Goal: Task Accomplishment & Management: Use online tool/utility

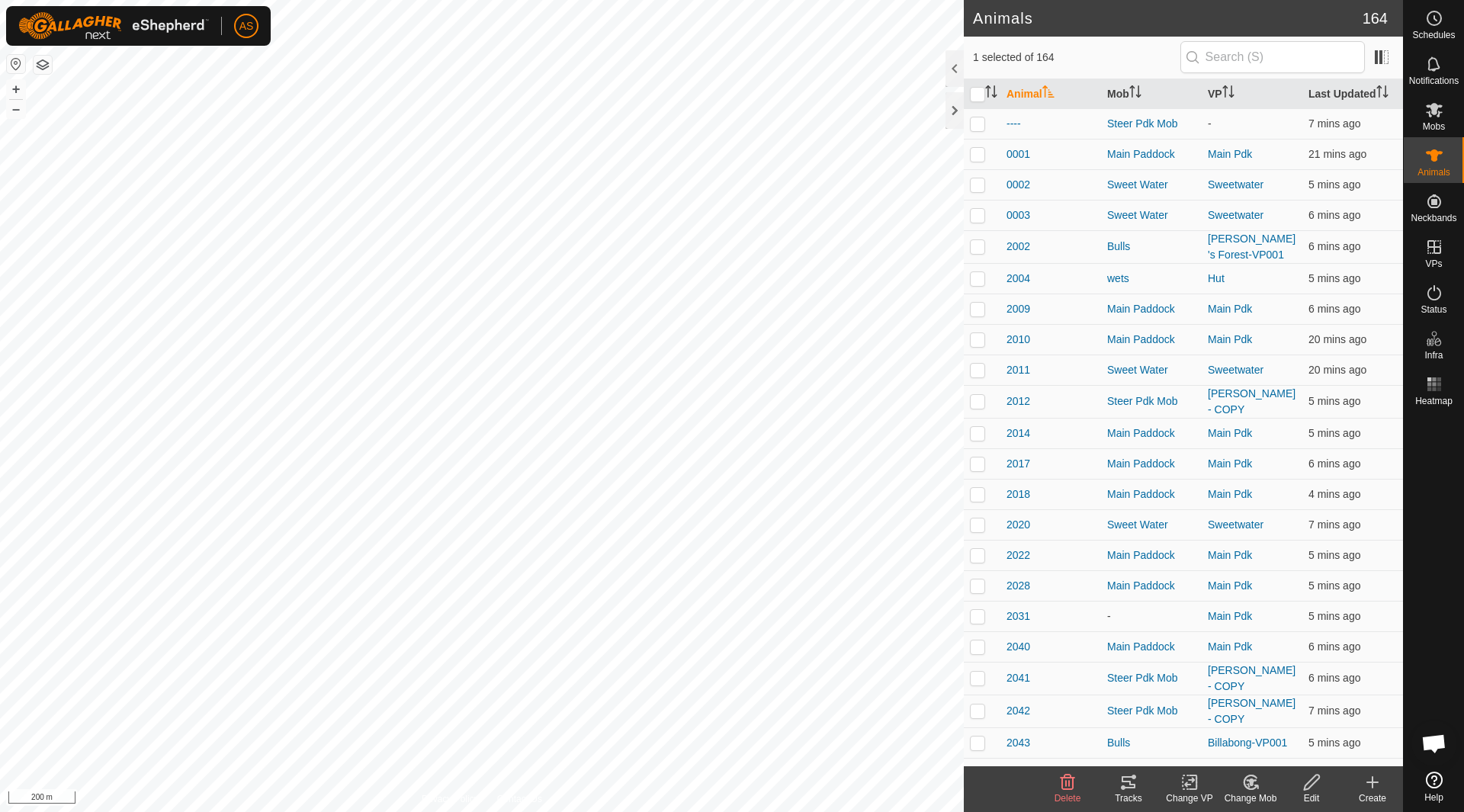
click at [1188, 793] on div "Change VP" at bounding box center [1189, 798] width 61 height 14
click at [1202, 756] on link "Turn Off VP" at bounding box center [1235, 748] width 151 height 30
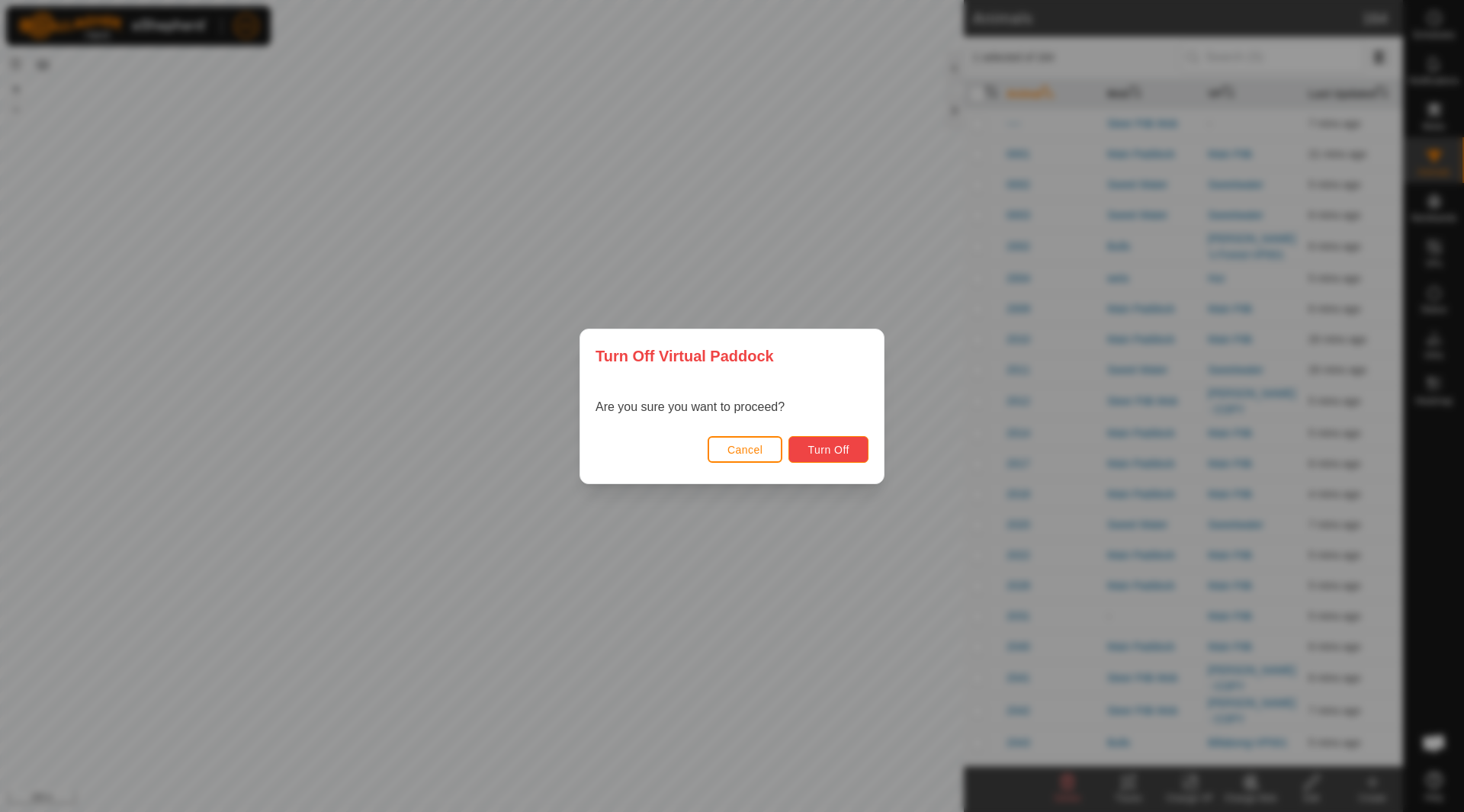
click at [827, 440] on button "Turn Off" at bounding box center [829, 449] width 80 height 27
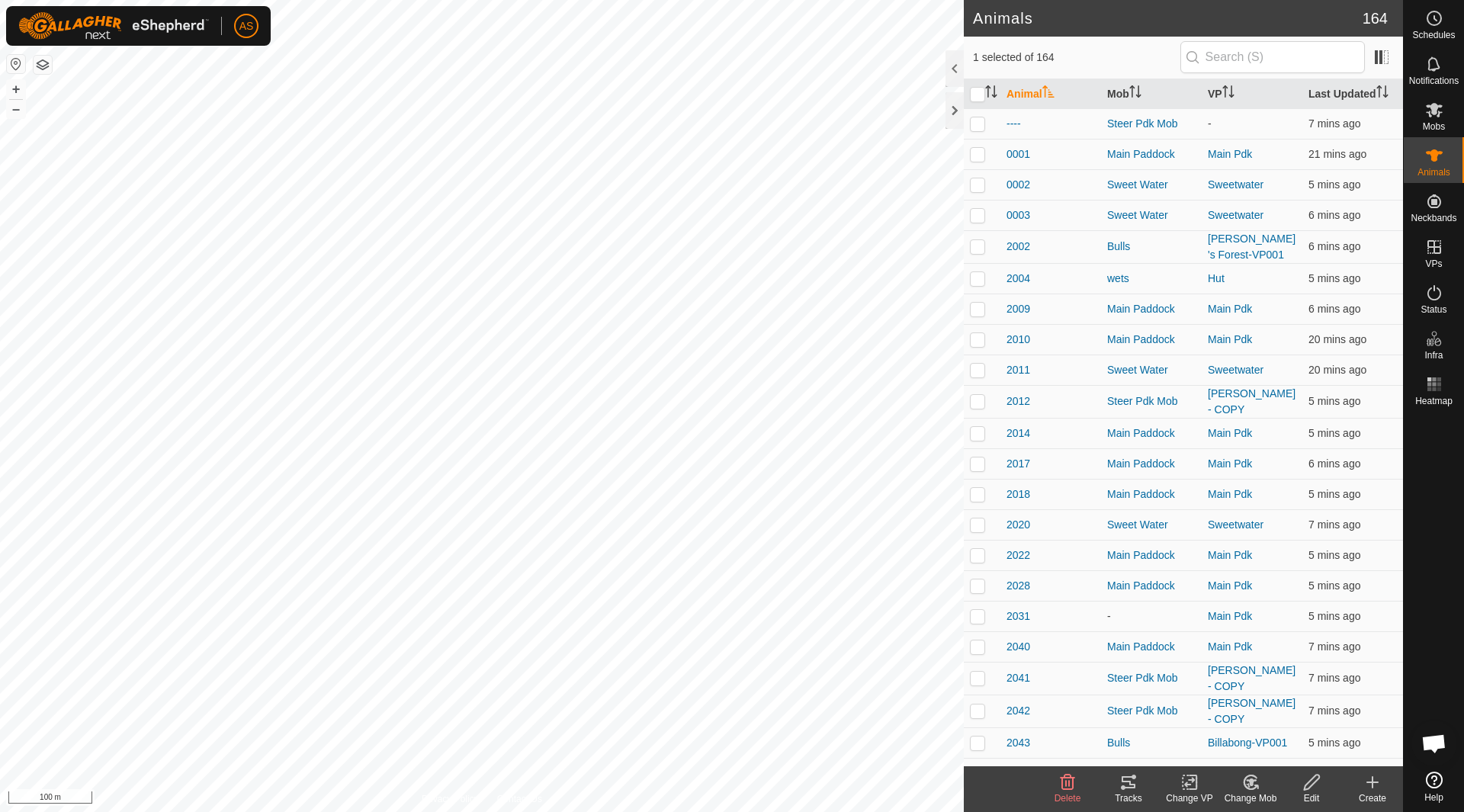
click at [1191, 782] on icon at bounding box center [1190, 782] width 19 height 18
click at [1205, 723] on link "Choose VP..." at bounding box center [1235, 716] width 151 height 30
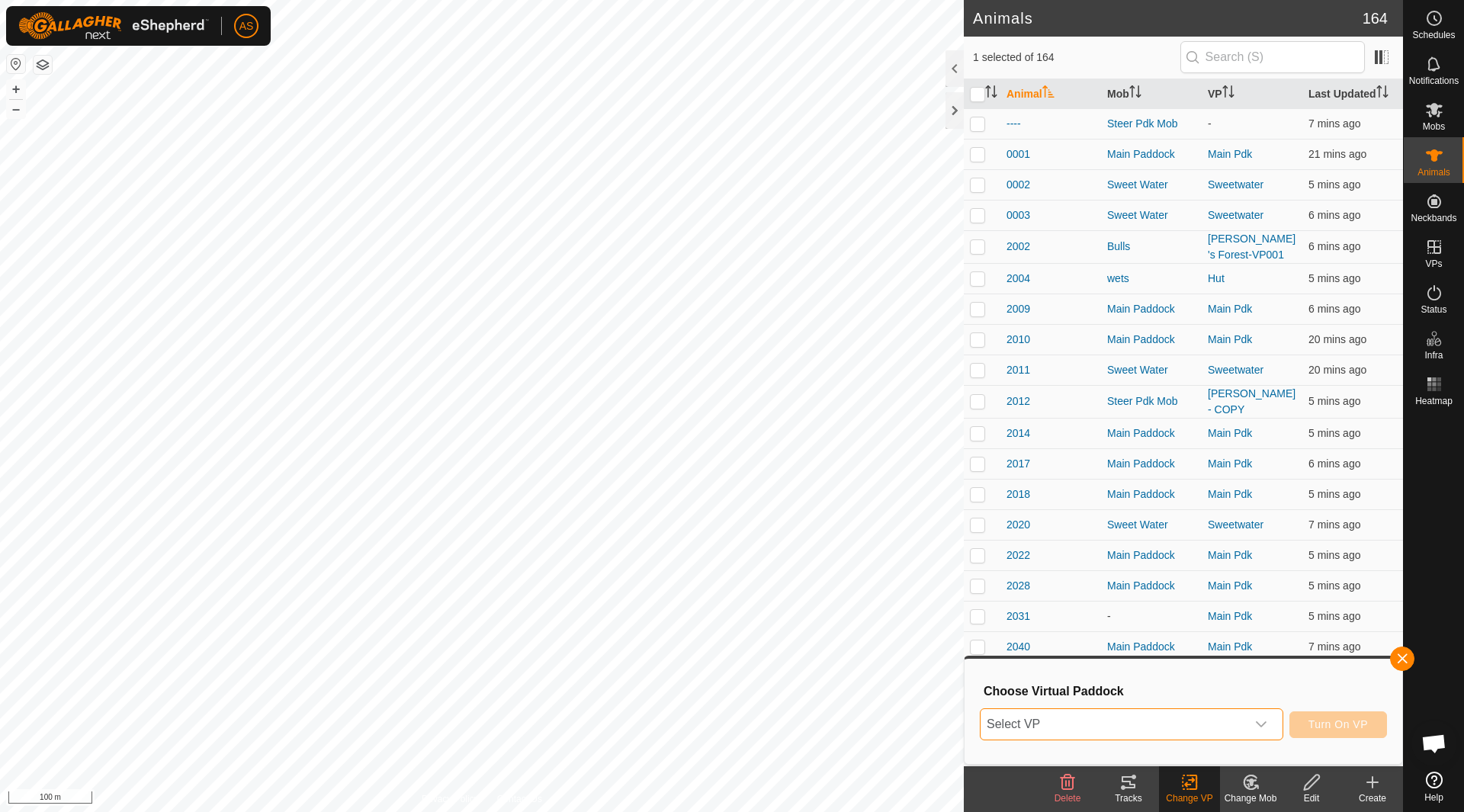
click at [1117, 729] on span "Select VP" at bounding box center [1113, 723] width 265 height 30
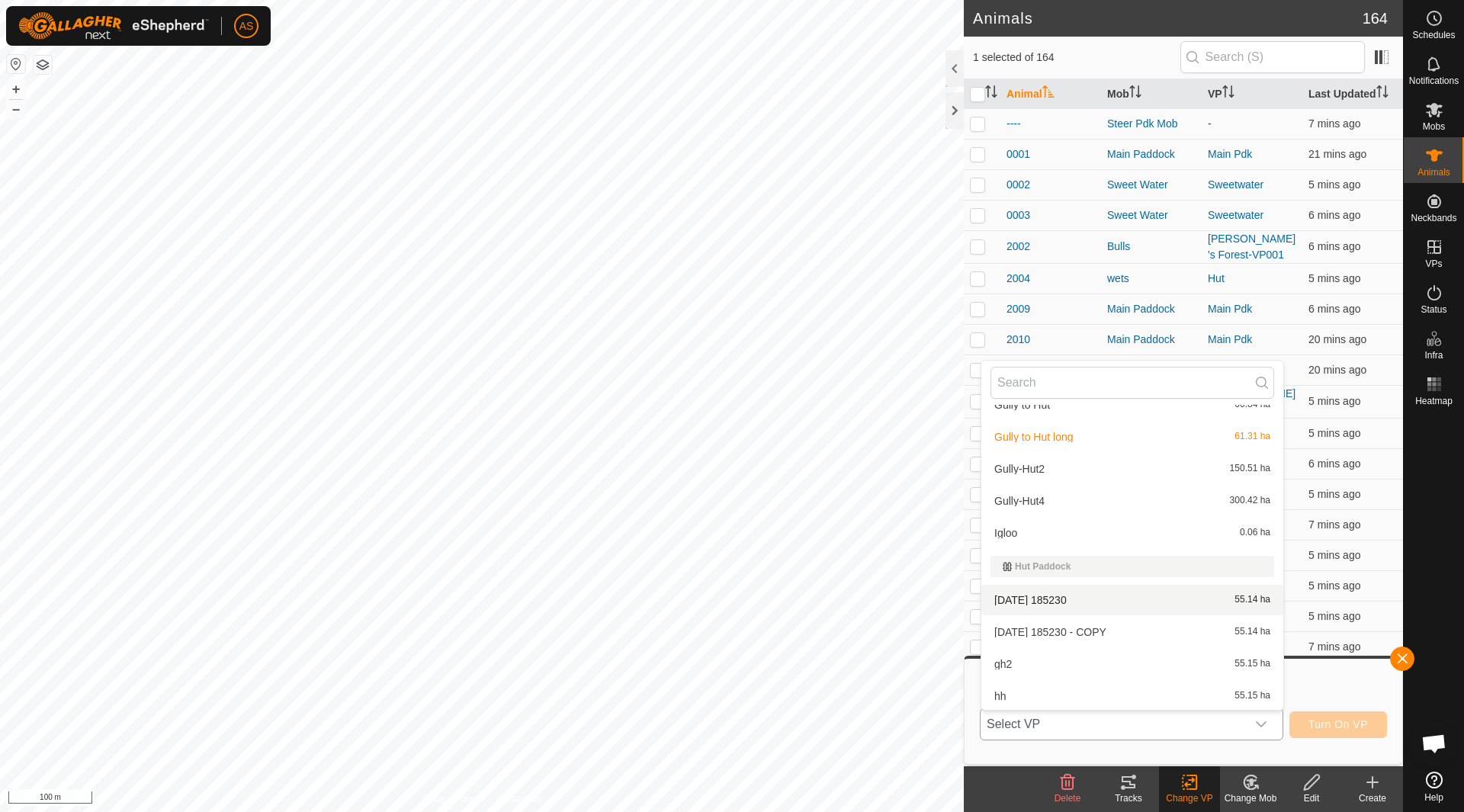
scroll to position [789, 0]
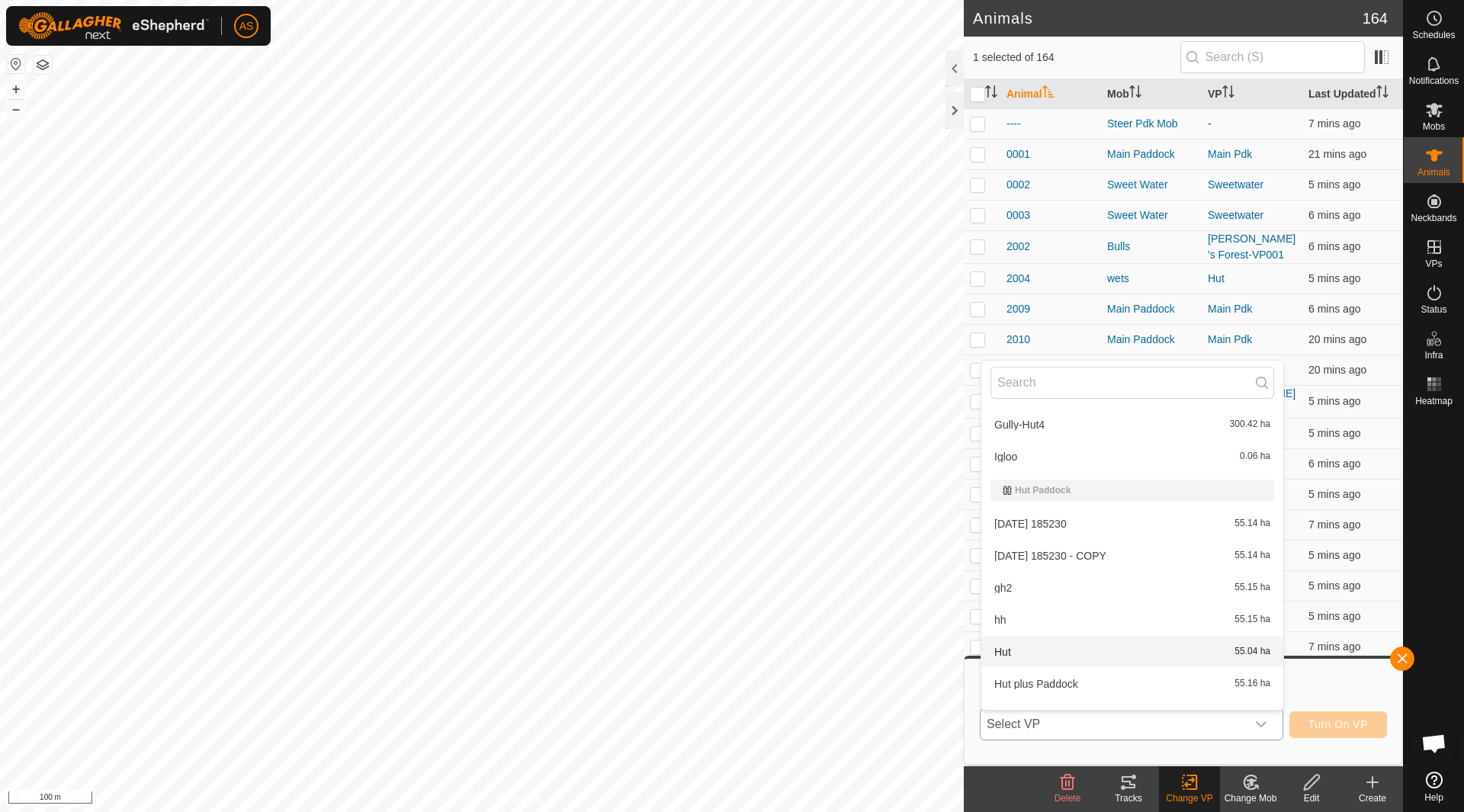
click at [1012, 648] on li "Hut 55.04 ha" at bounding box center [1133, 651] width 302 height 30
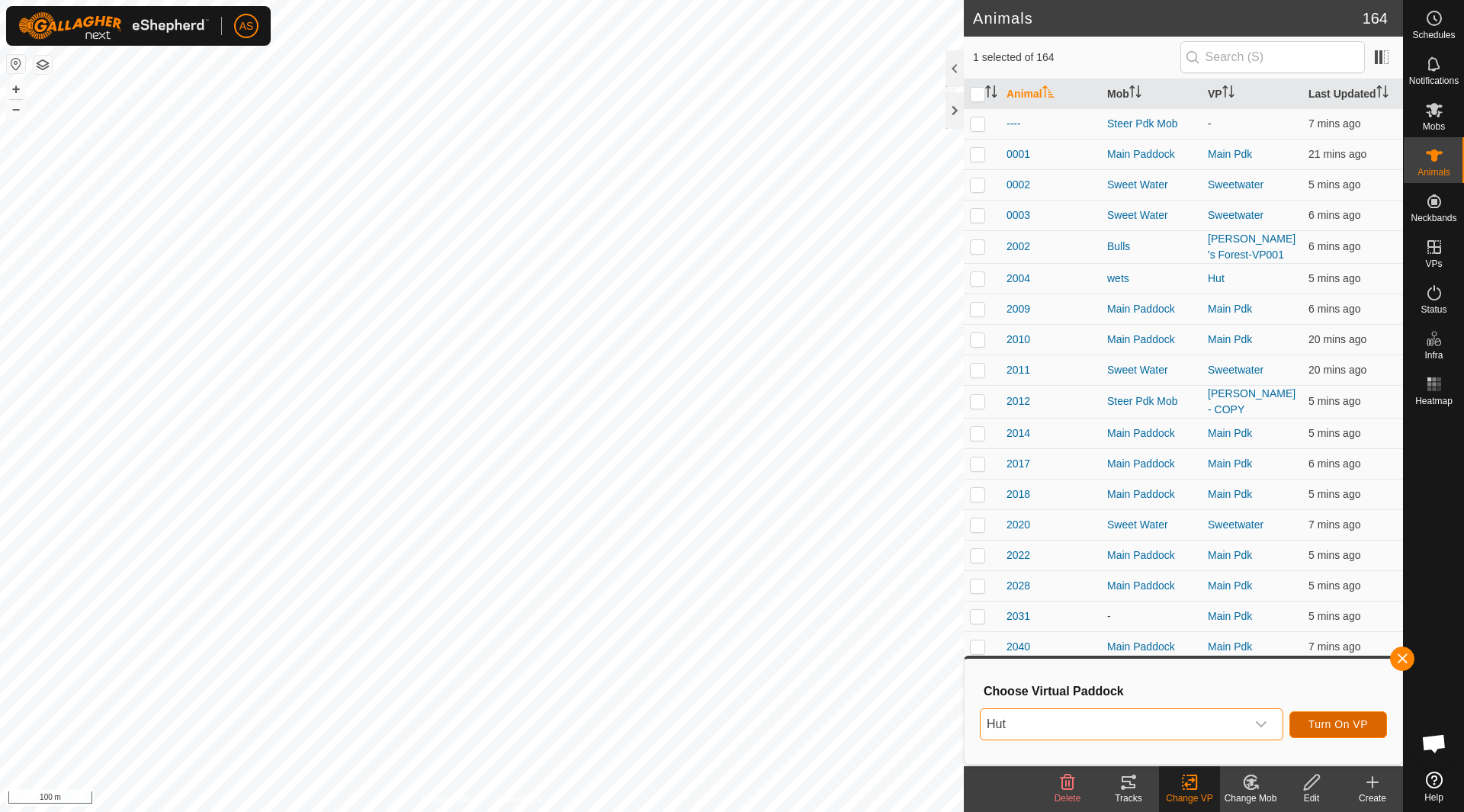
click at [1320, 721] on span "Turn On VP" at bounding box center [1338, 724] width 59 height 12
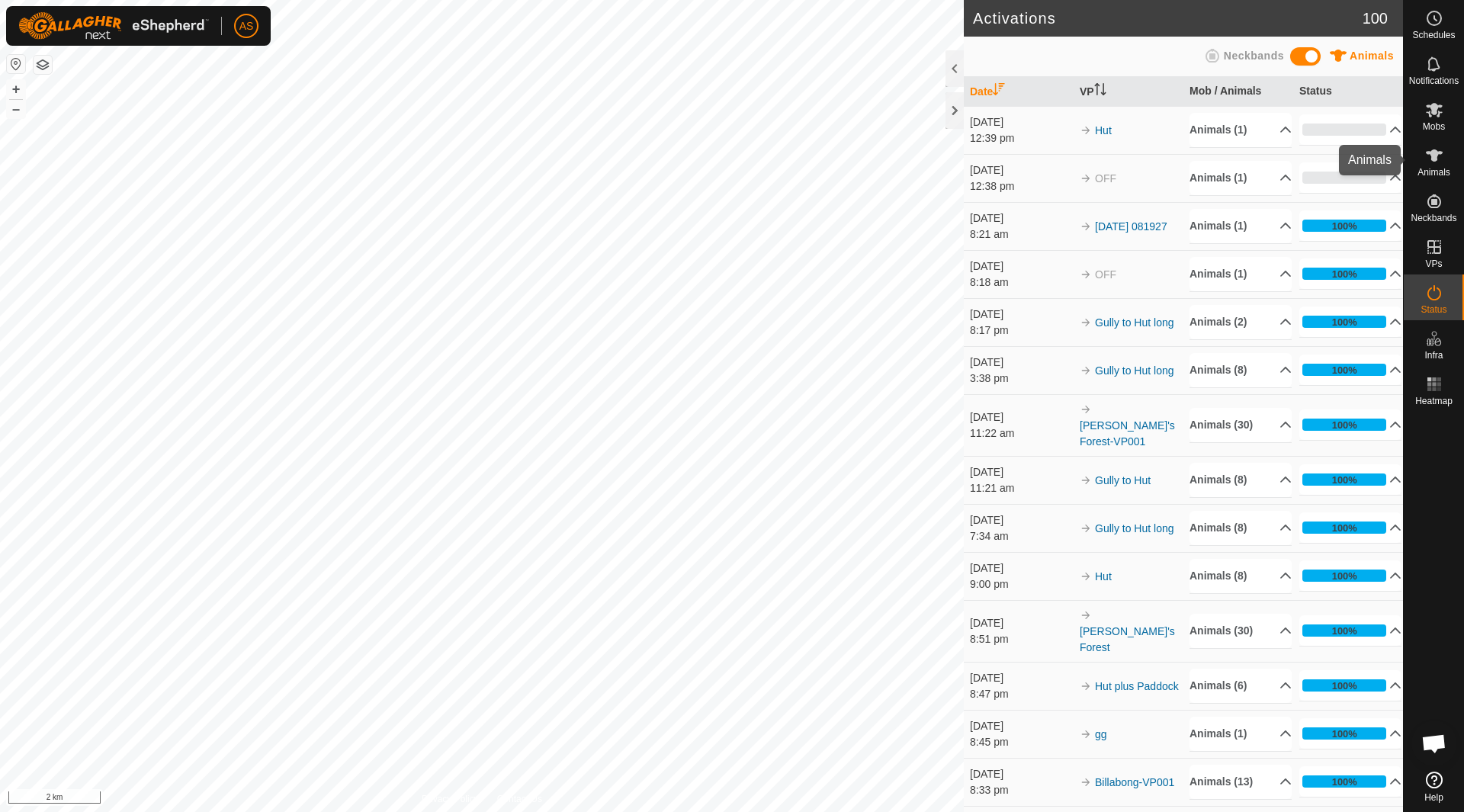
click at [1423, 161] on es-animals-svg-icon at bounding box center [1434, 155] width 28 height 24
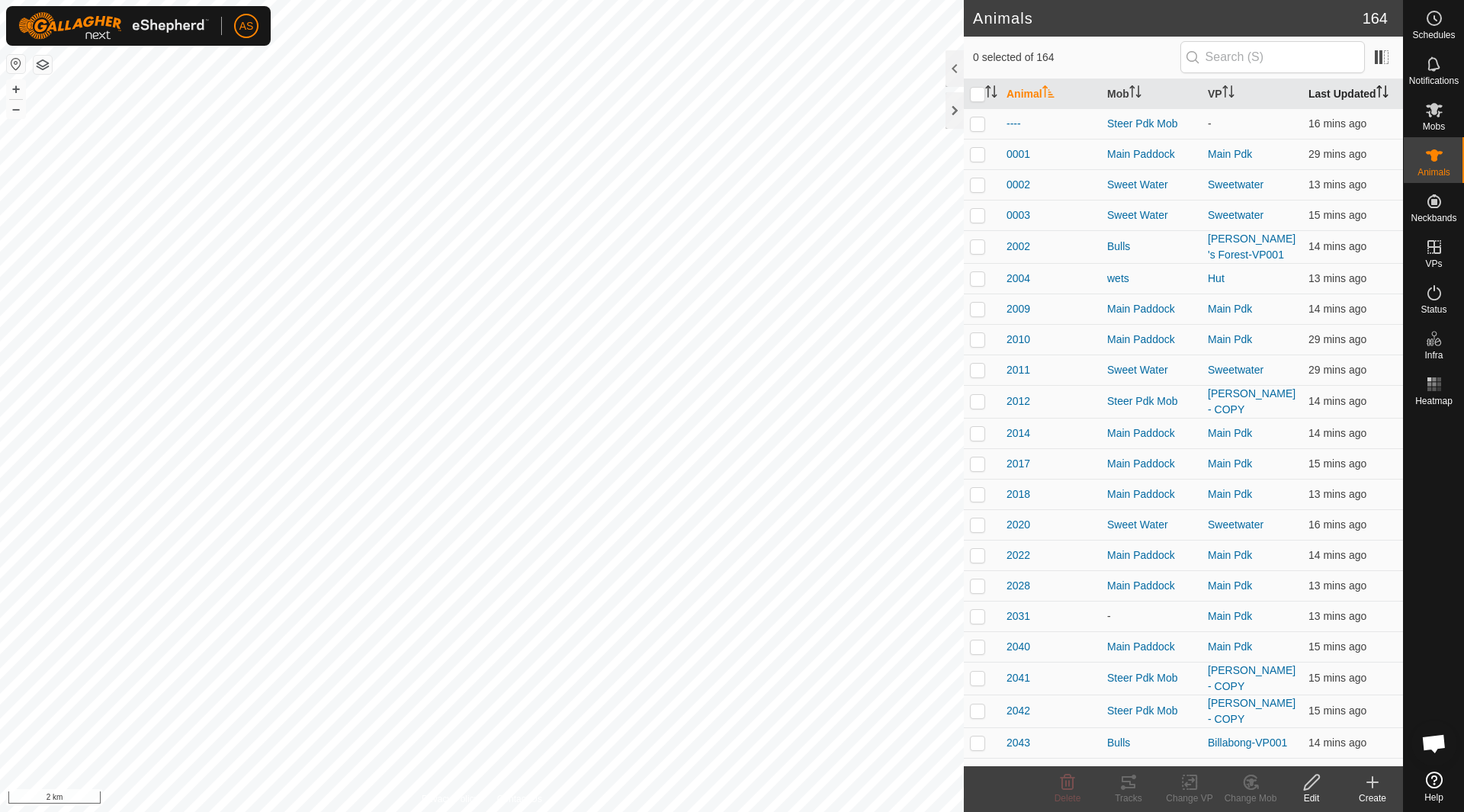
click at [1328, 92] on th "Last Updated" at bounding box center [1353, 94] width 101 height 30
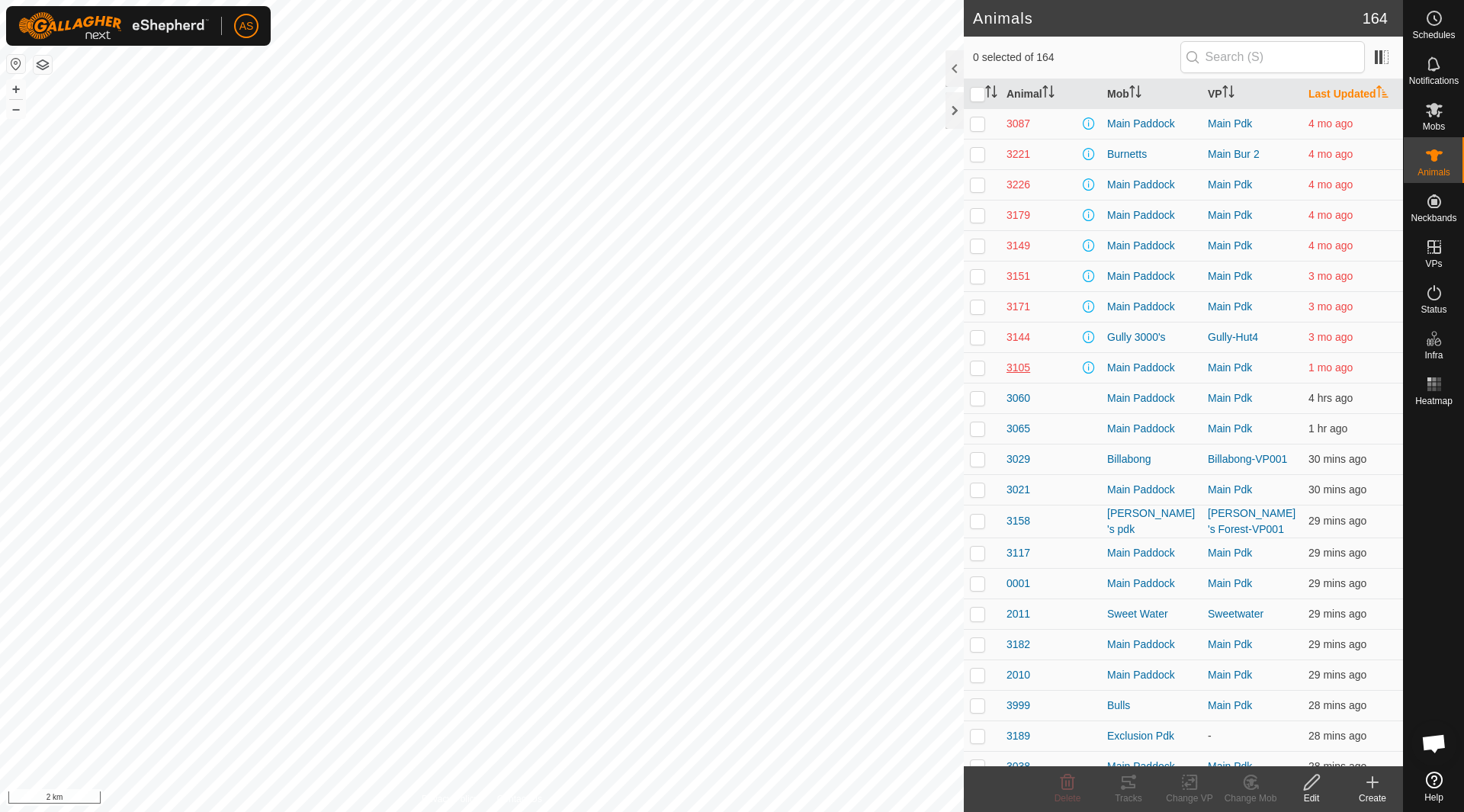
click at [1019, 365] on span "3105" at bounding box center [1018, 367] width 23 height 16
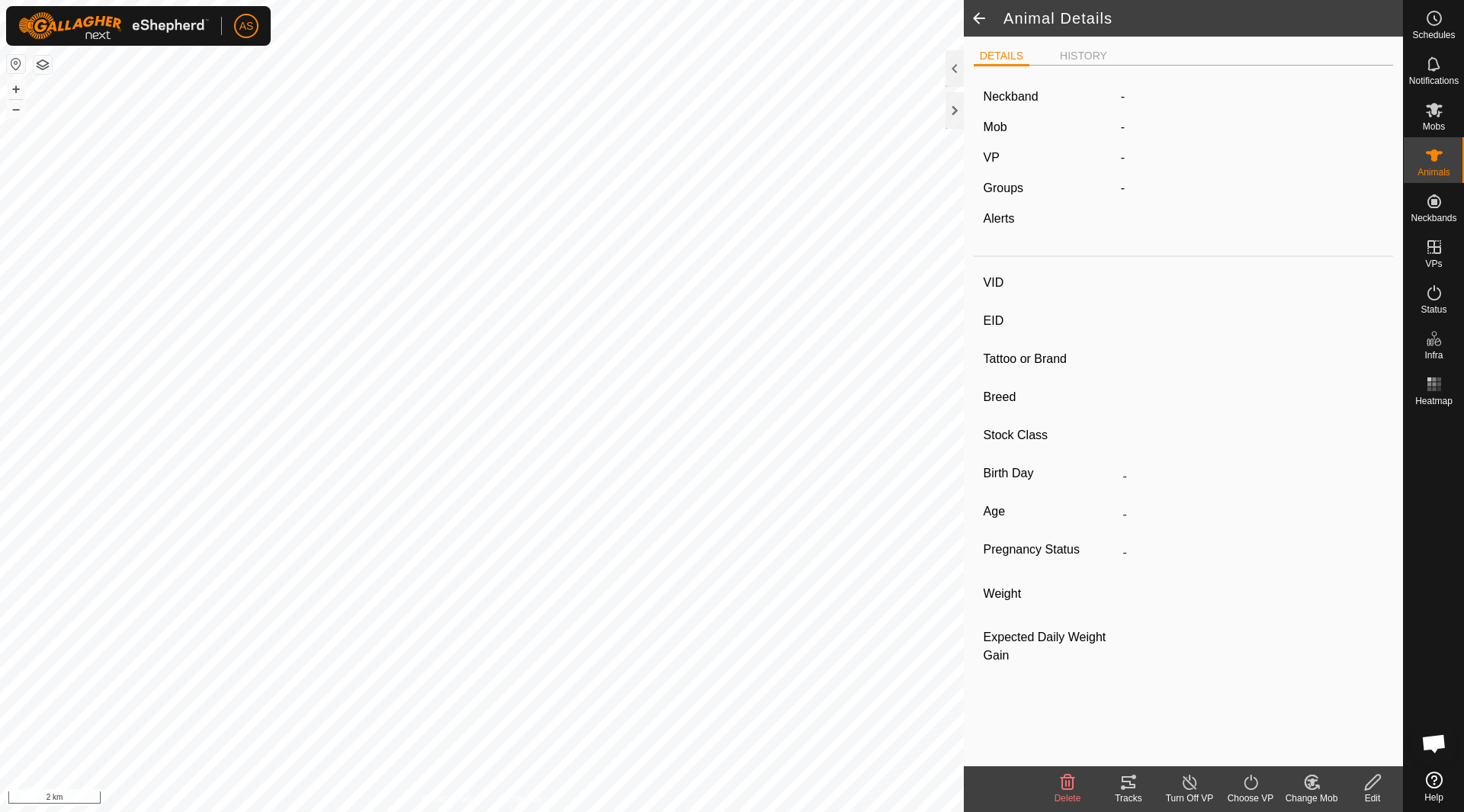
type input "3105"
type input "-"
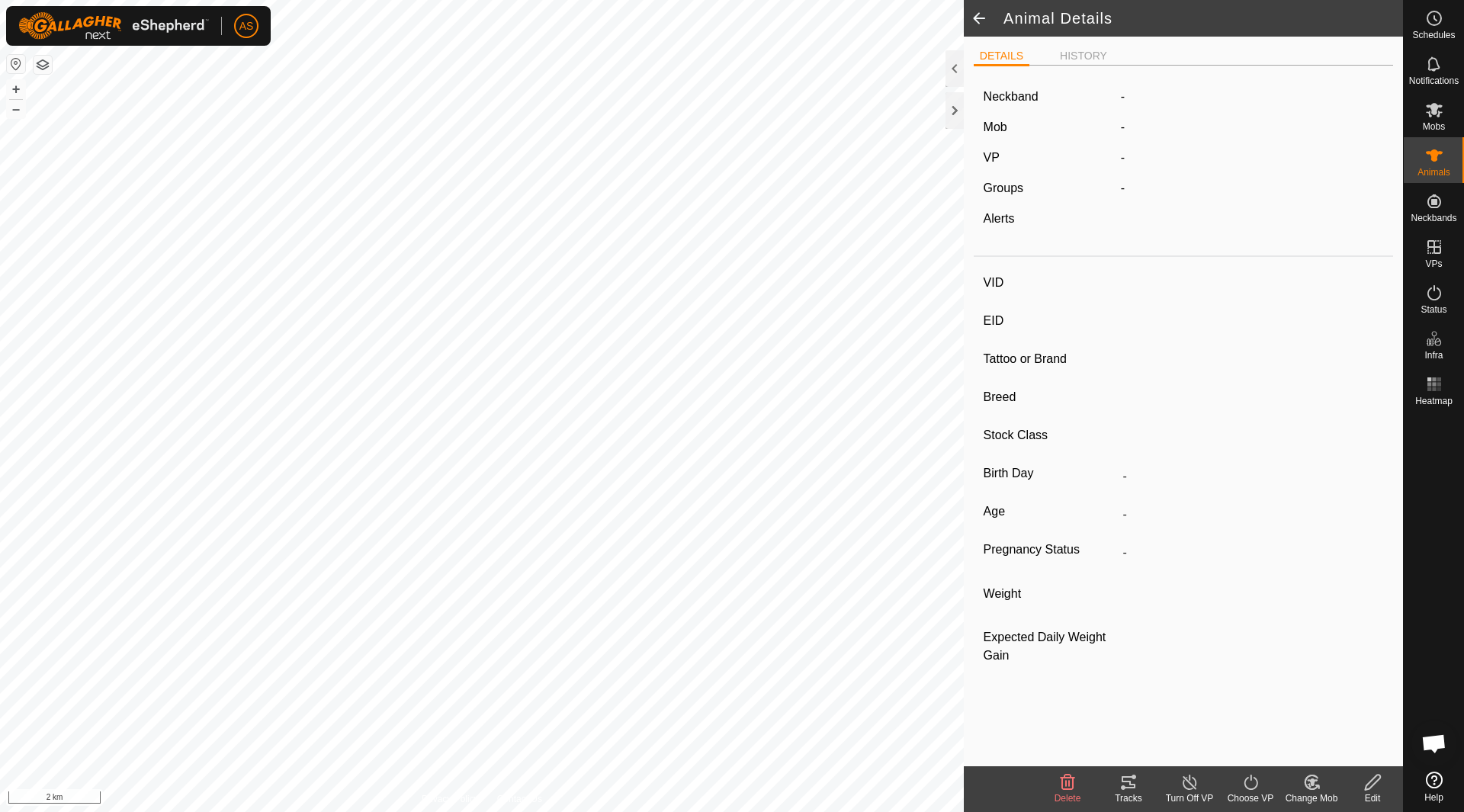
type input "0 kg"
type input "-"
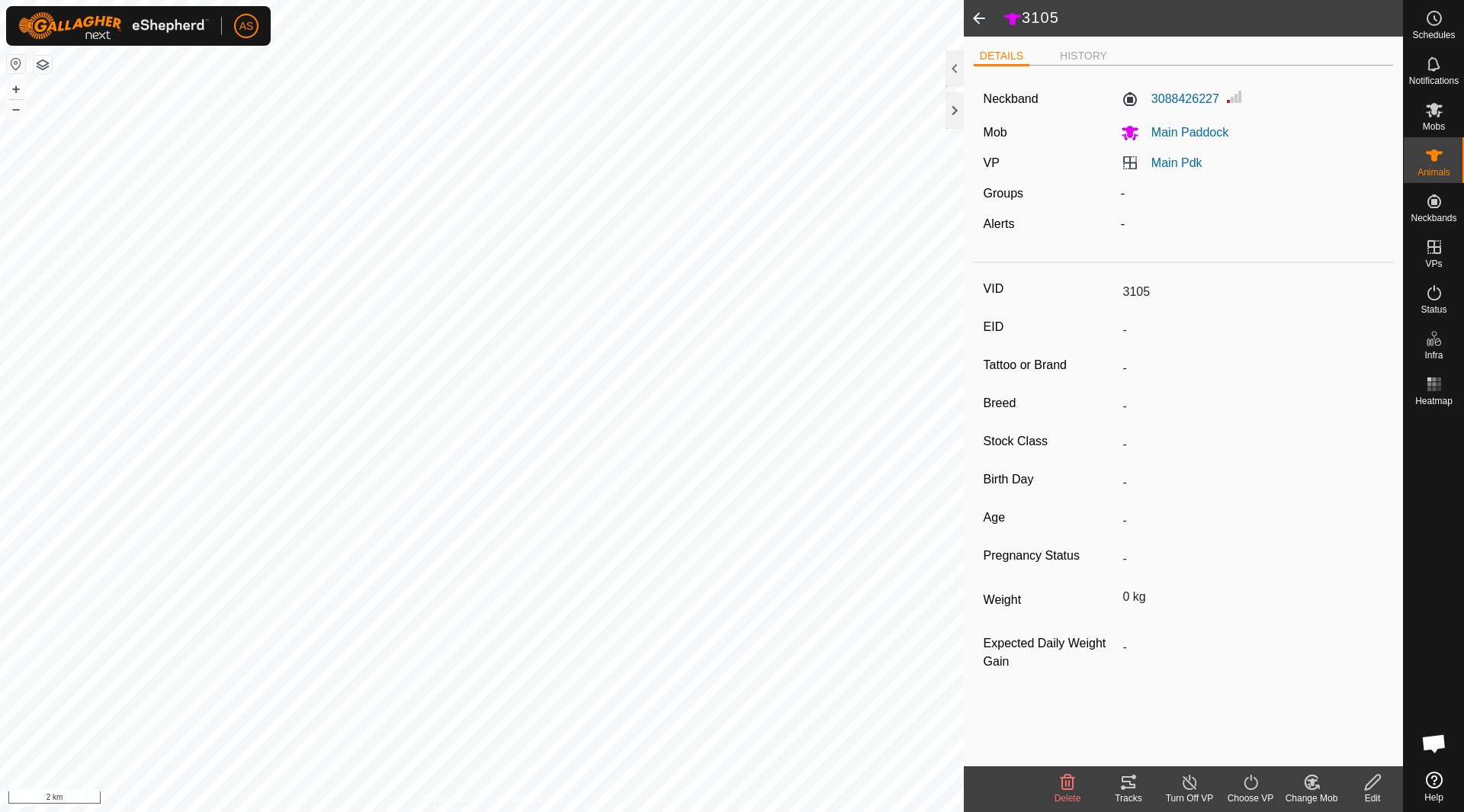
click at [972, 22] on span at bounding box center [978, 18] width 30 height 36
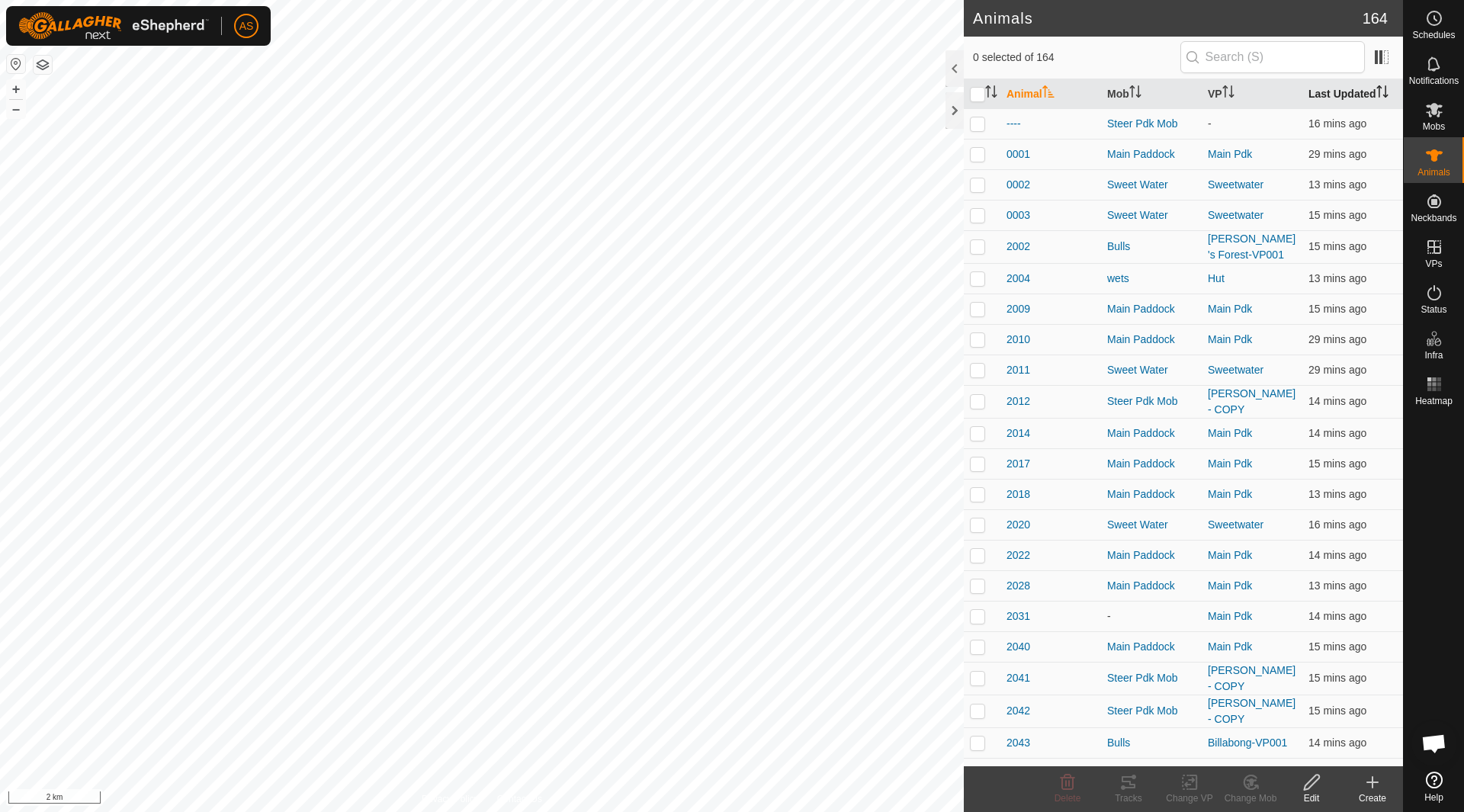
click at [1315, 94] on th "Last Updated" at bounding box center [1353, 94] width 101 height 30
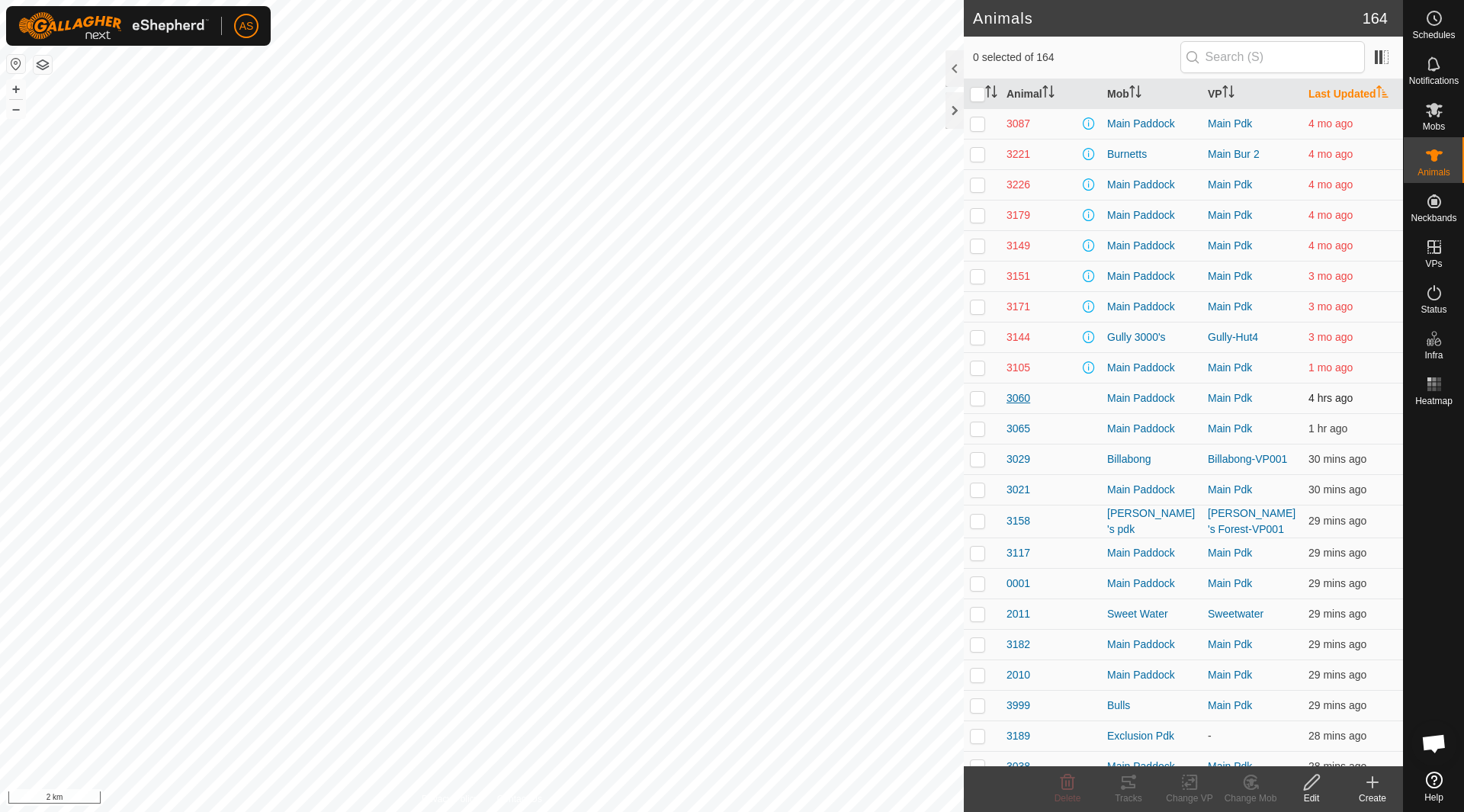
click at [1019, 397] on span "3060" at bounding box center [1018, 398] width 23 height 16
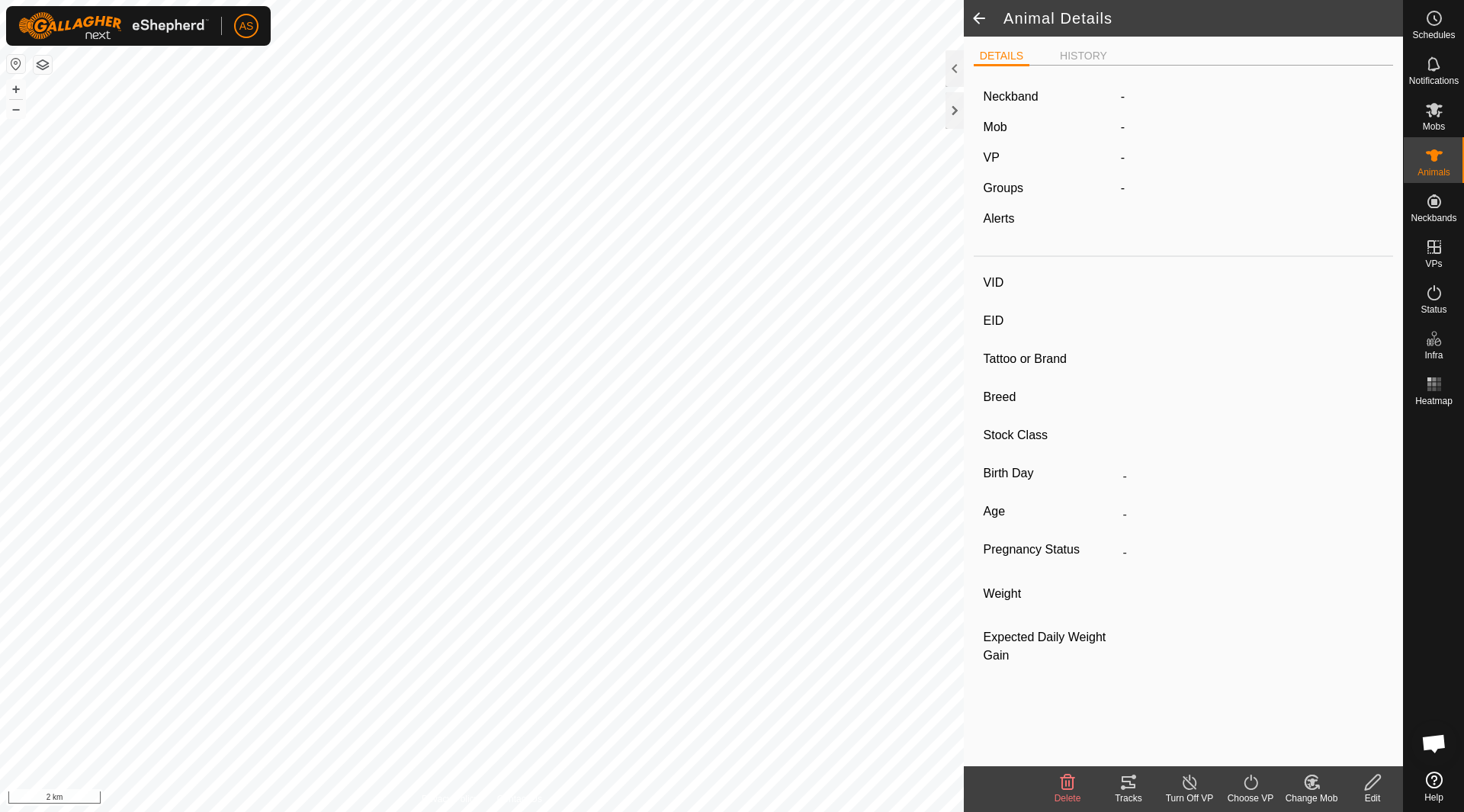
type input "3060"
type input "-"
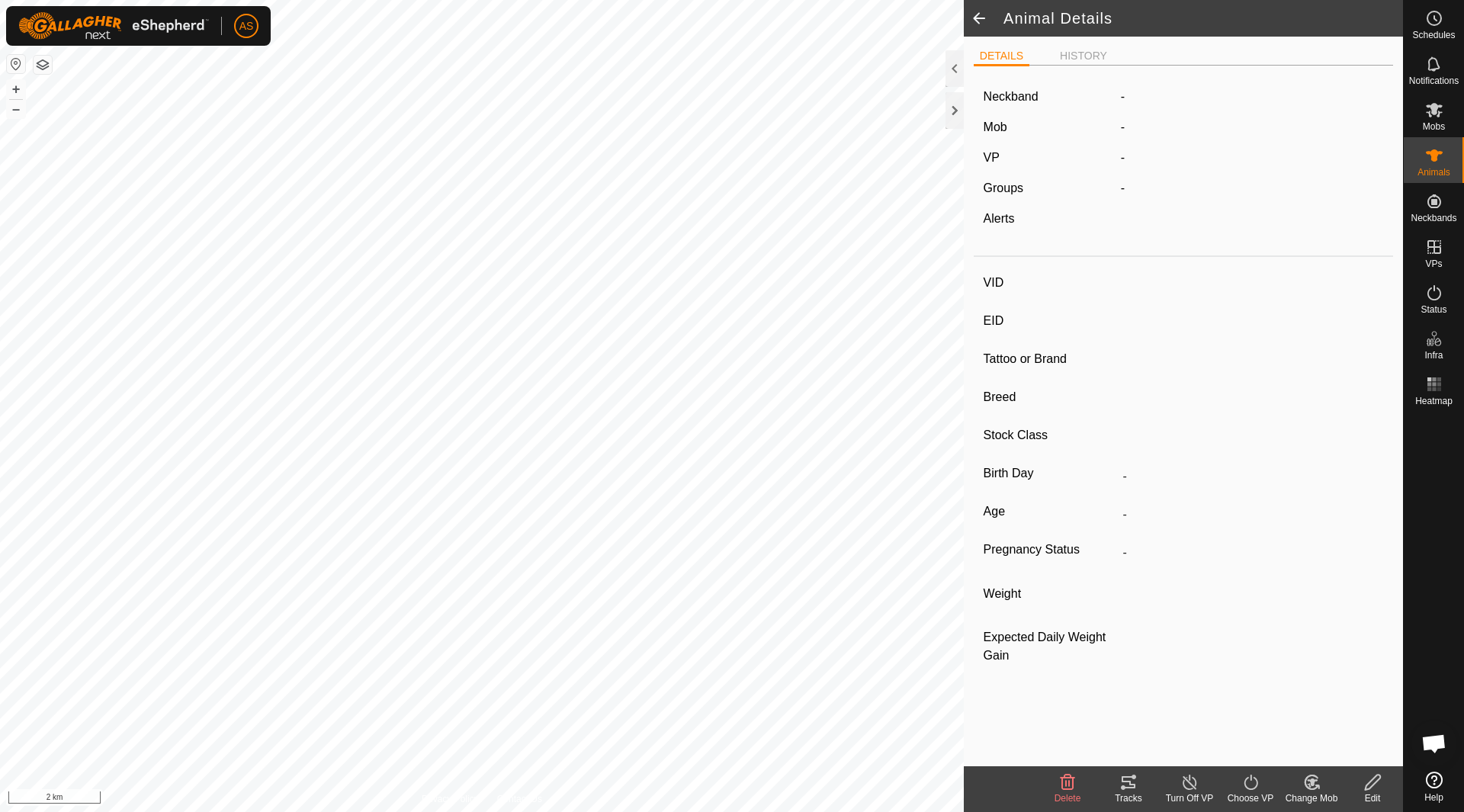
type input "0 kg"
type input "-"
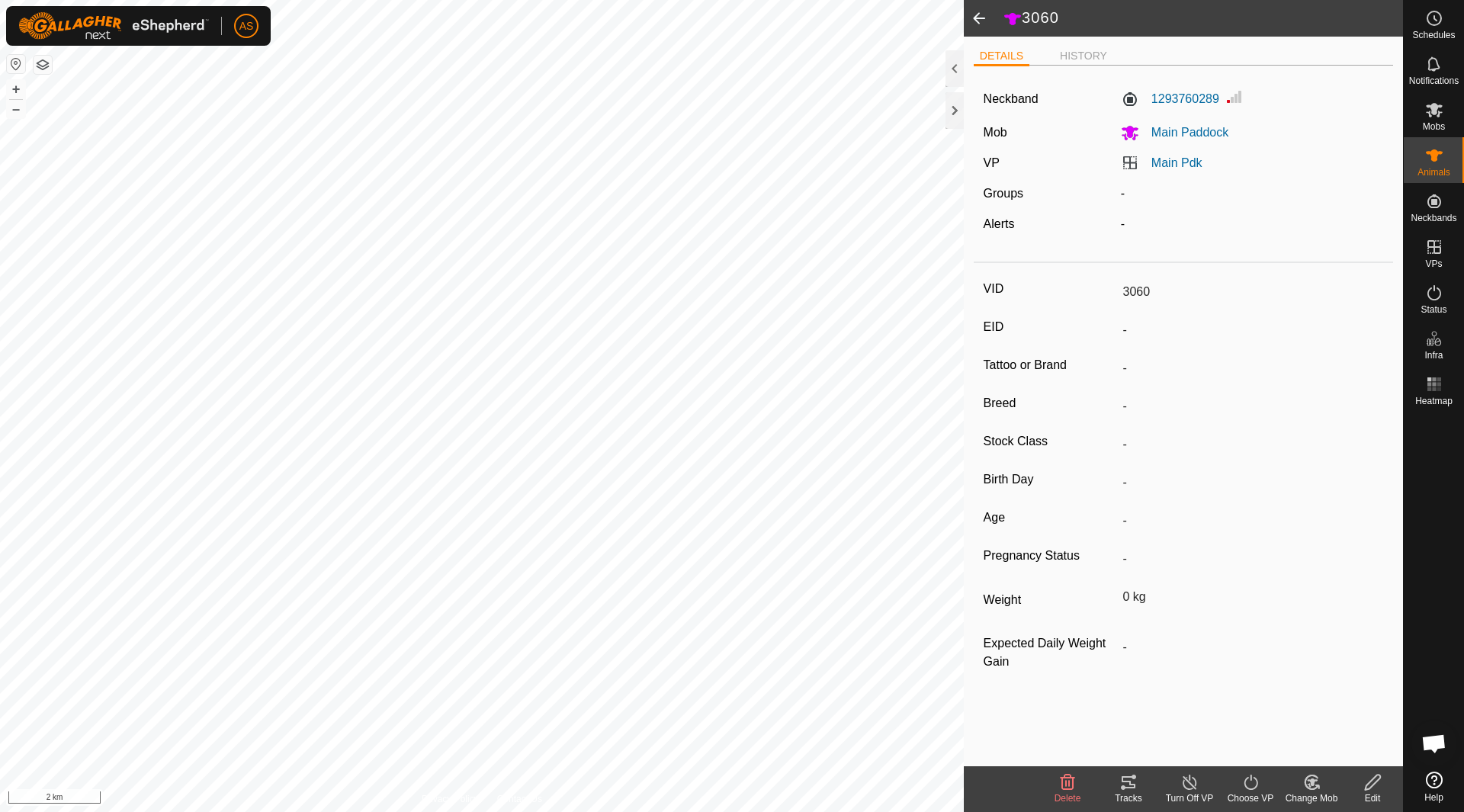
click at [976, 30] on span at bounding box center [978, 18] width 30 height 36
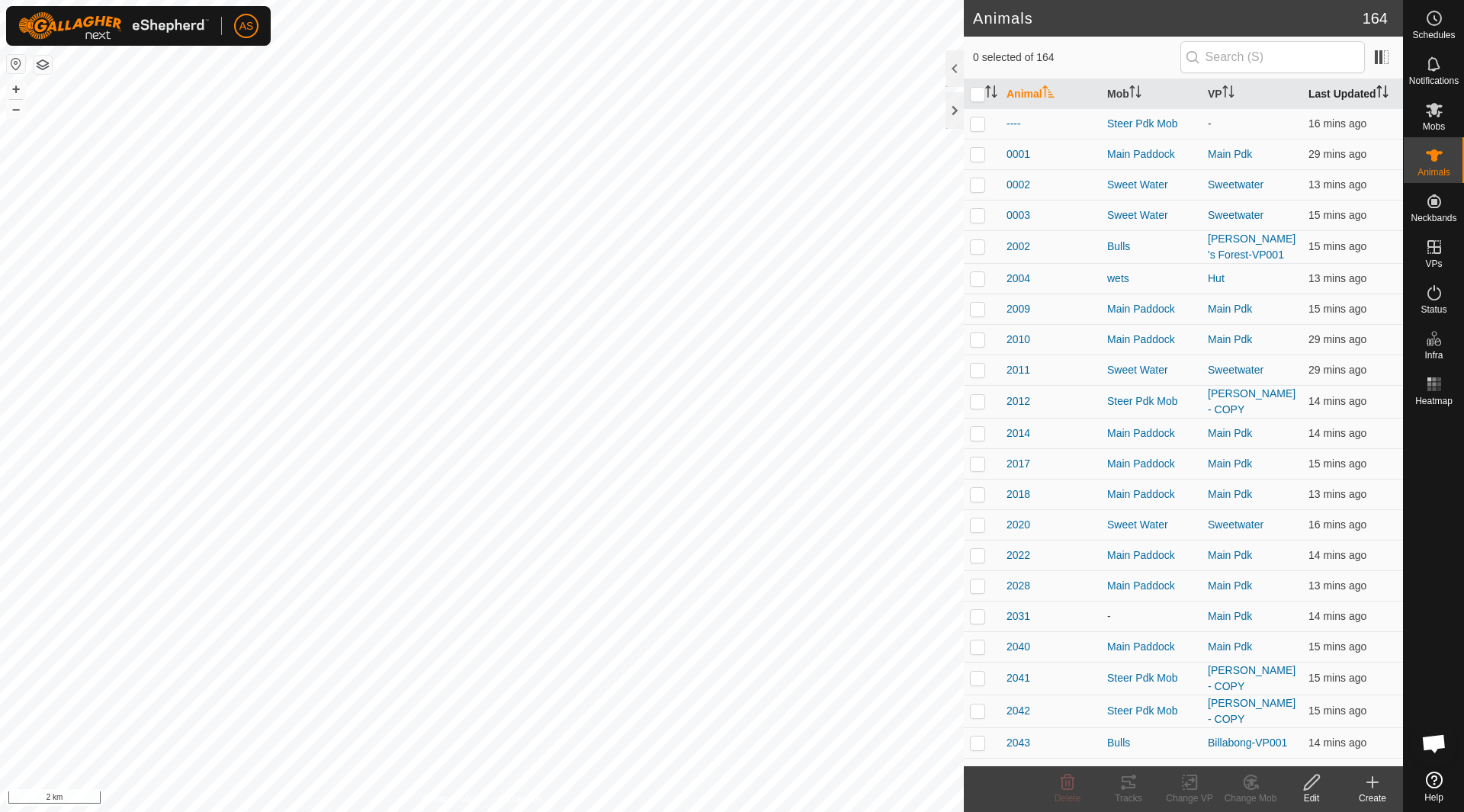
click at [1328, 94] on th "Last Updated" at bounding box center [1353, 94] width 101 height 30
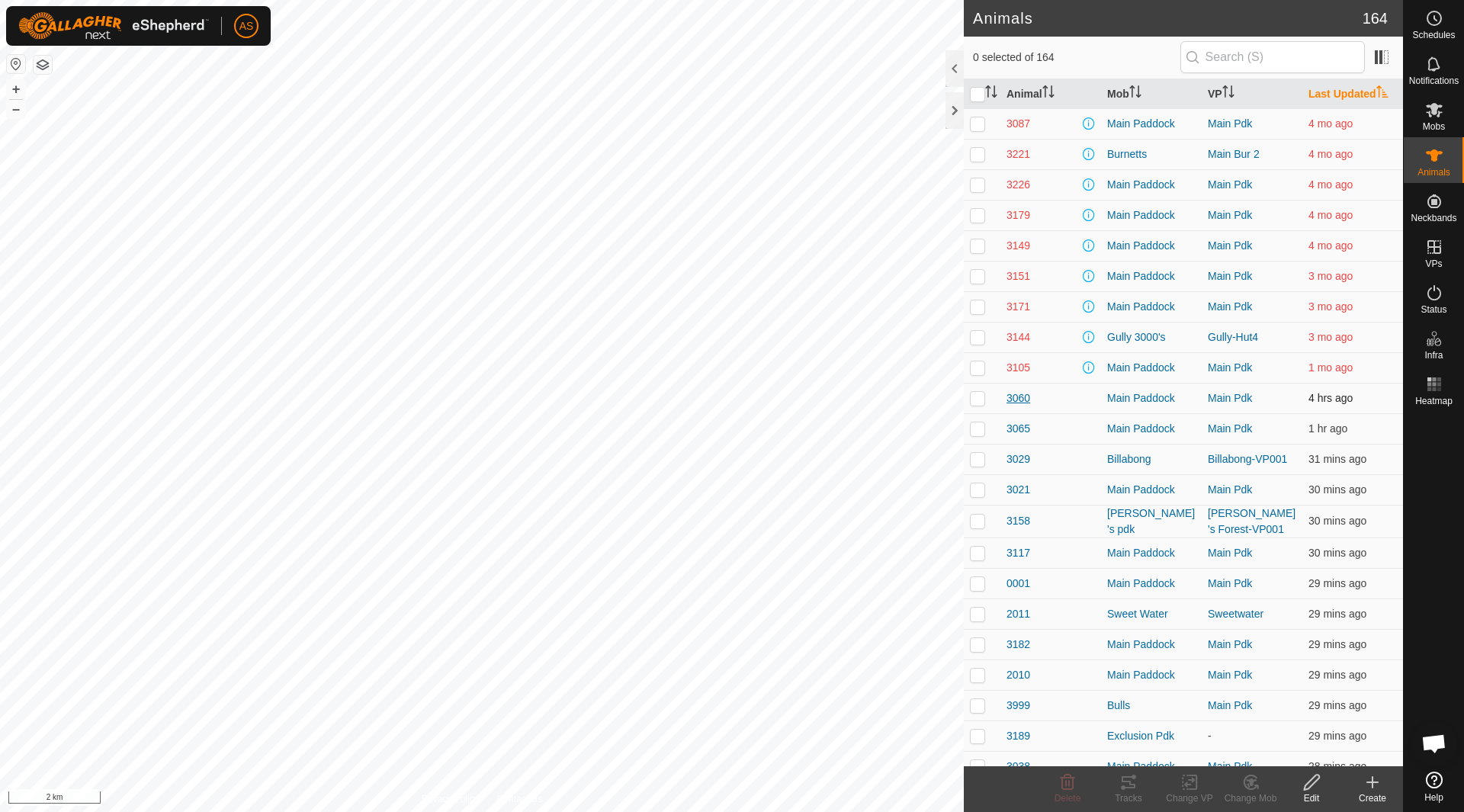
click at [1013, 394] on span "3060" at bounding box center [1018, 398] width 23 height 16
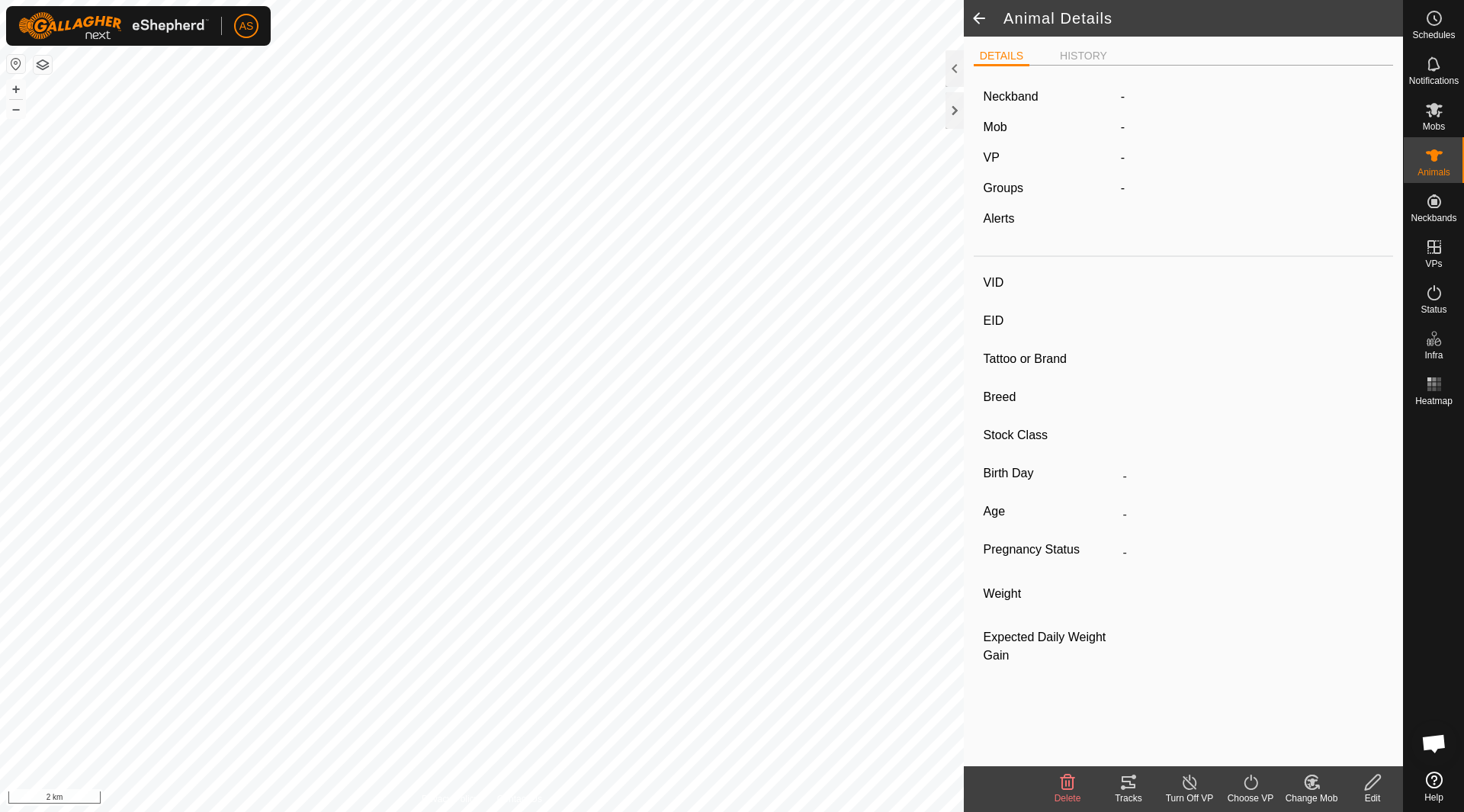
type input "3060"
type input "-"
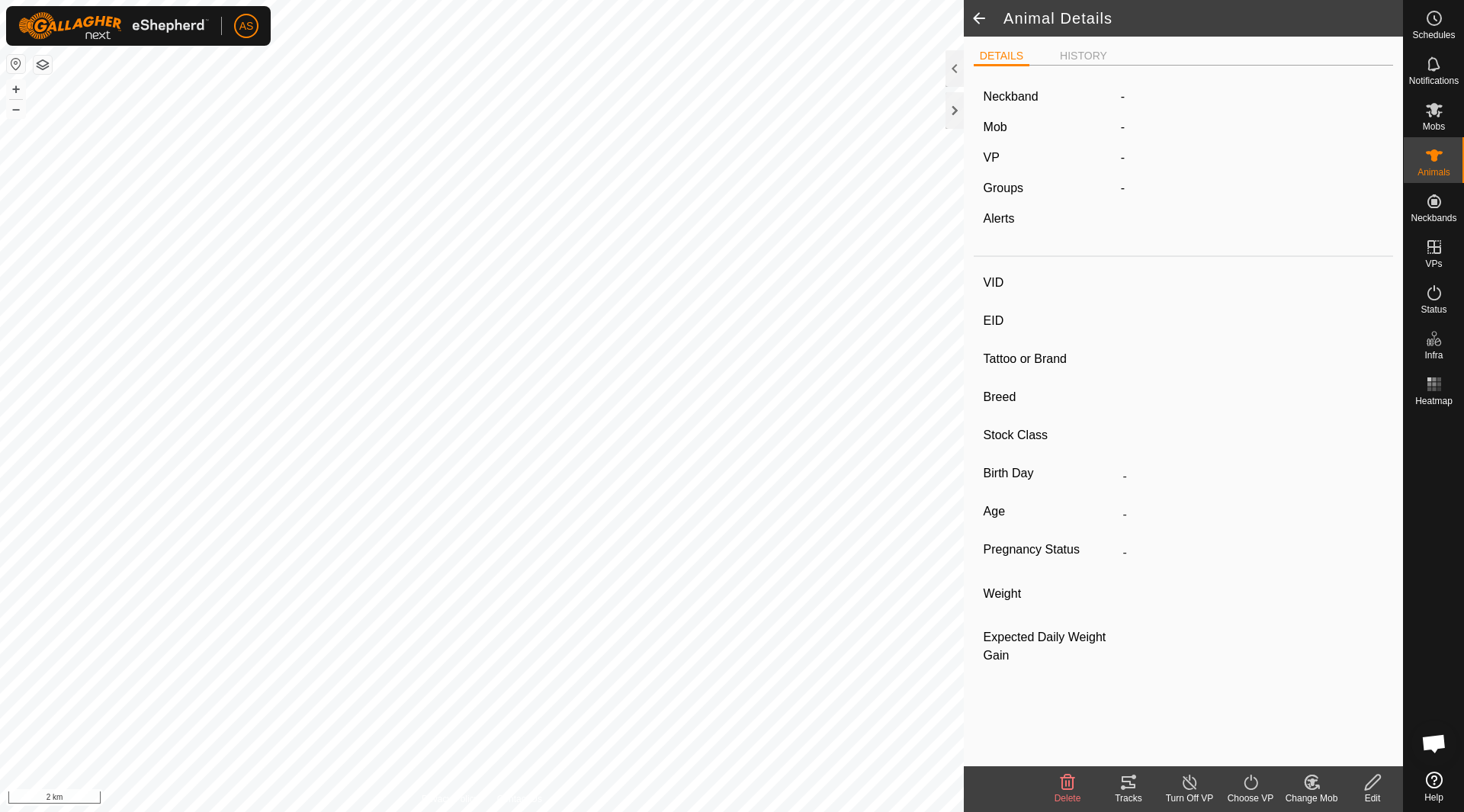
type input "0 kg"
type input "-"
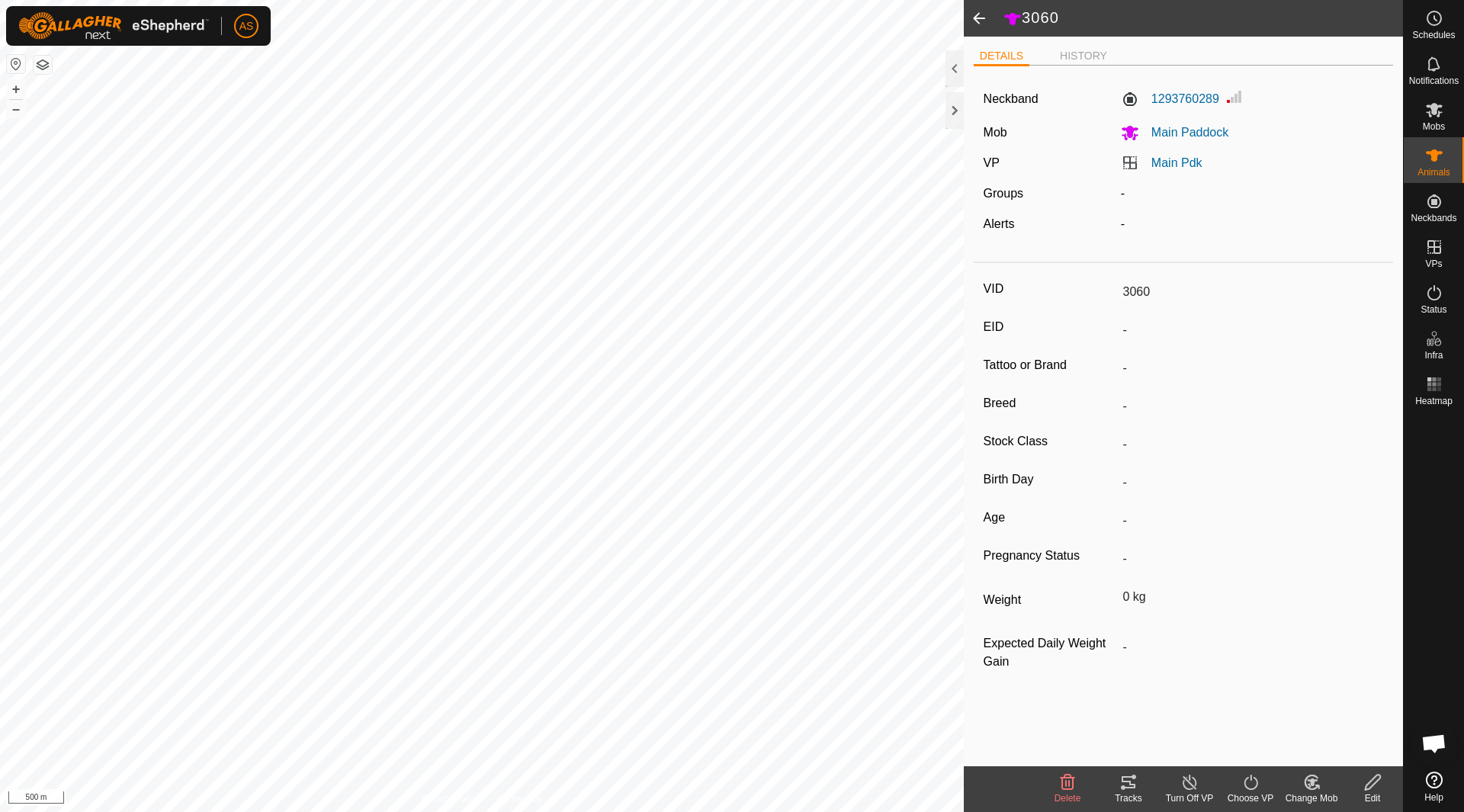
click at [1123, 782] on icon at bounding box center [1128, 782] width 18 height 18
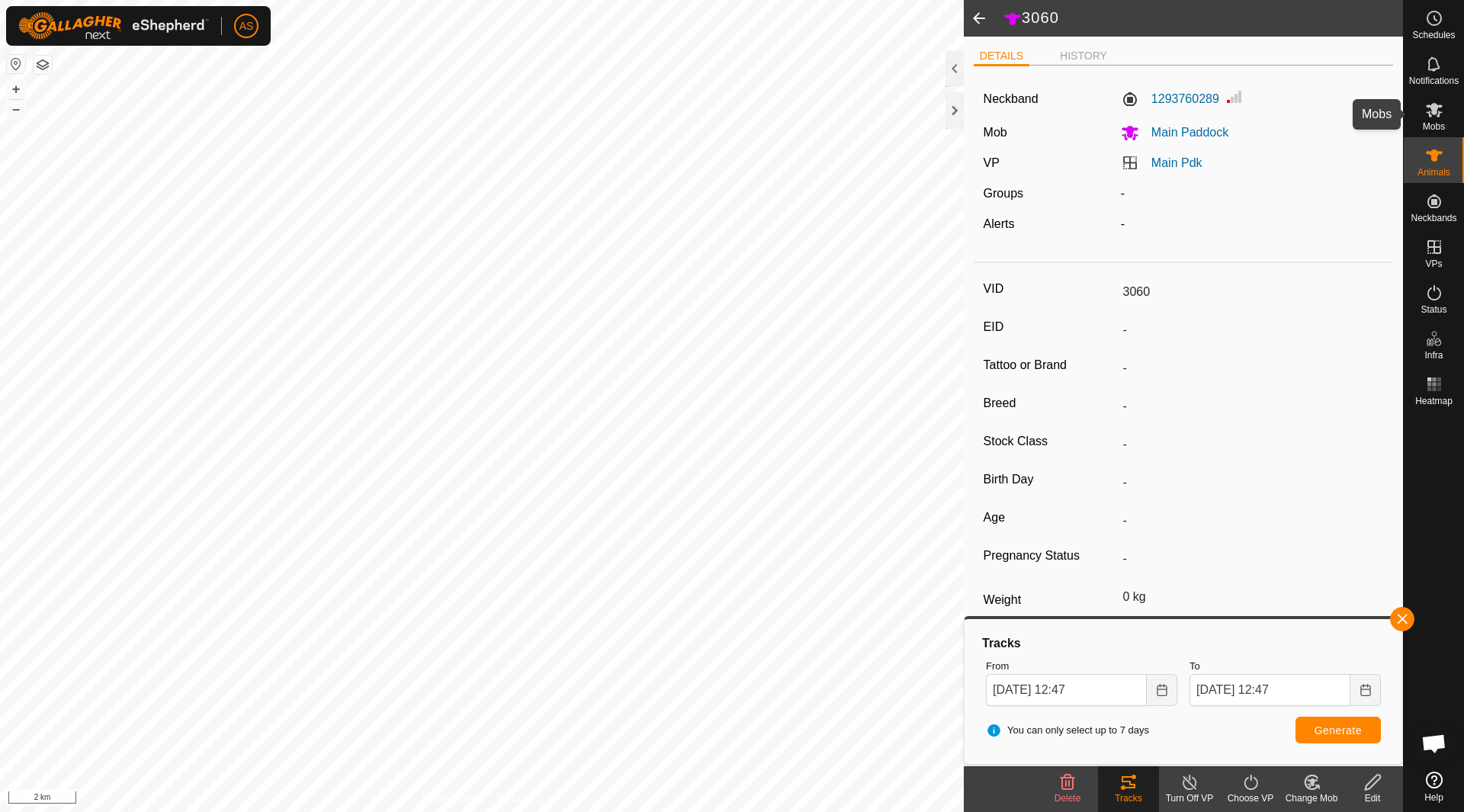
click at [1434, 116] on icon at bounding box center [1434, 109] width 18 height 18
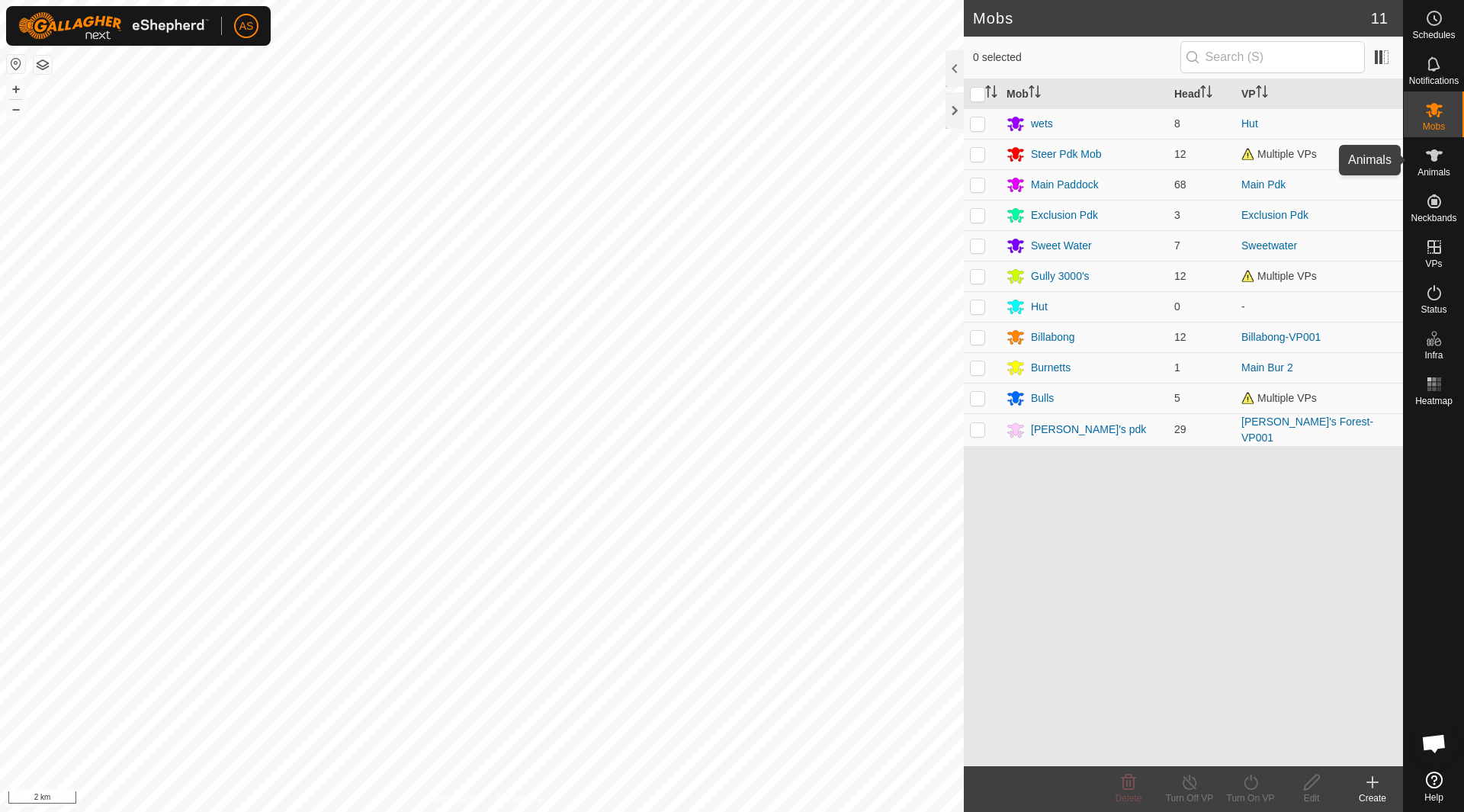
click at [1432, 141] on div "Animals" at bounding box center [1434, 160] width 60 height 46
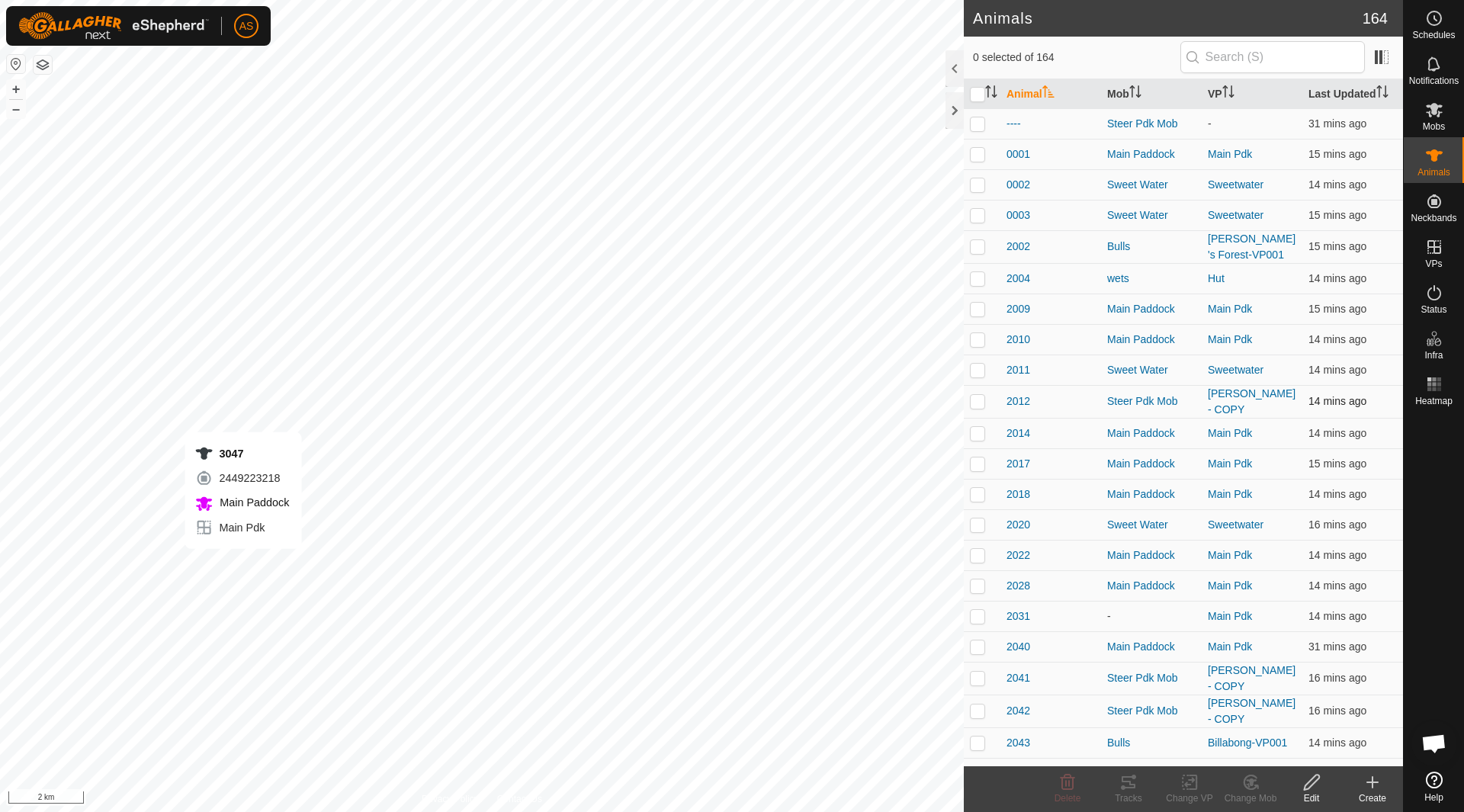
checkbox input "true"
click at [1030, 90] on th "Animal" at bounding box center [1051, 94] width 101 height 30
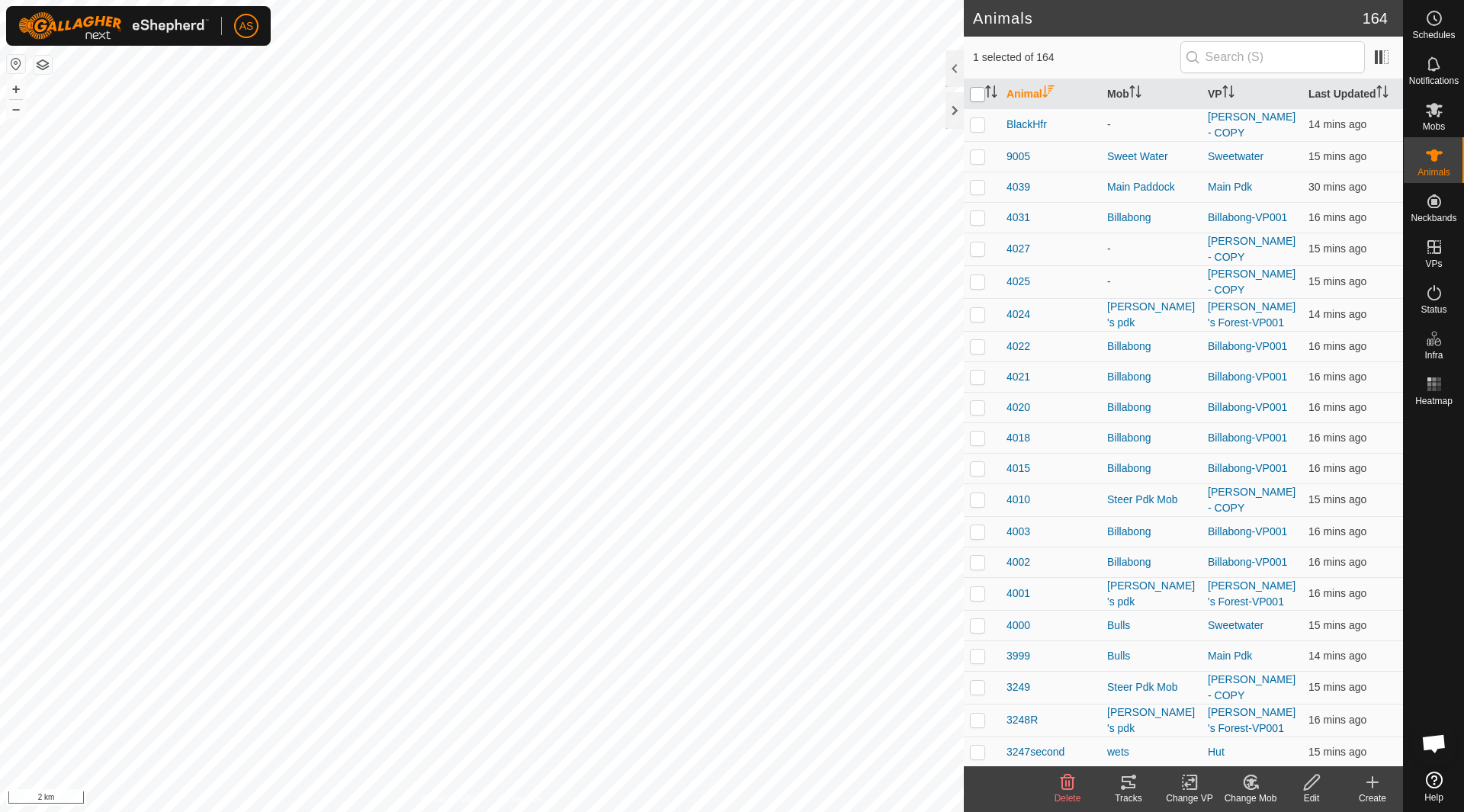
click at [974, 94] on input "checkbox" at bounding box center [977, 95] width 16 height 16
checkbox input "true"
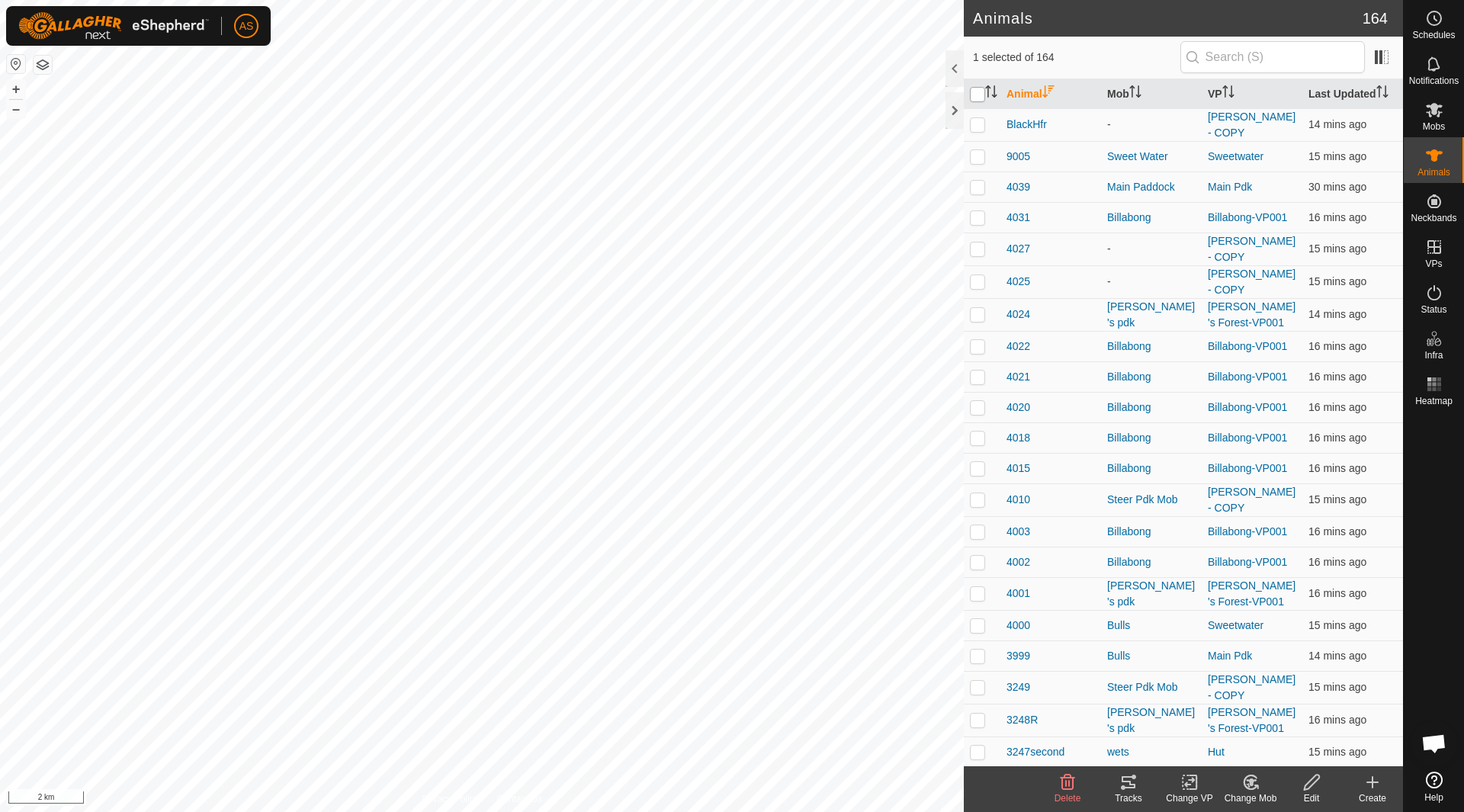
checkbox input "true"
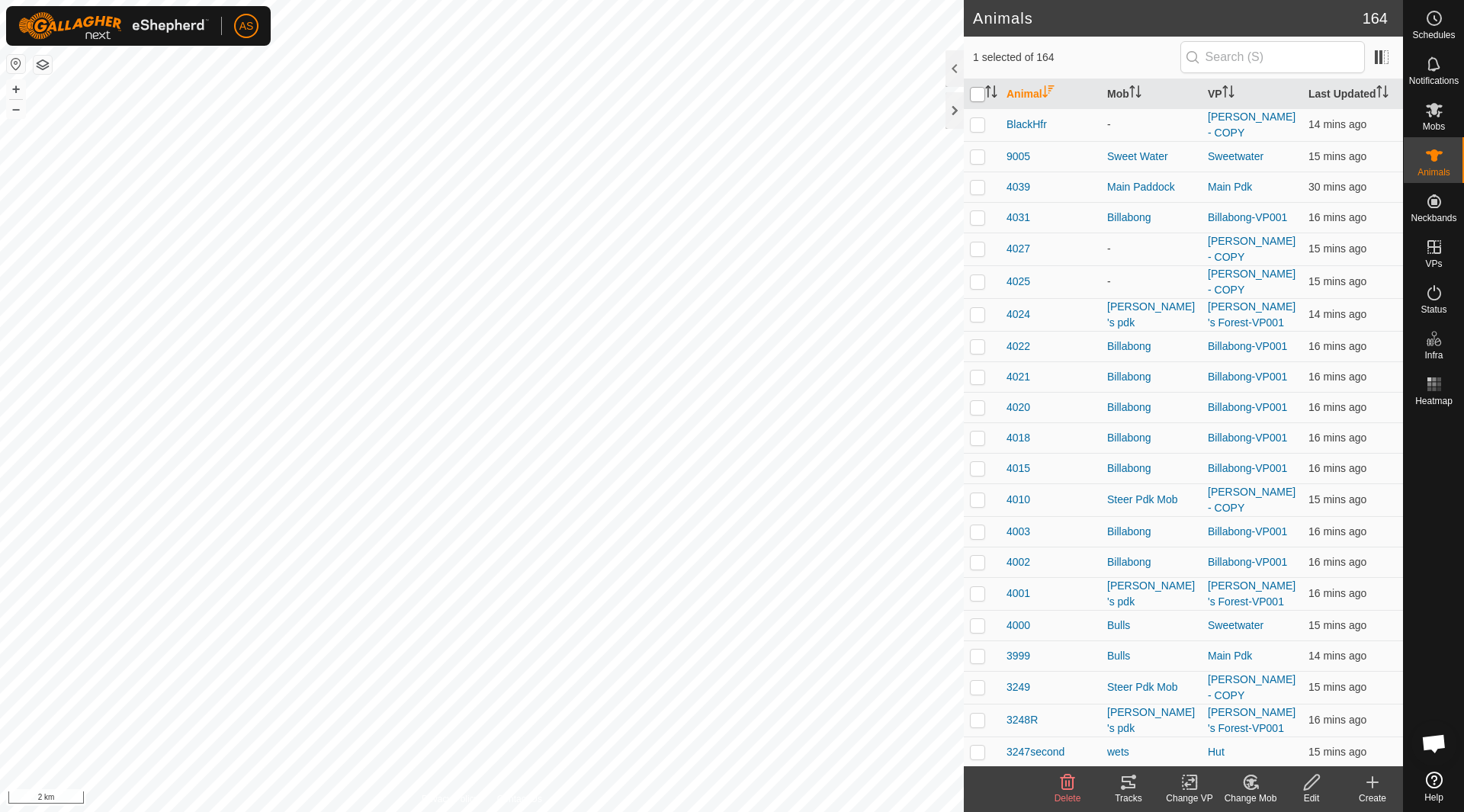
checkbox input "true"
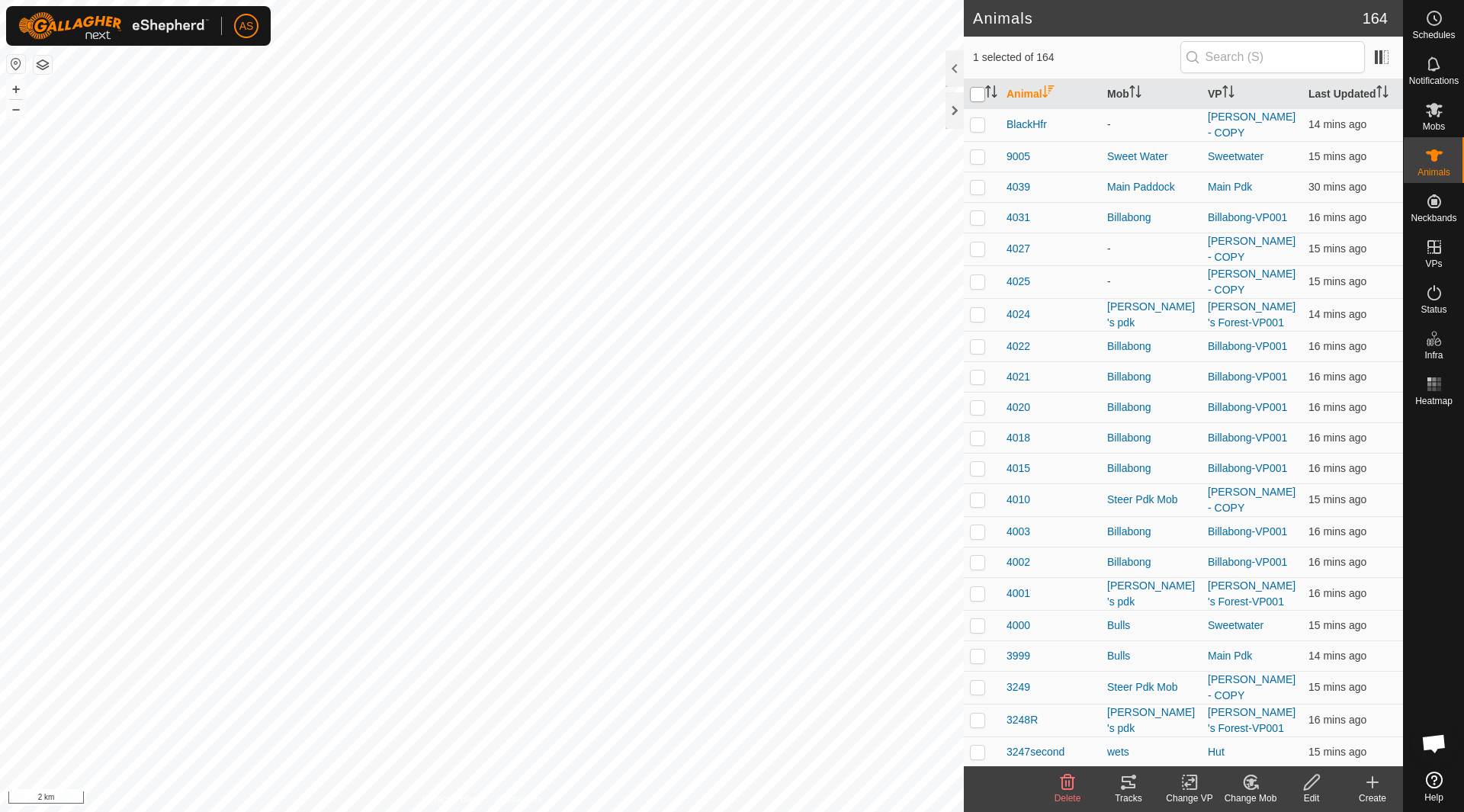
checkbox input "true"
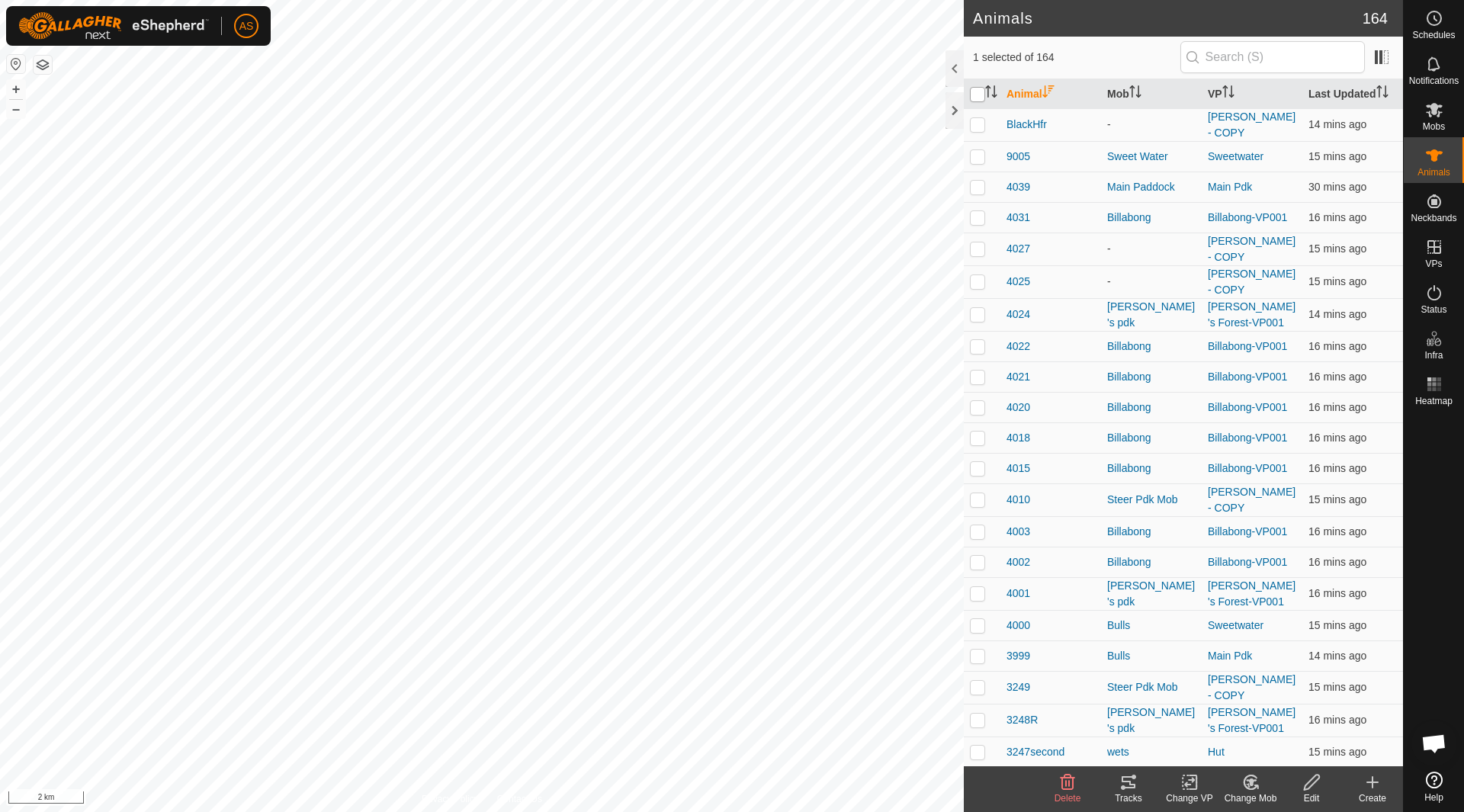
checkbox input "true"
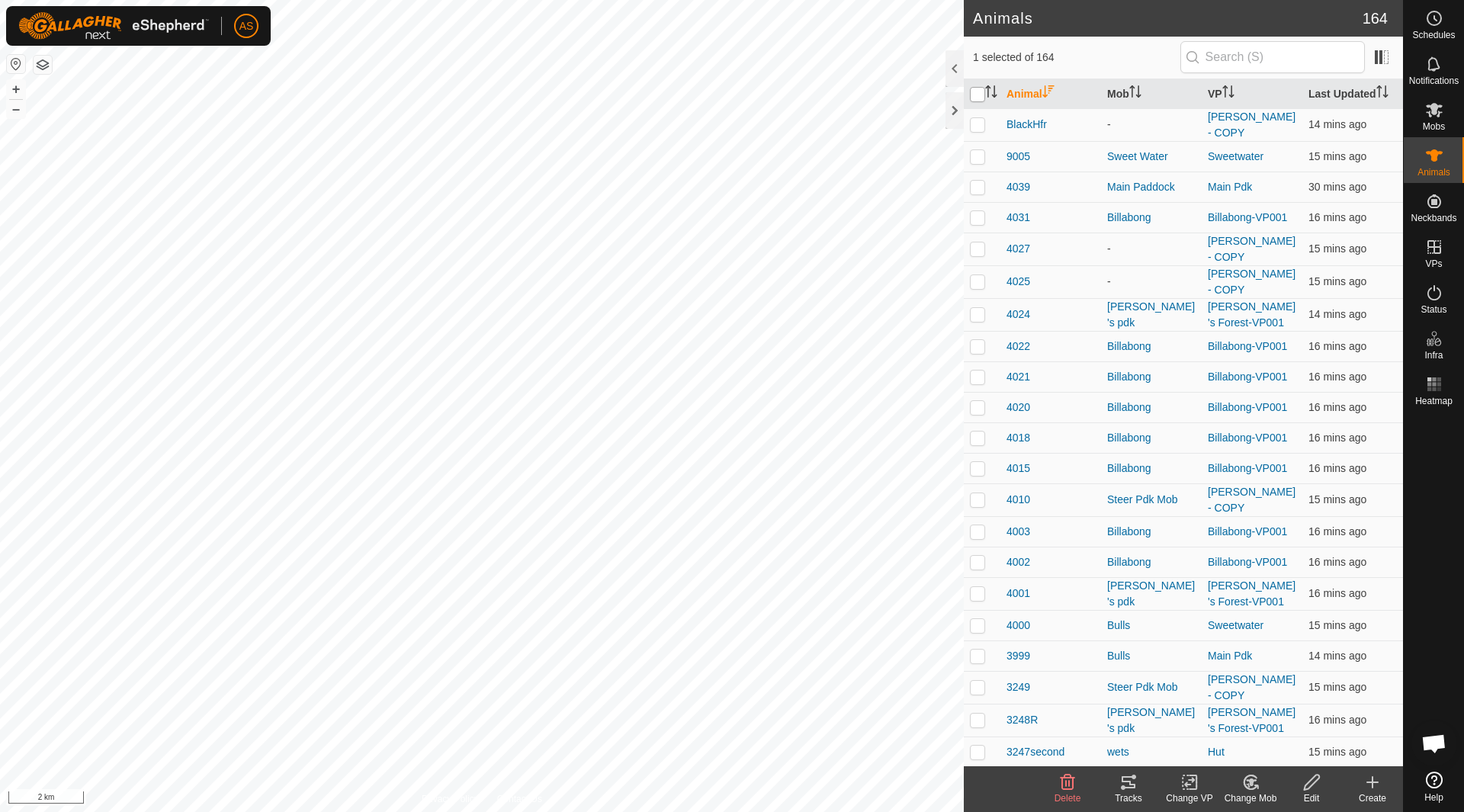
checkbox input "true"
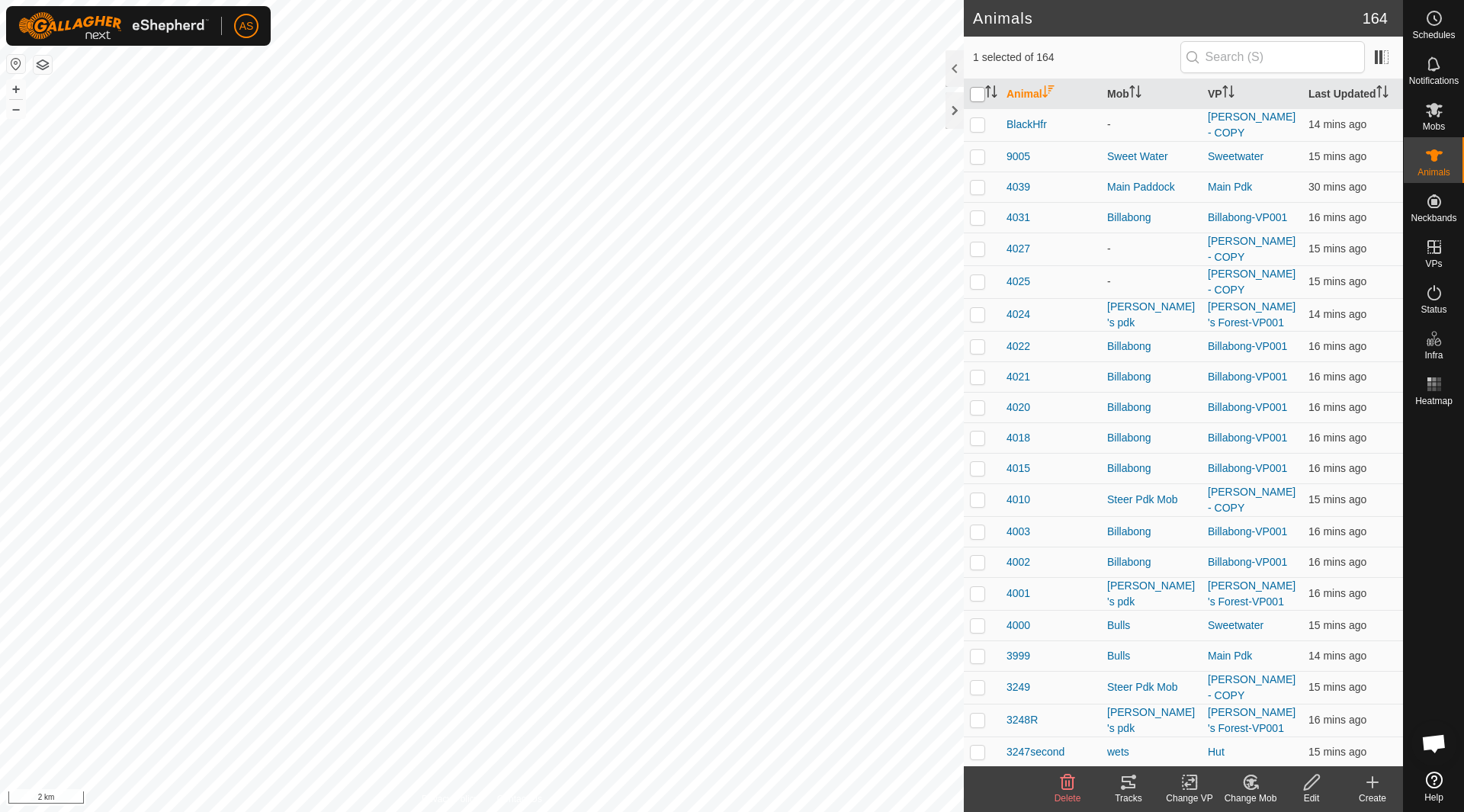
checkbox input "true"
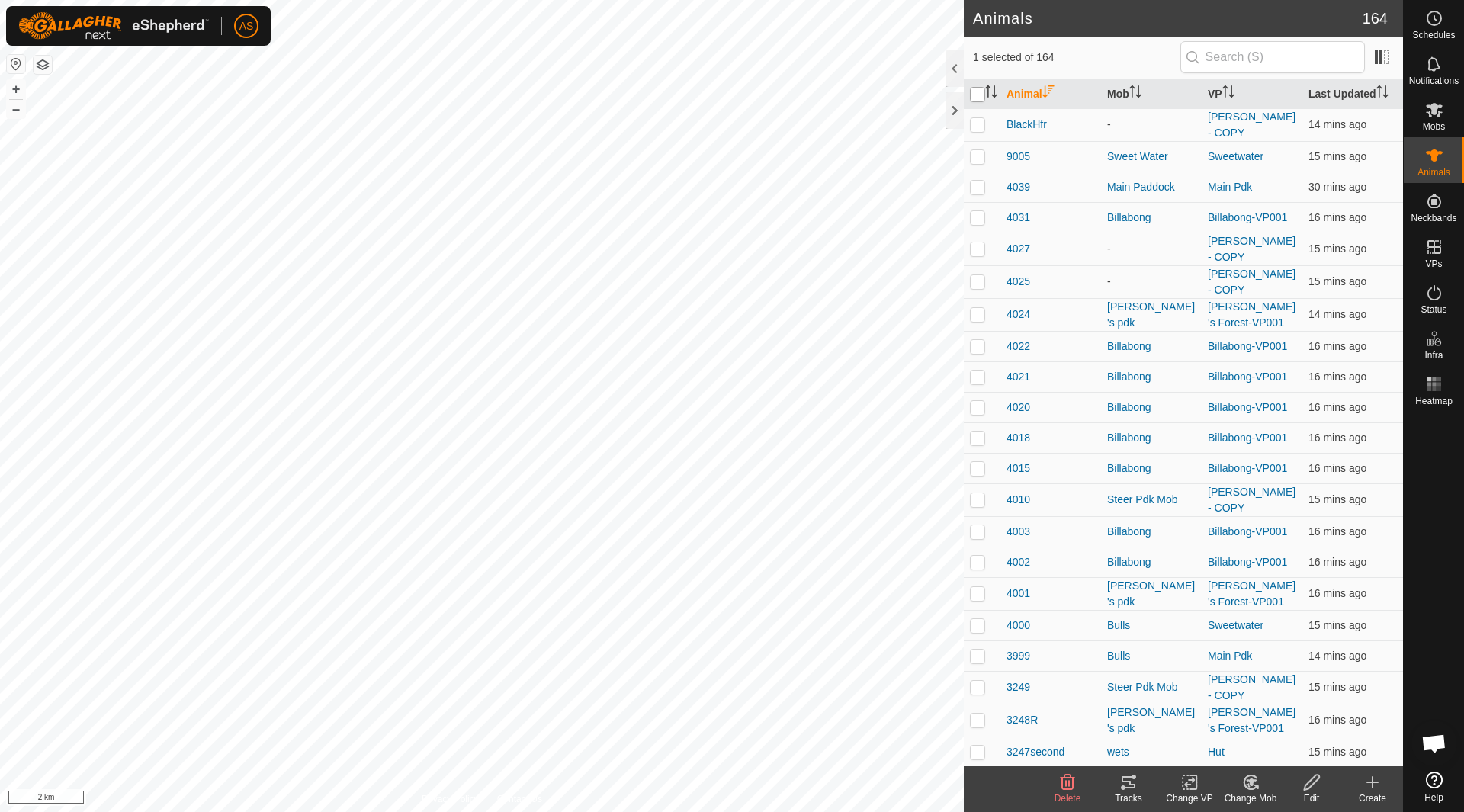
checkbox input "true"
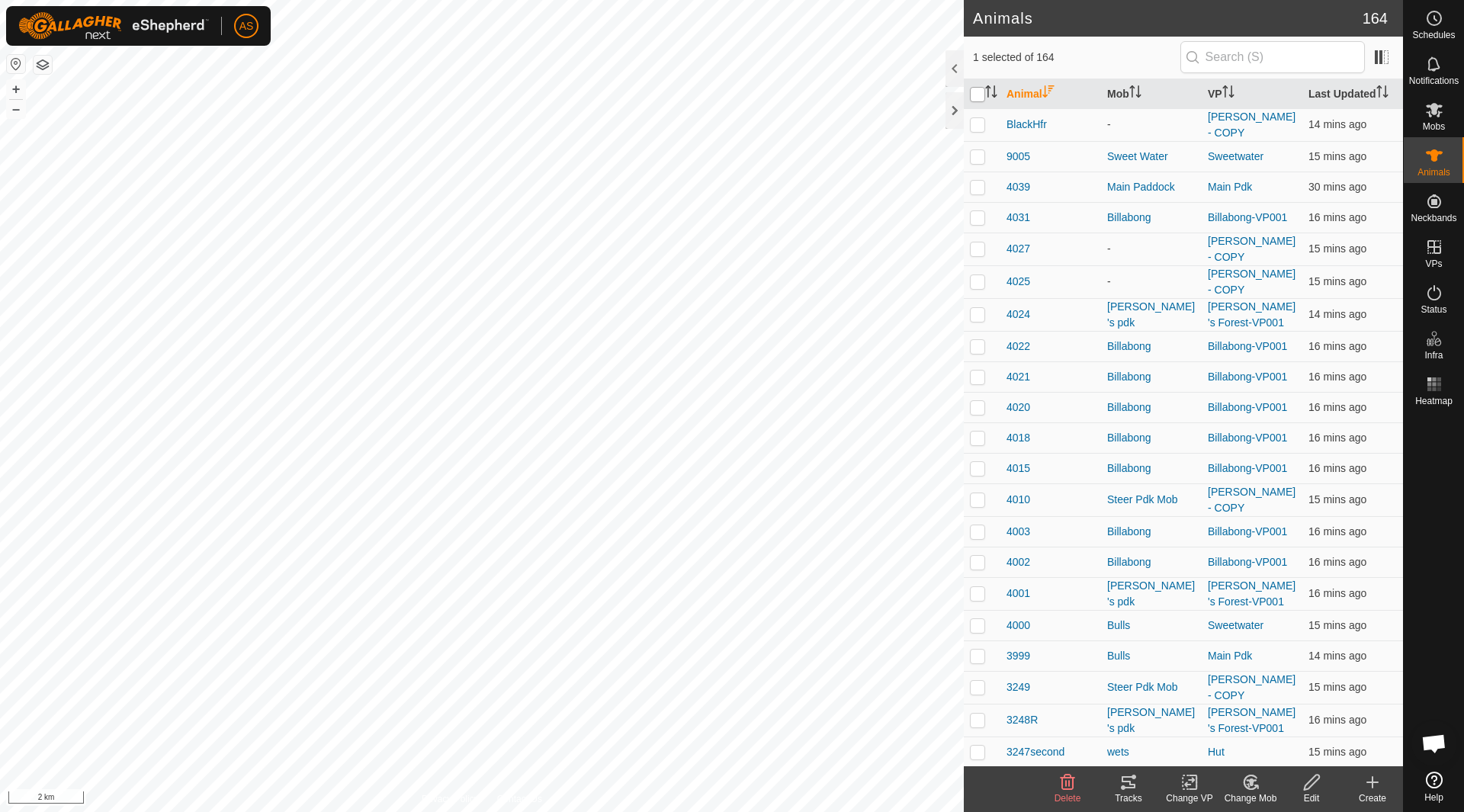
checkbox input "true"
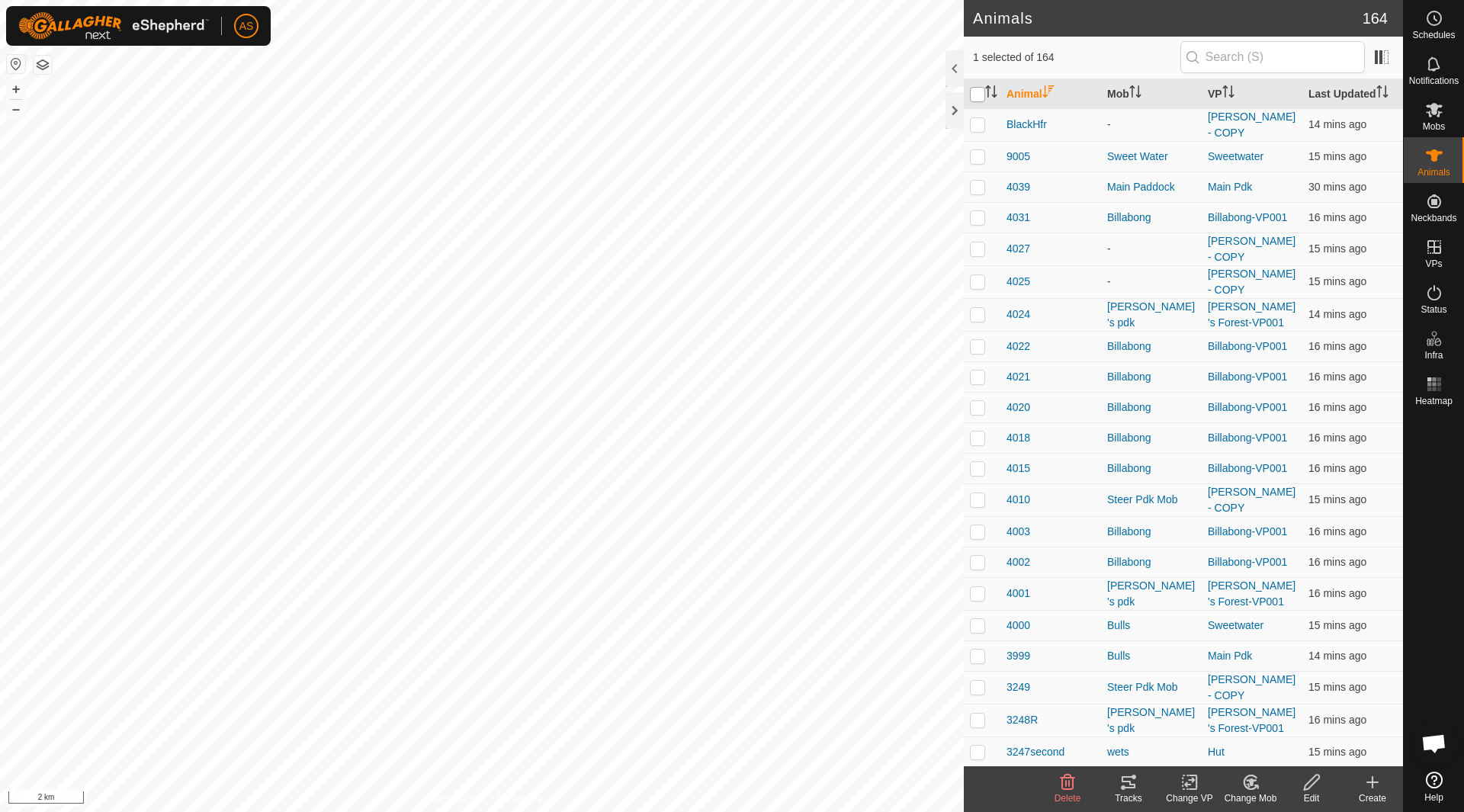
checkbox input "true"
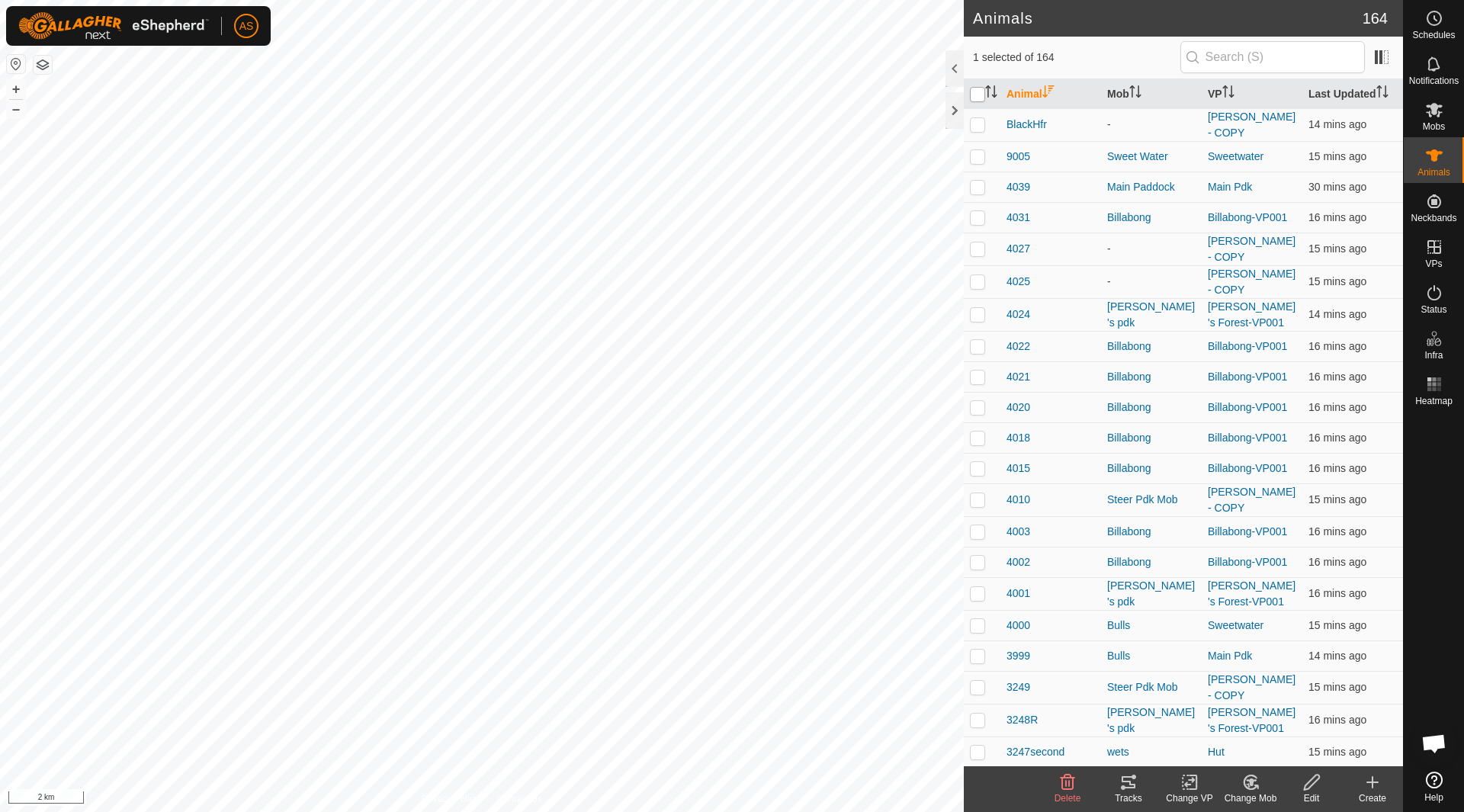
checkbox input "true"
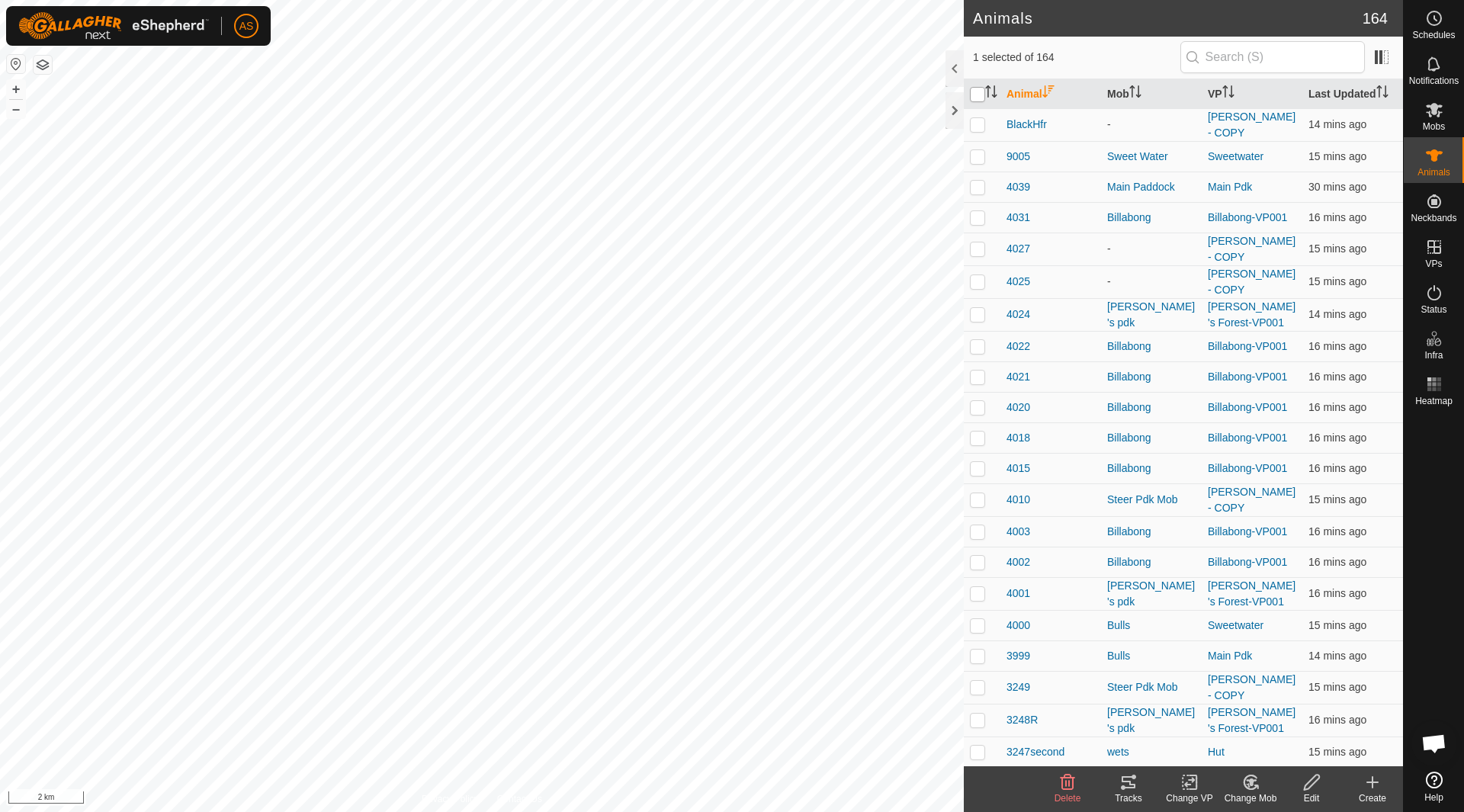
checkbox input "true"
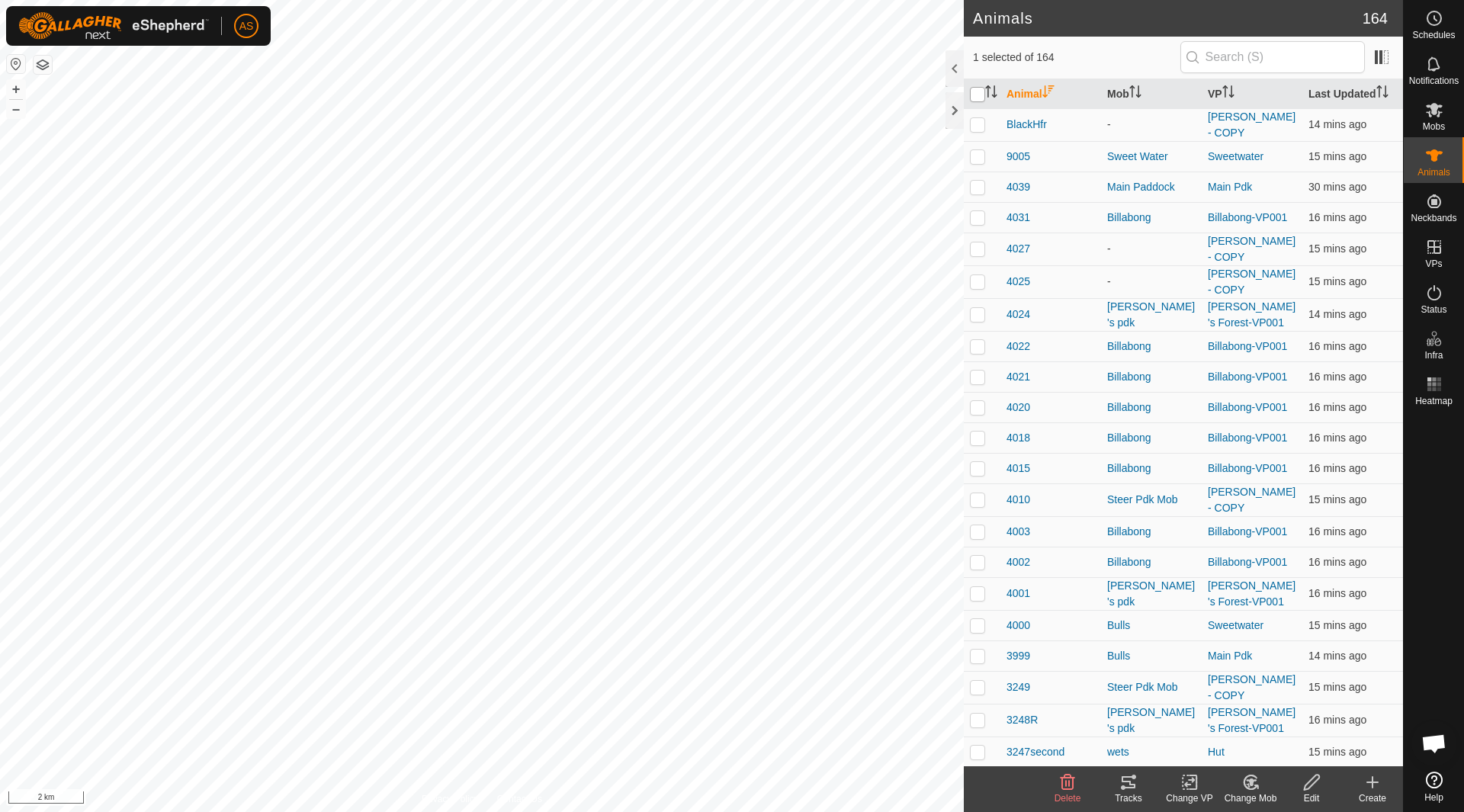
checkbox input "true"
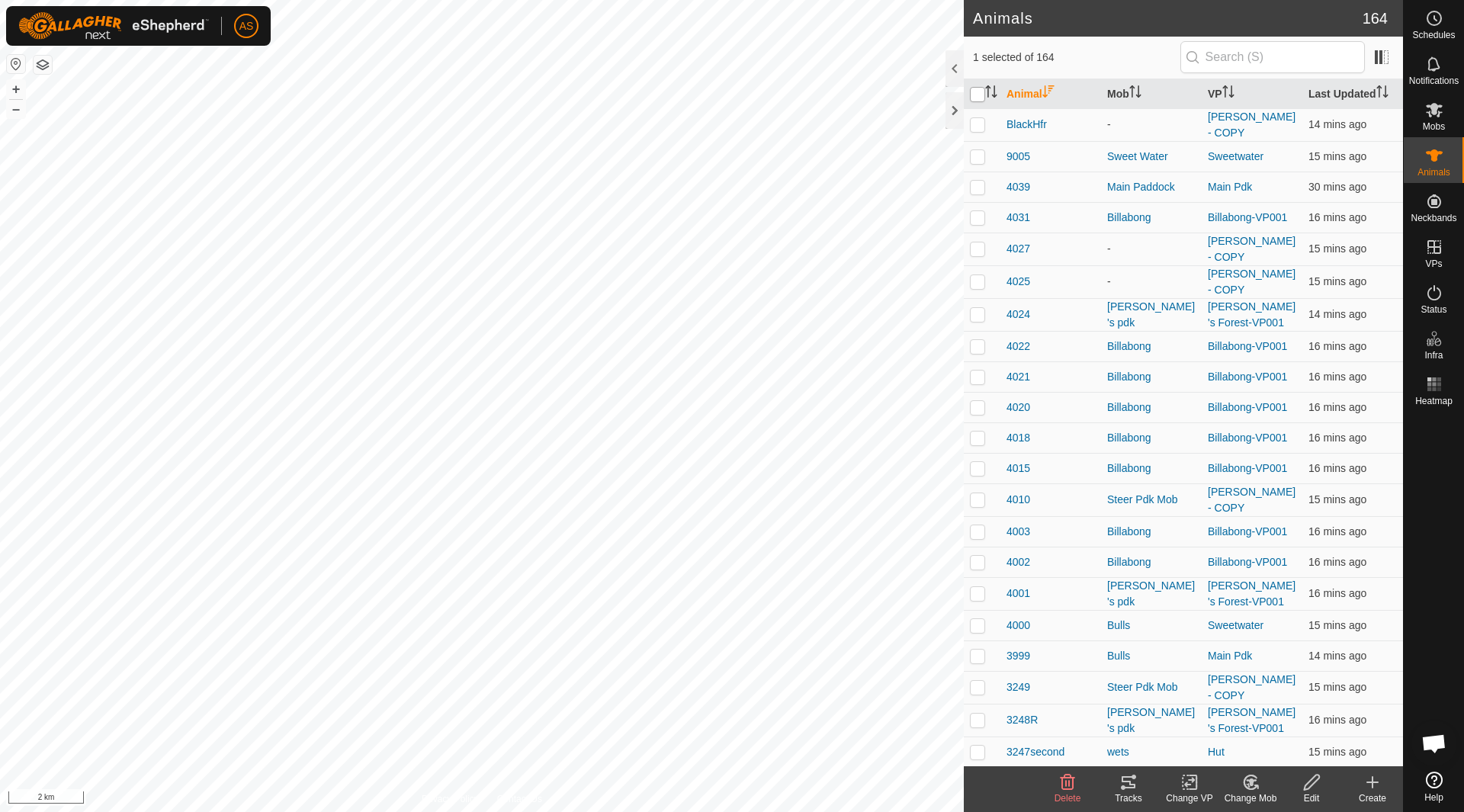
checkbox input "true"
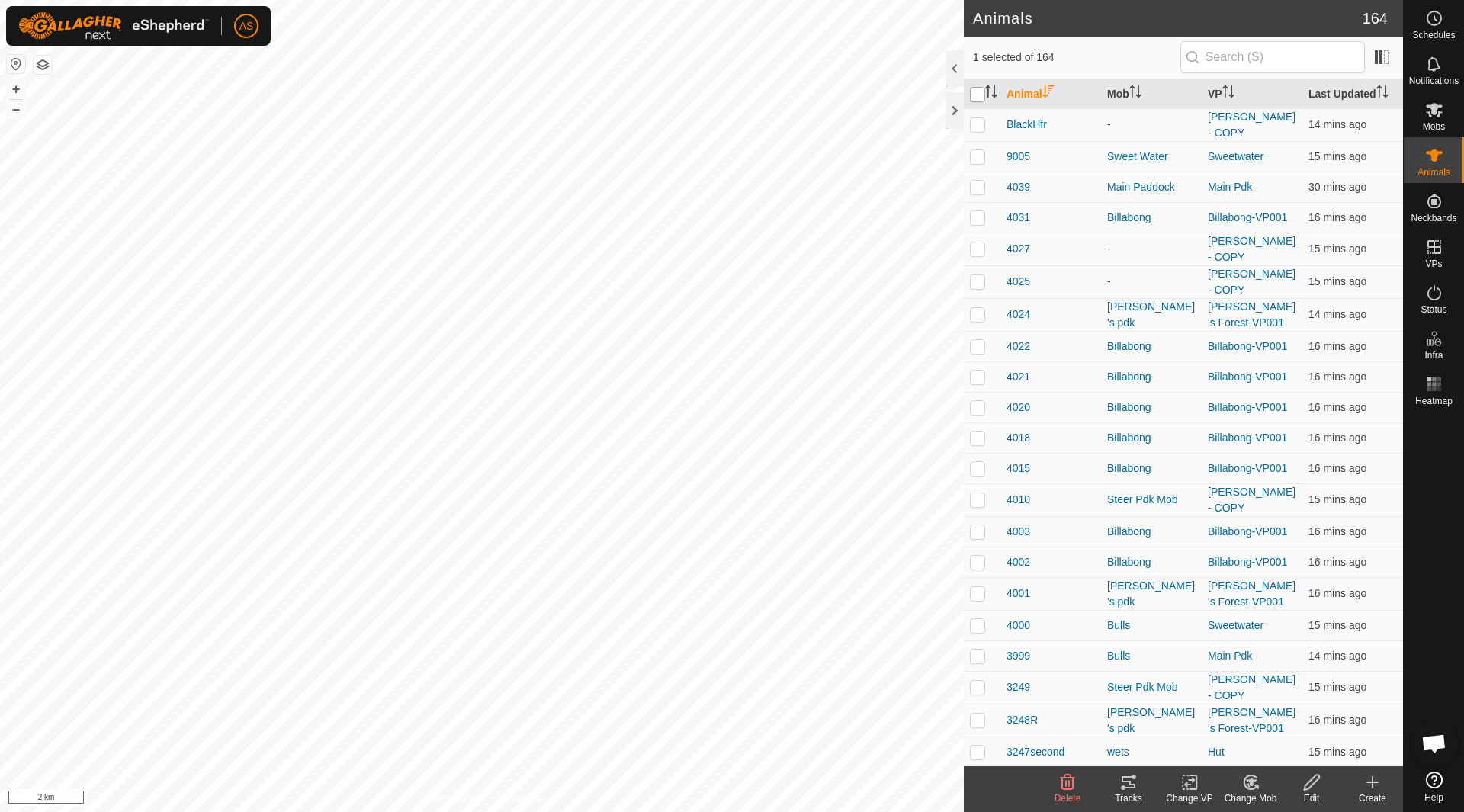
checkbox input "true"
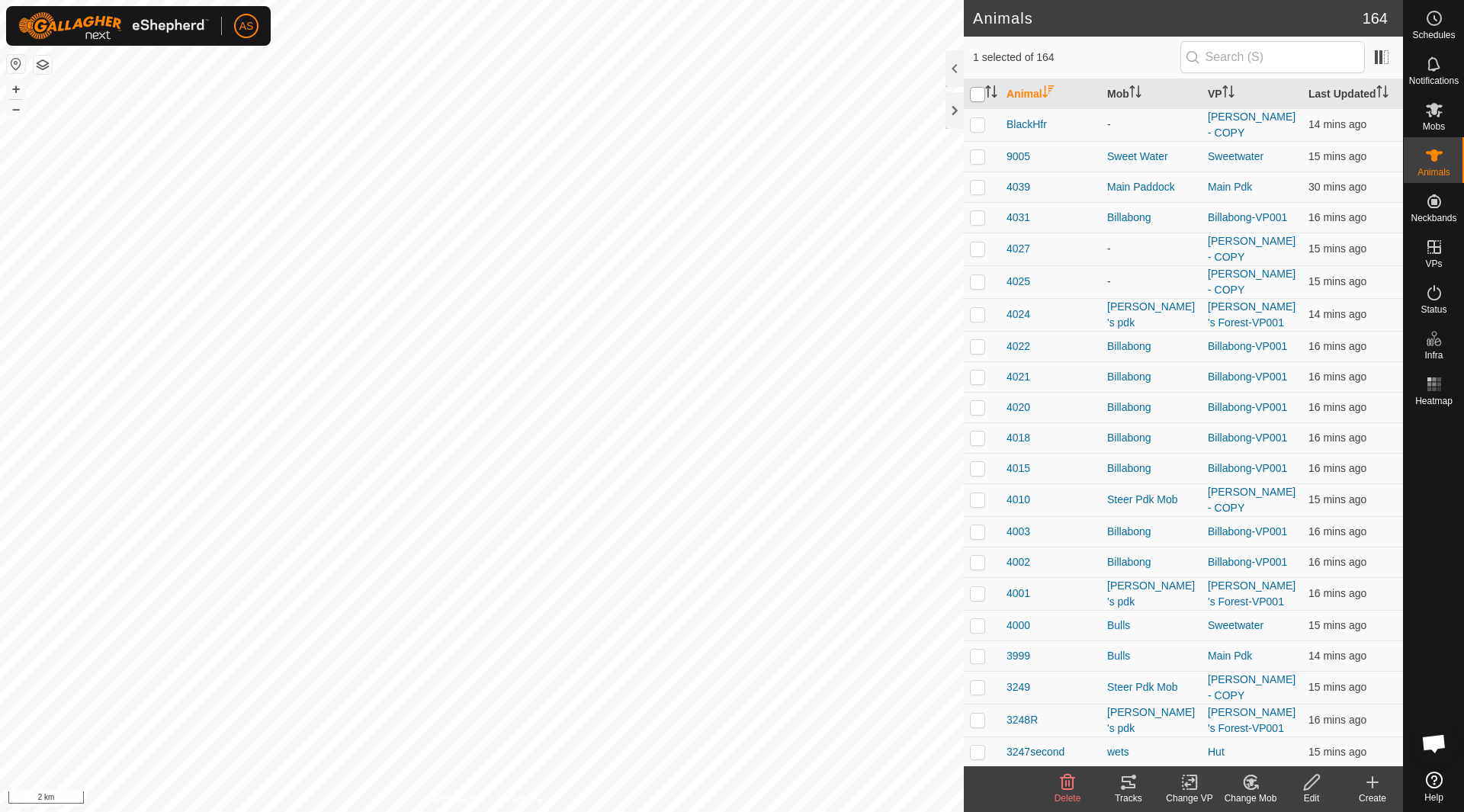
checkbox input "true"
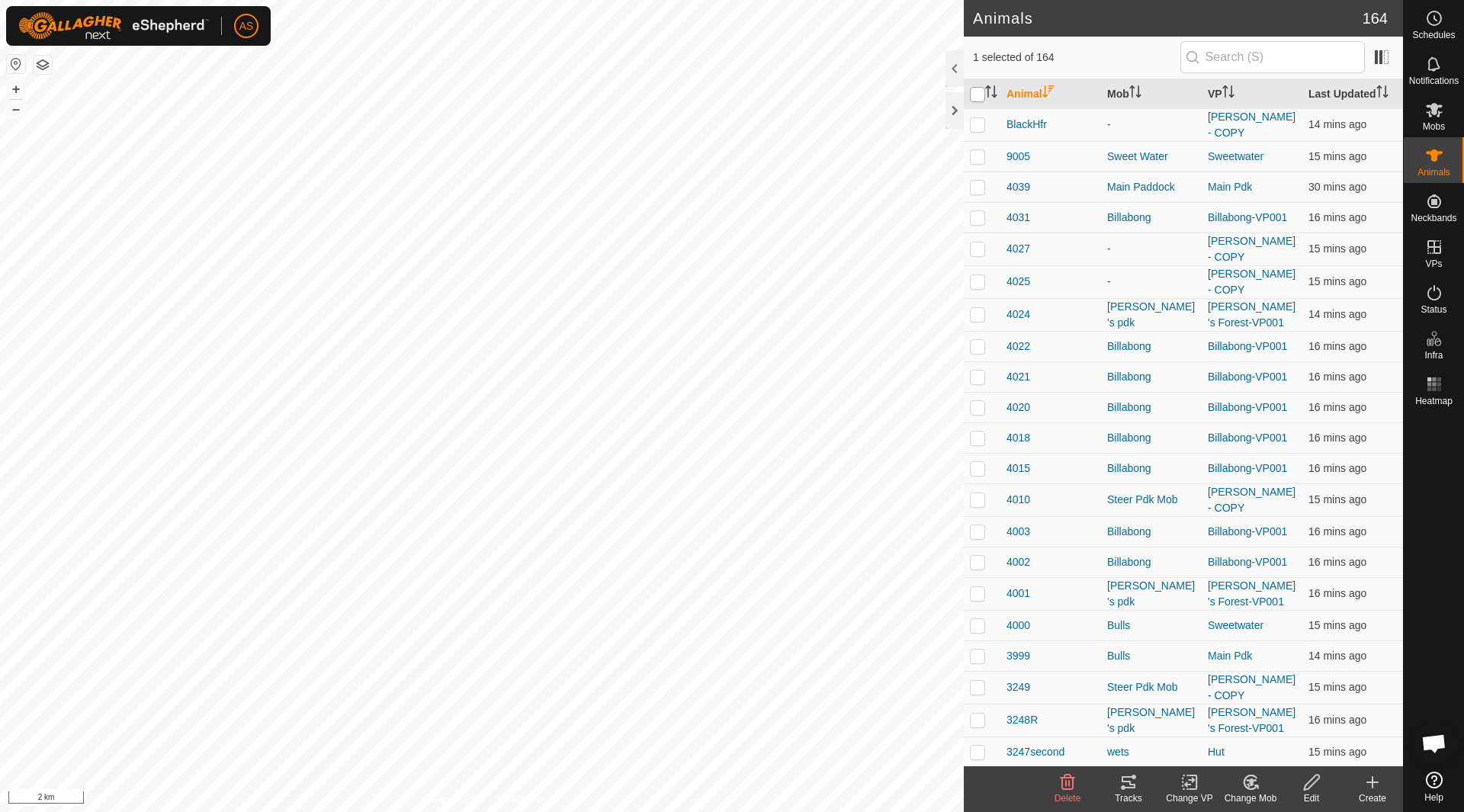
checkbox input "true"
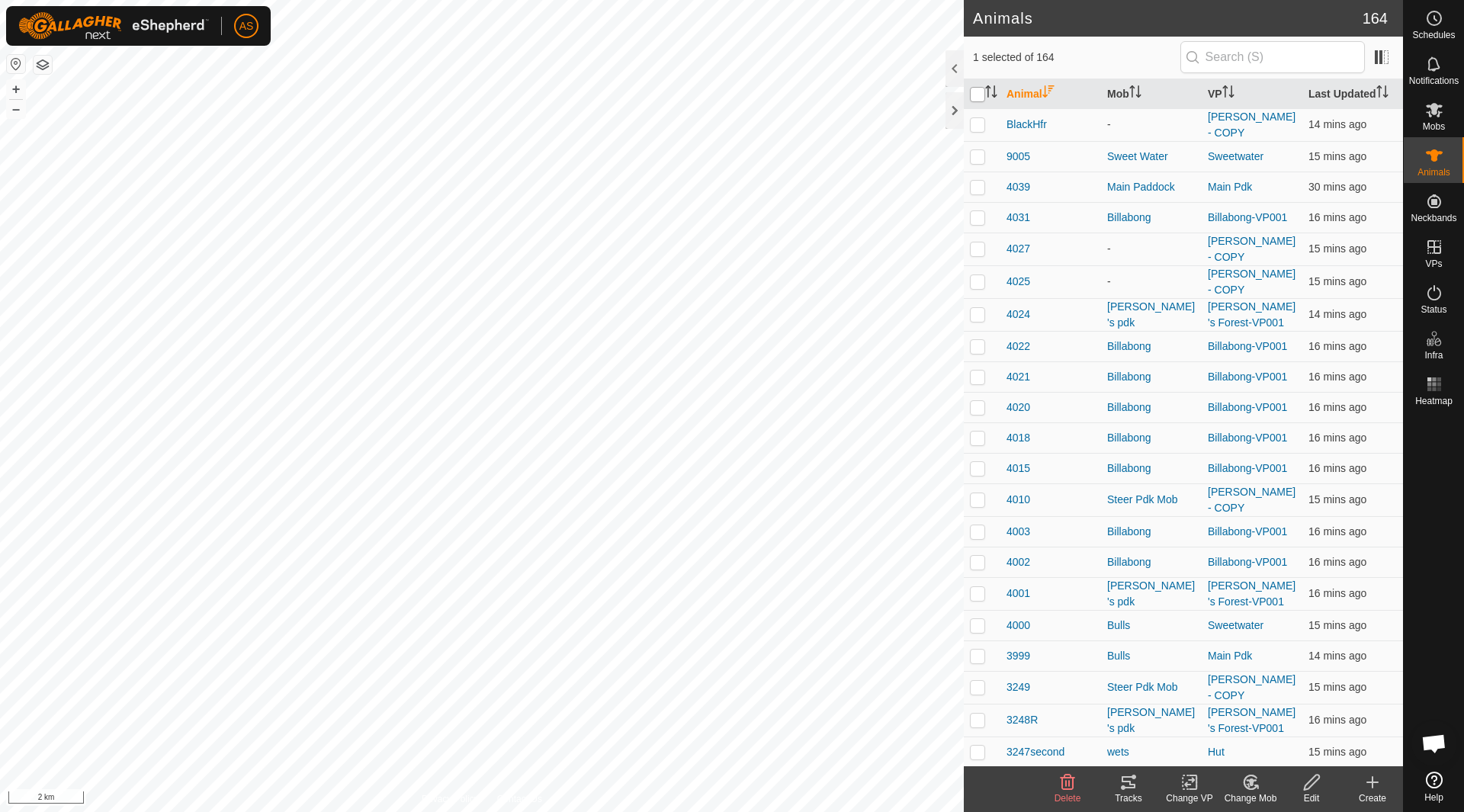
checkbox input "true"
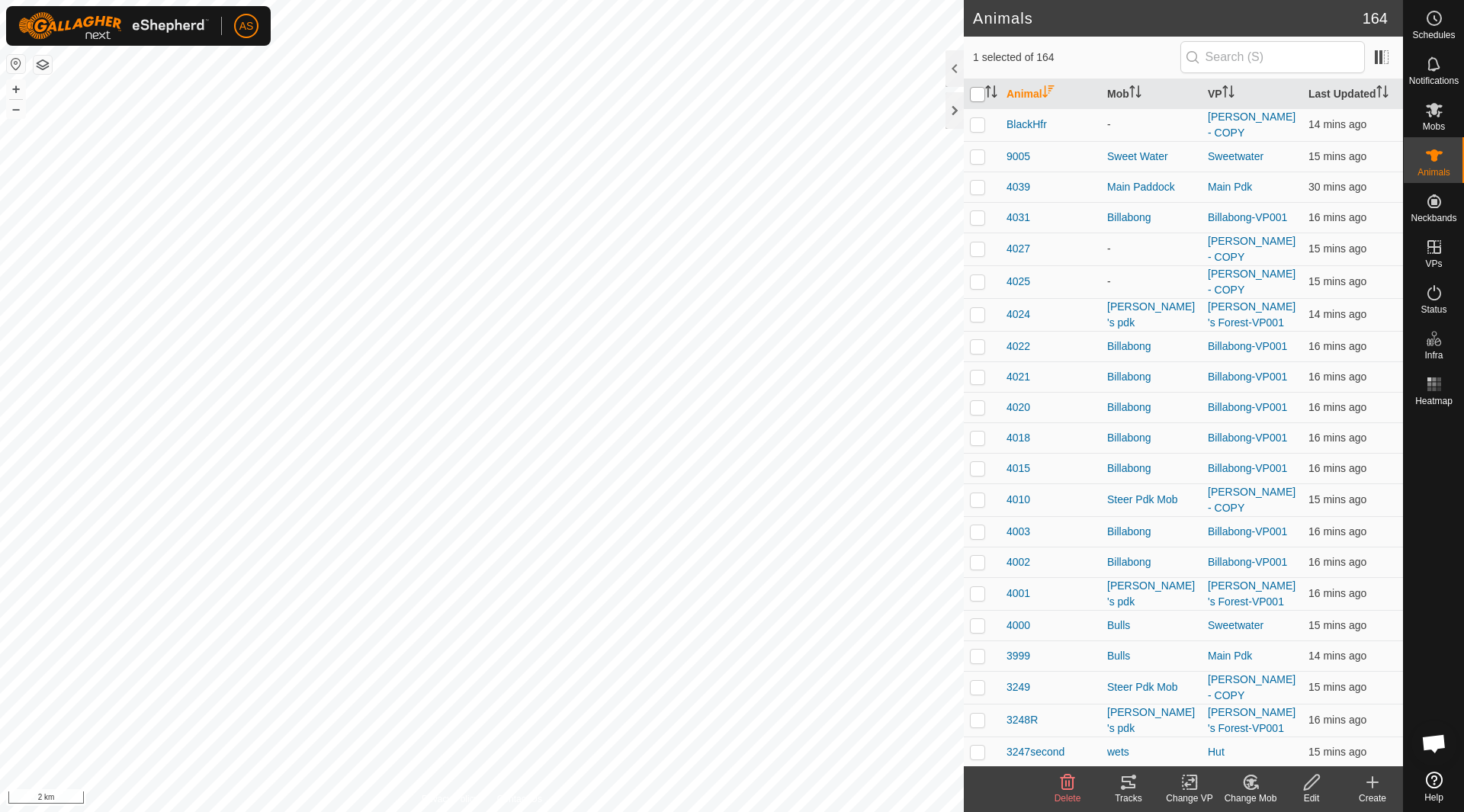
checkbox input "true"
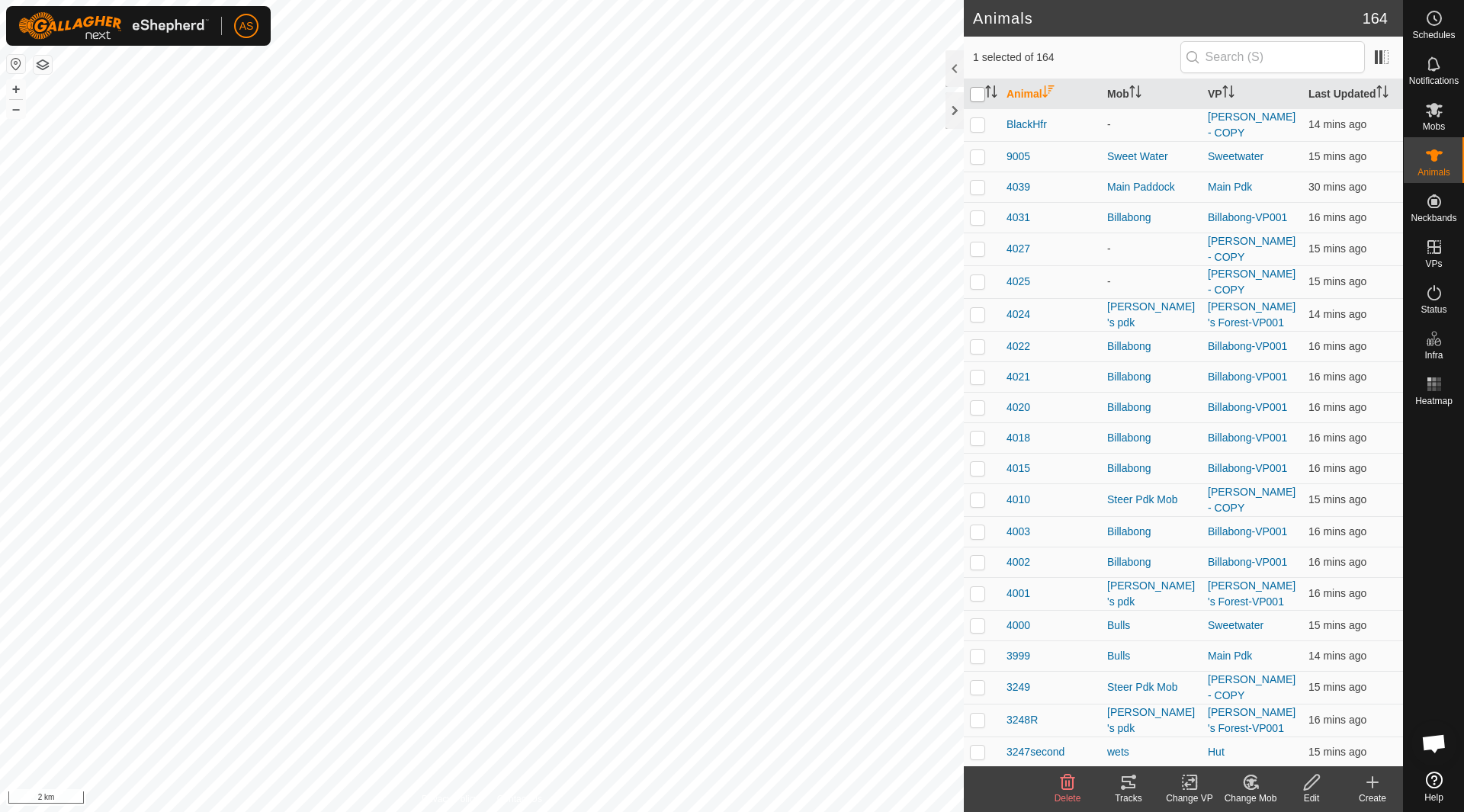
checkbox input "true"
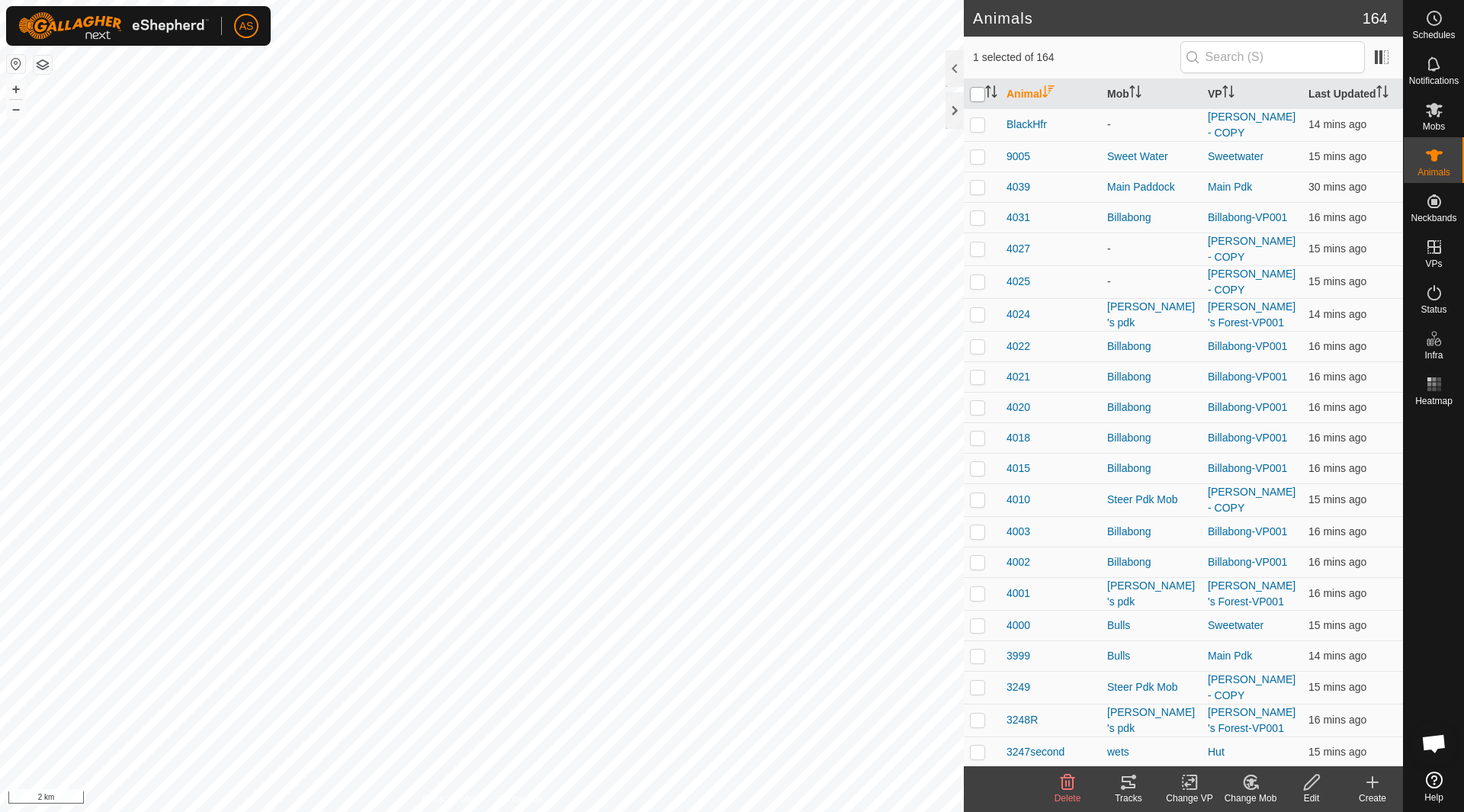
checkbox input "true"
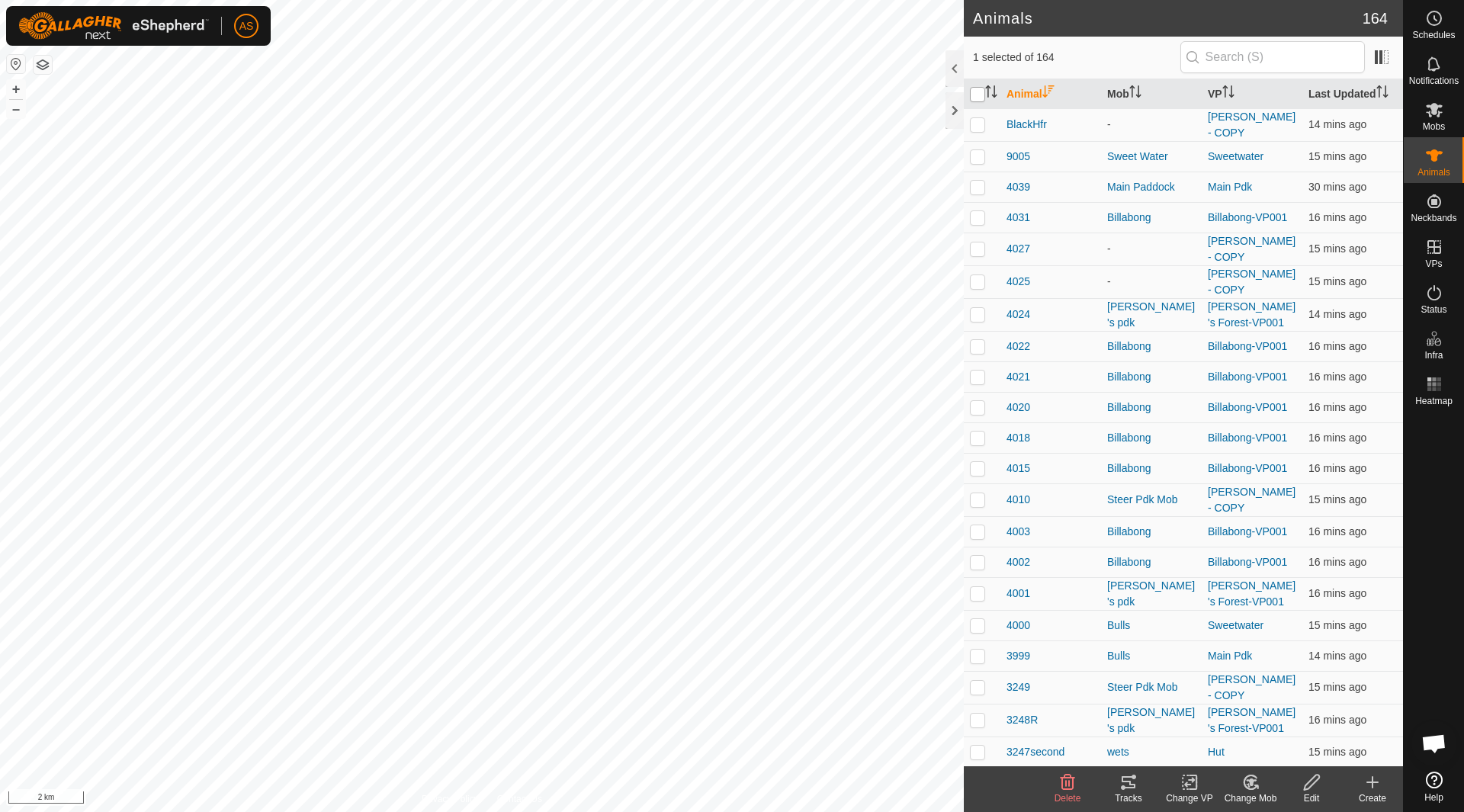
checkbox input "true"
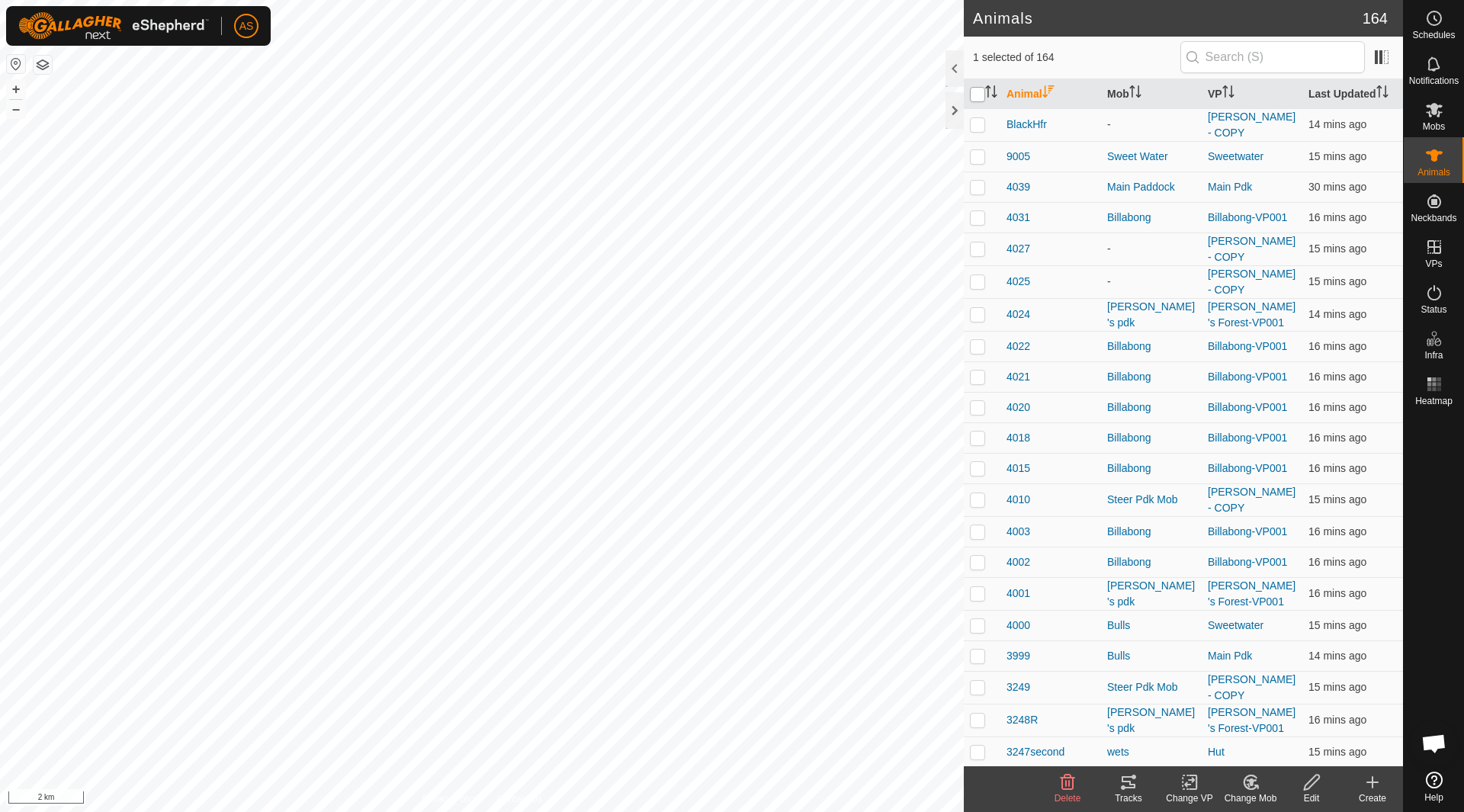
checkbox input "true"
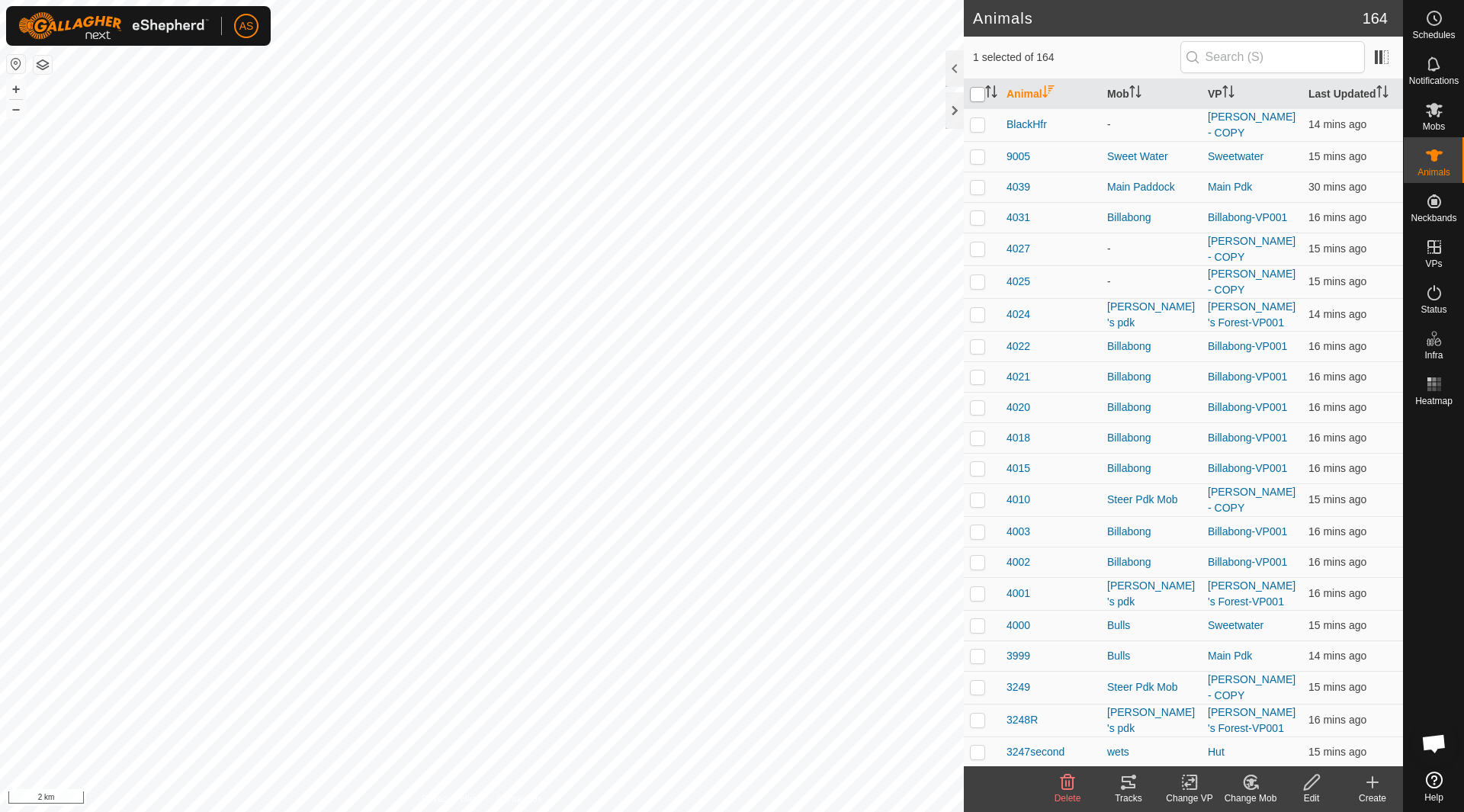
checkbox input "true"
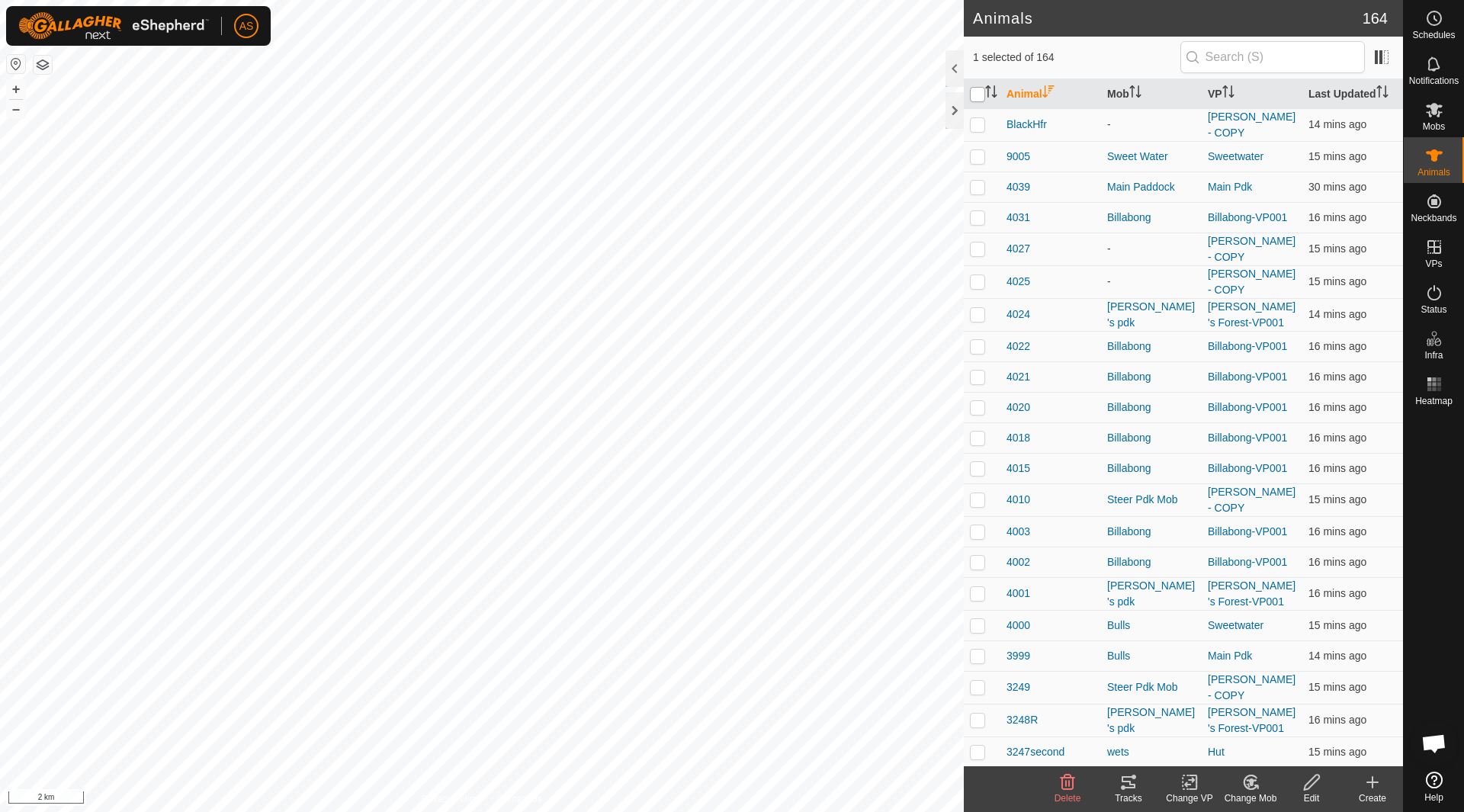
checkbox input "true"
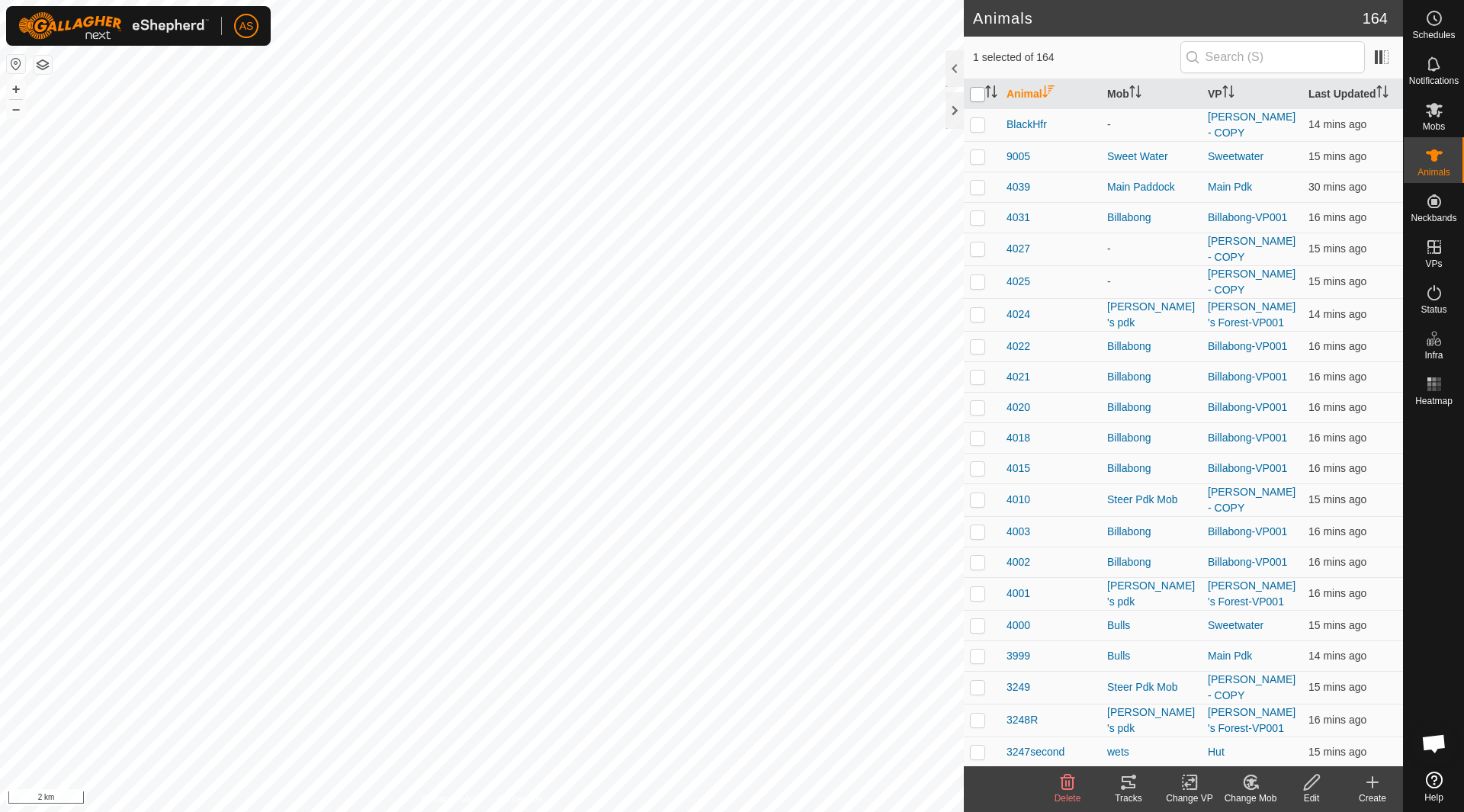
checkbox input "true"
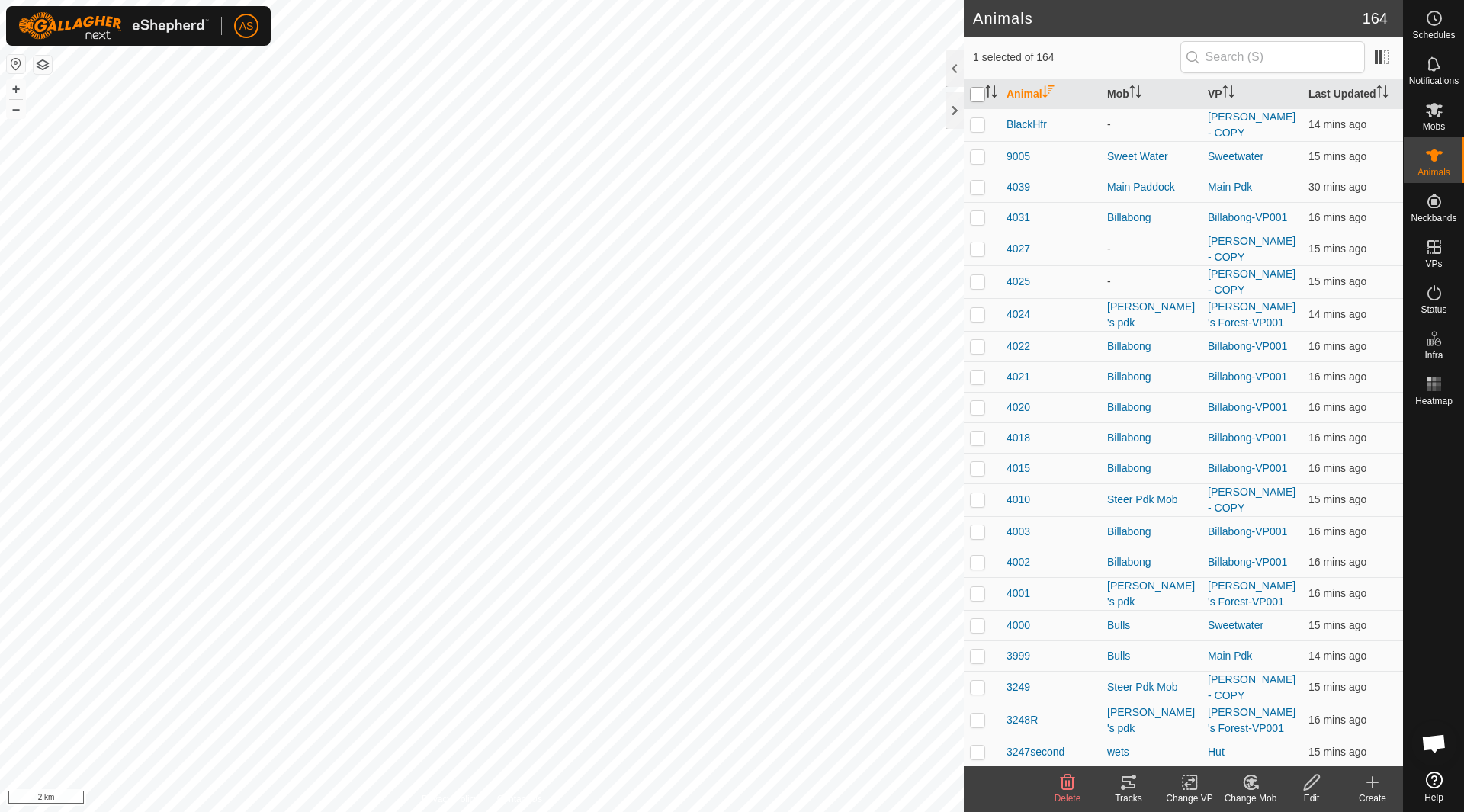
checkbox input "true"
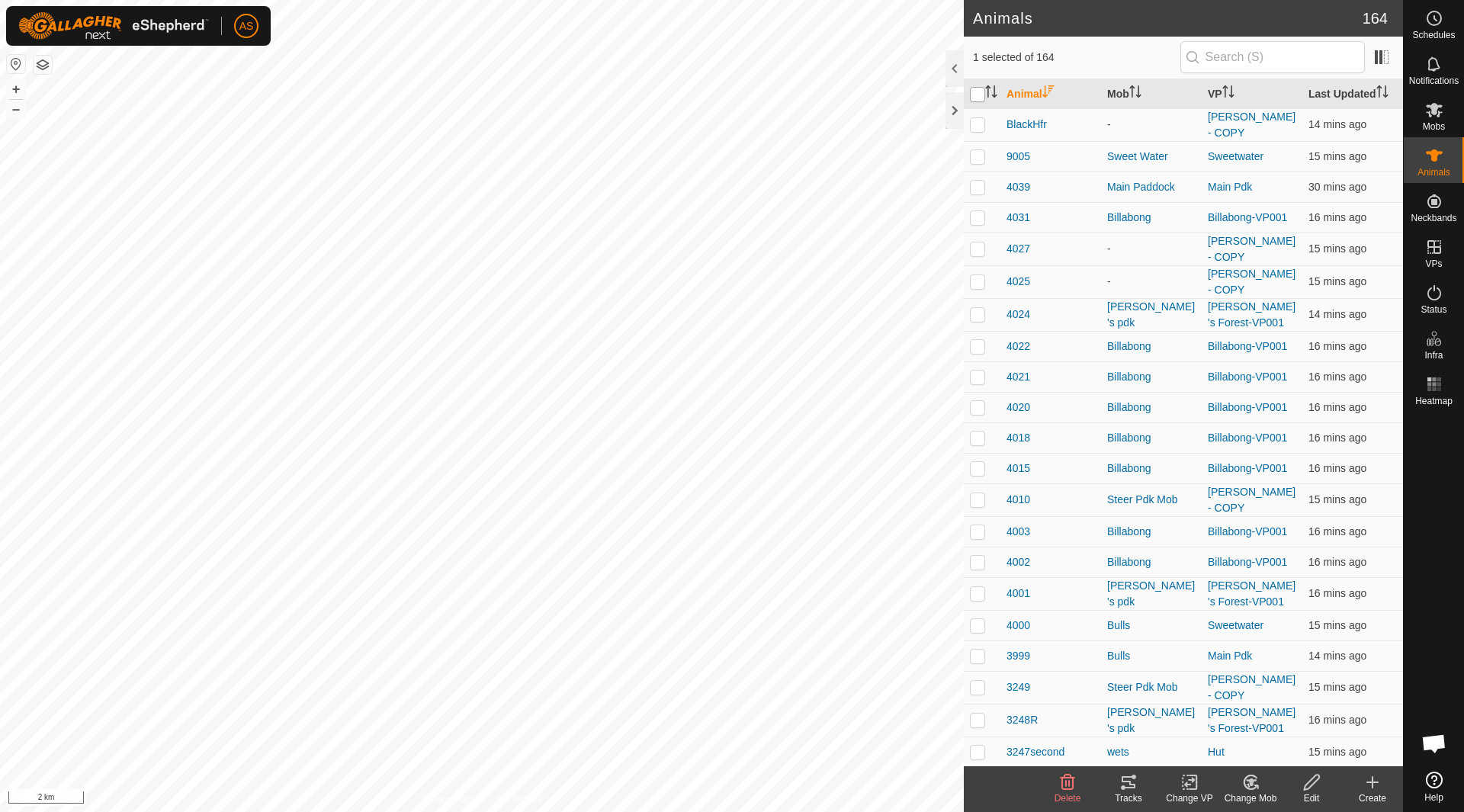
checkbox input "true"
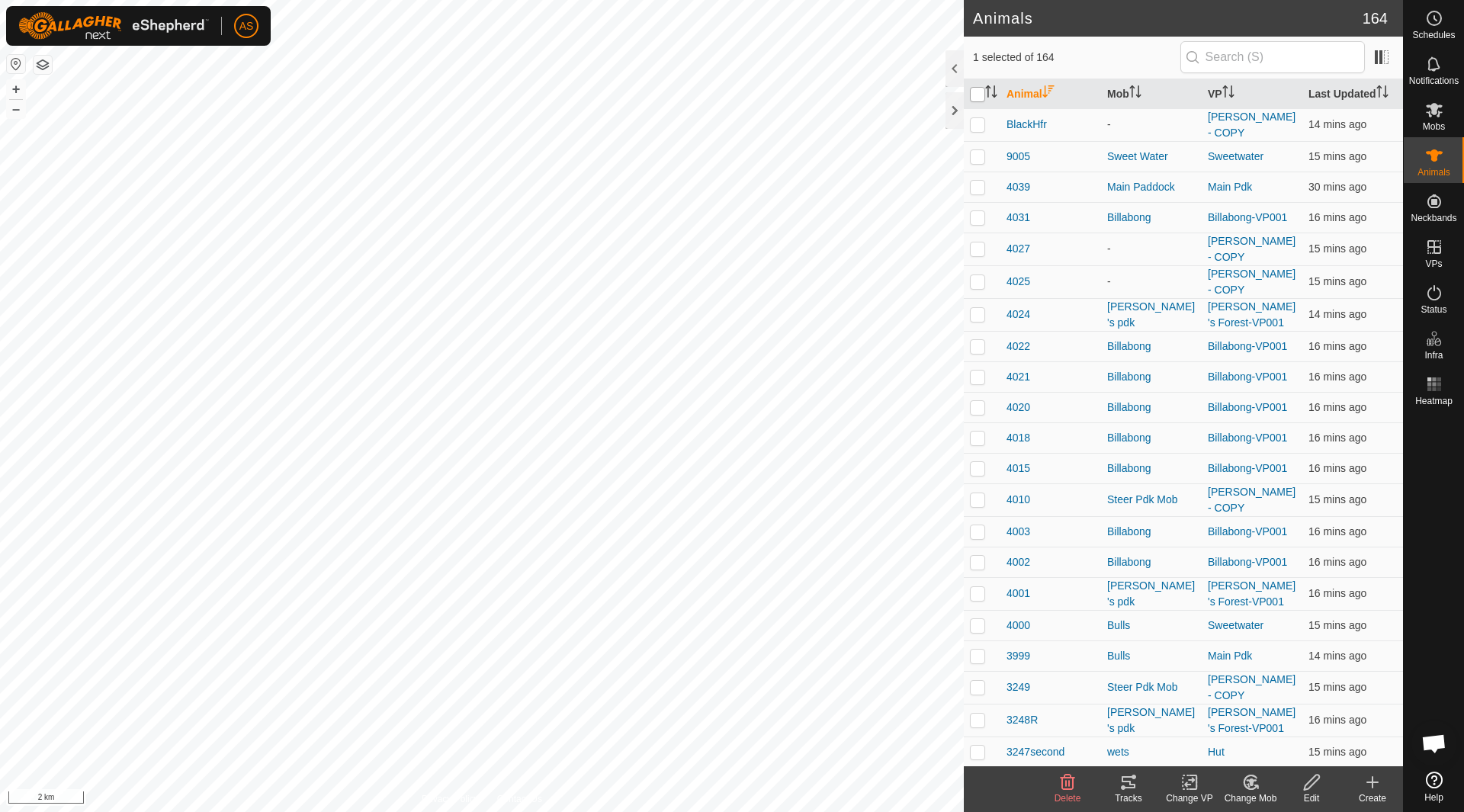
checkbox input "true"
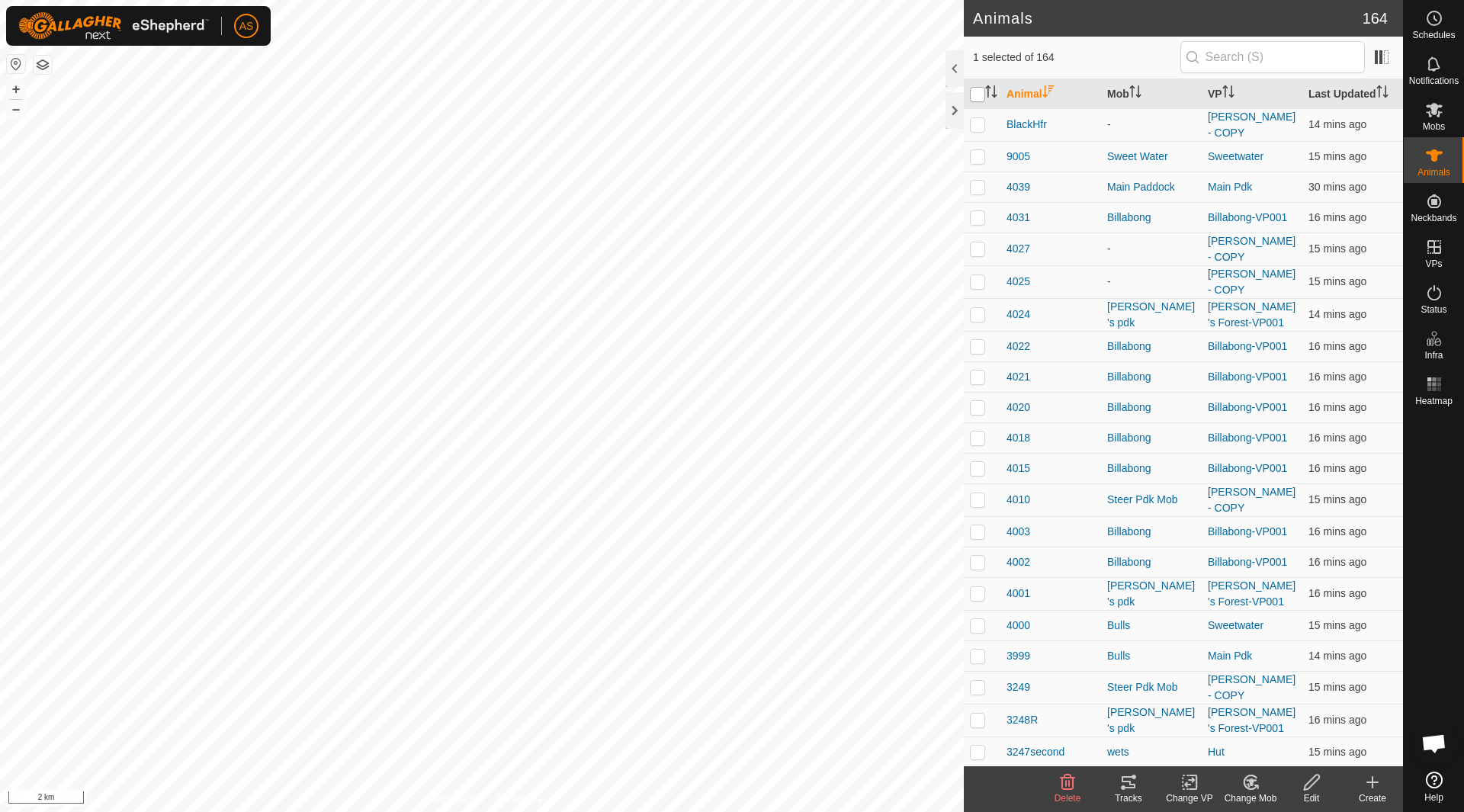
checkbox input "true"
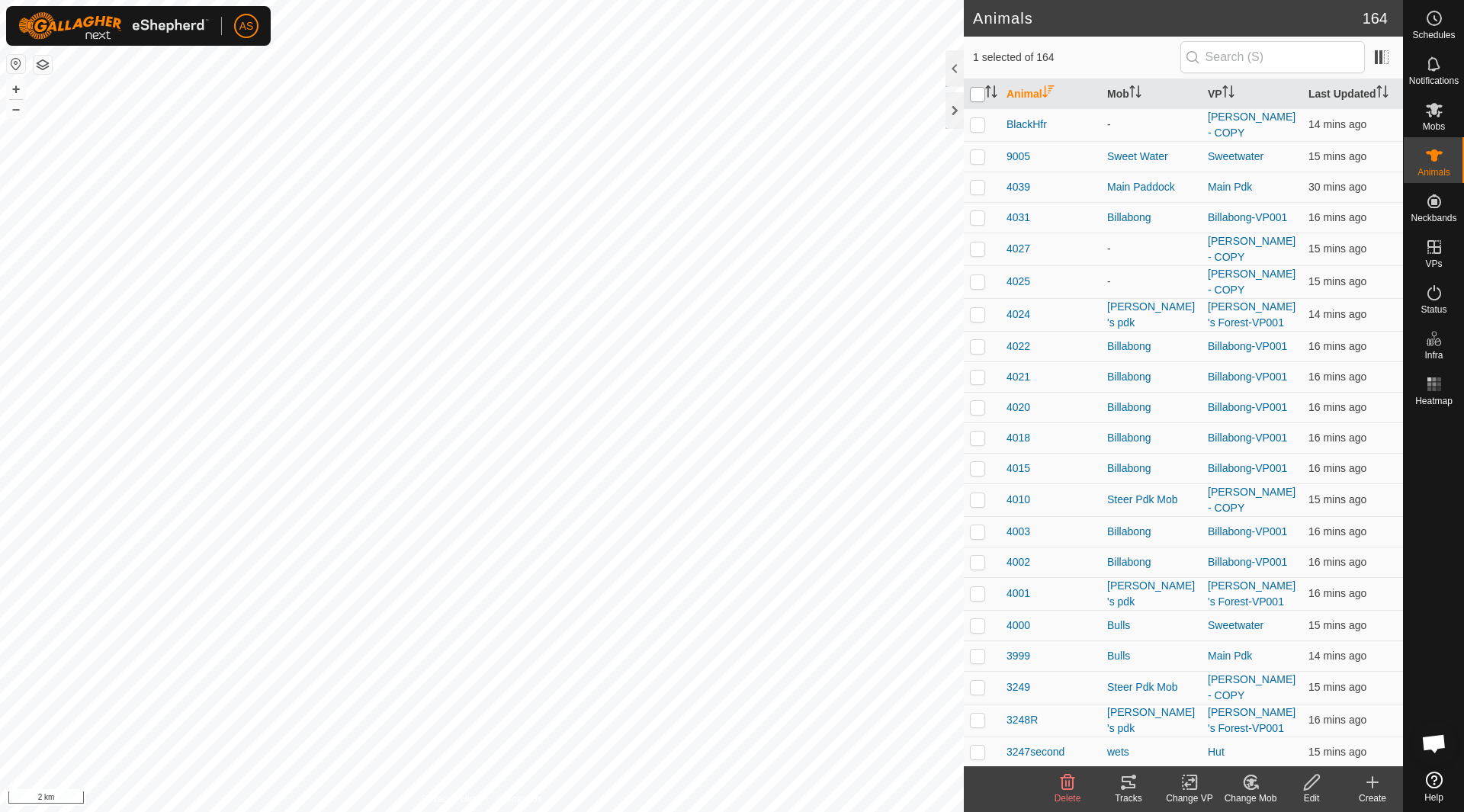
checkbox input "true"
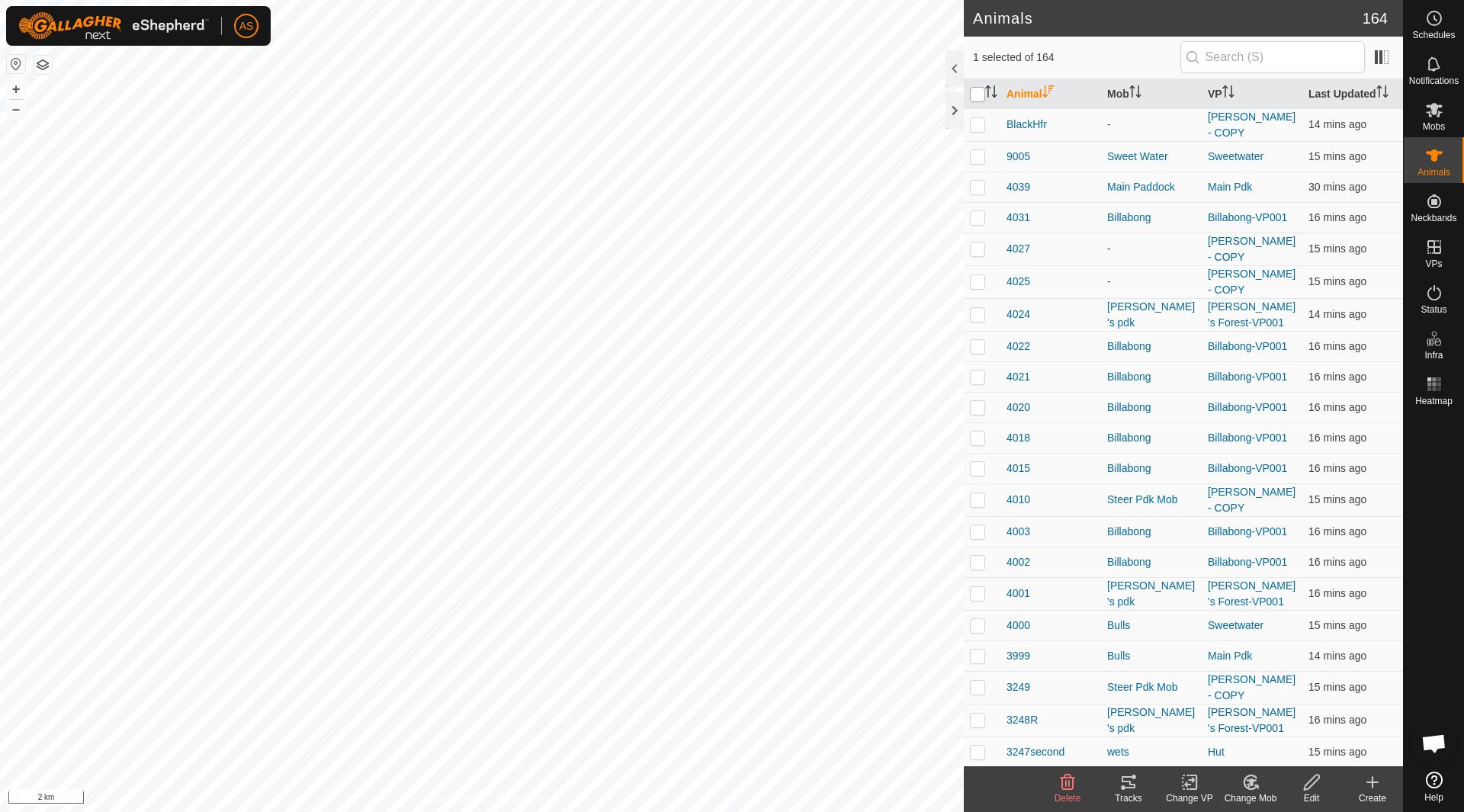
checkbox input "true"
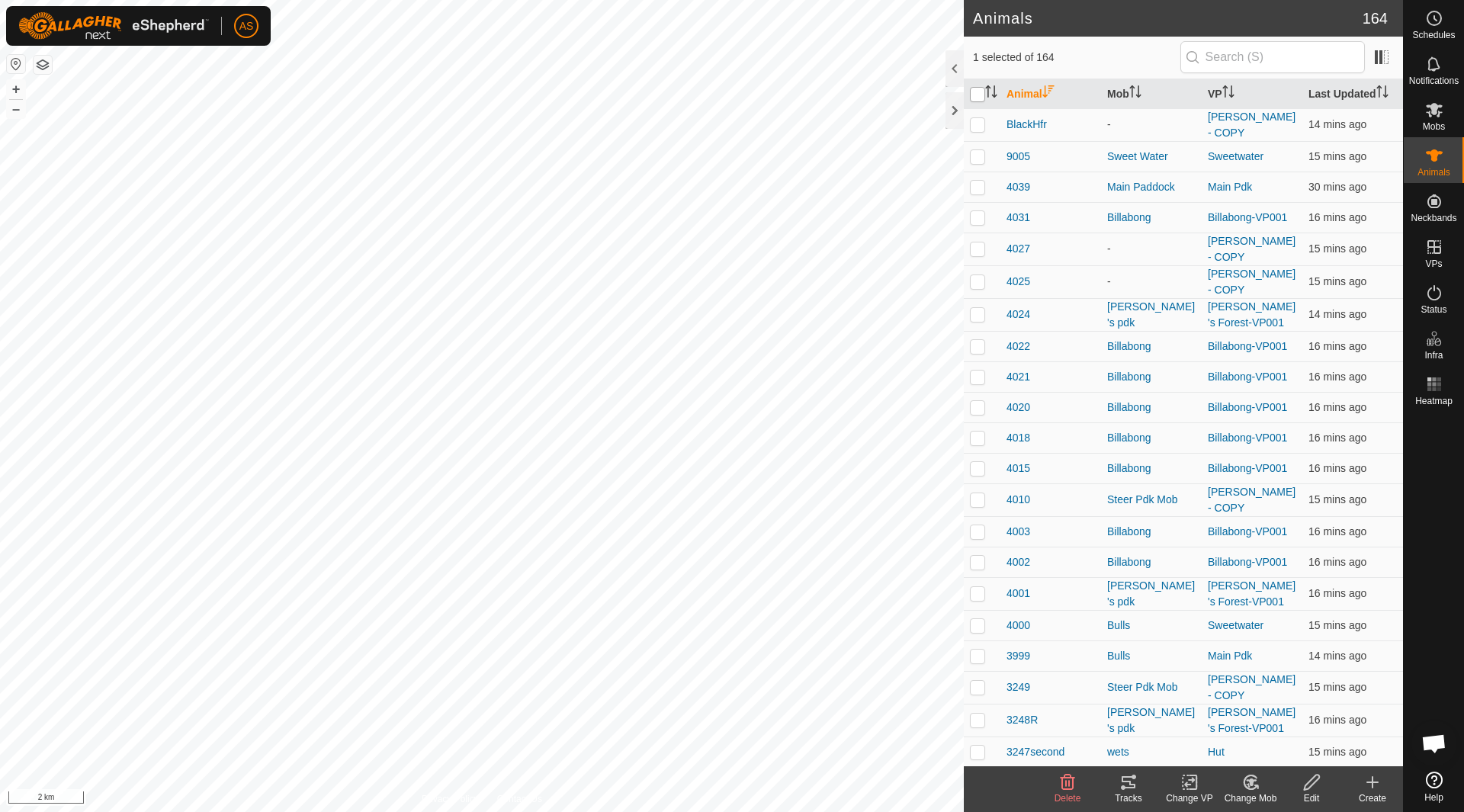
checkbox input "true"
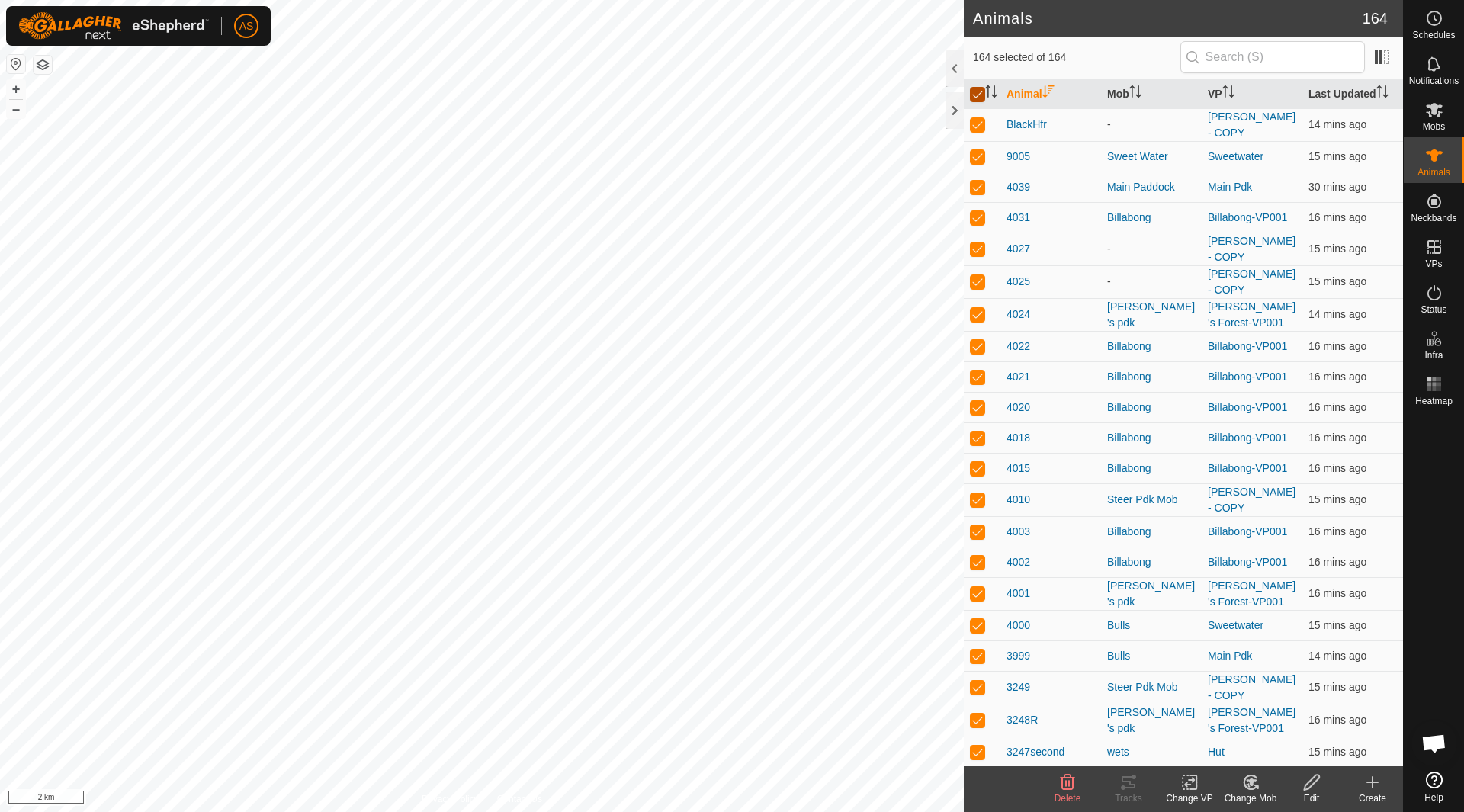
click at [981, 92] on input "checkbox" at bounding box center [977, 95] width 16 height 16
checkbox input "false"
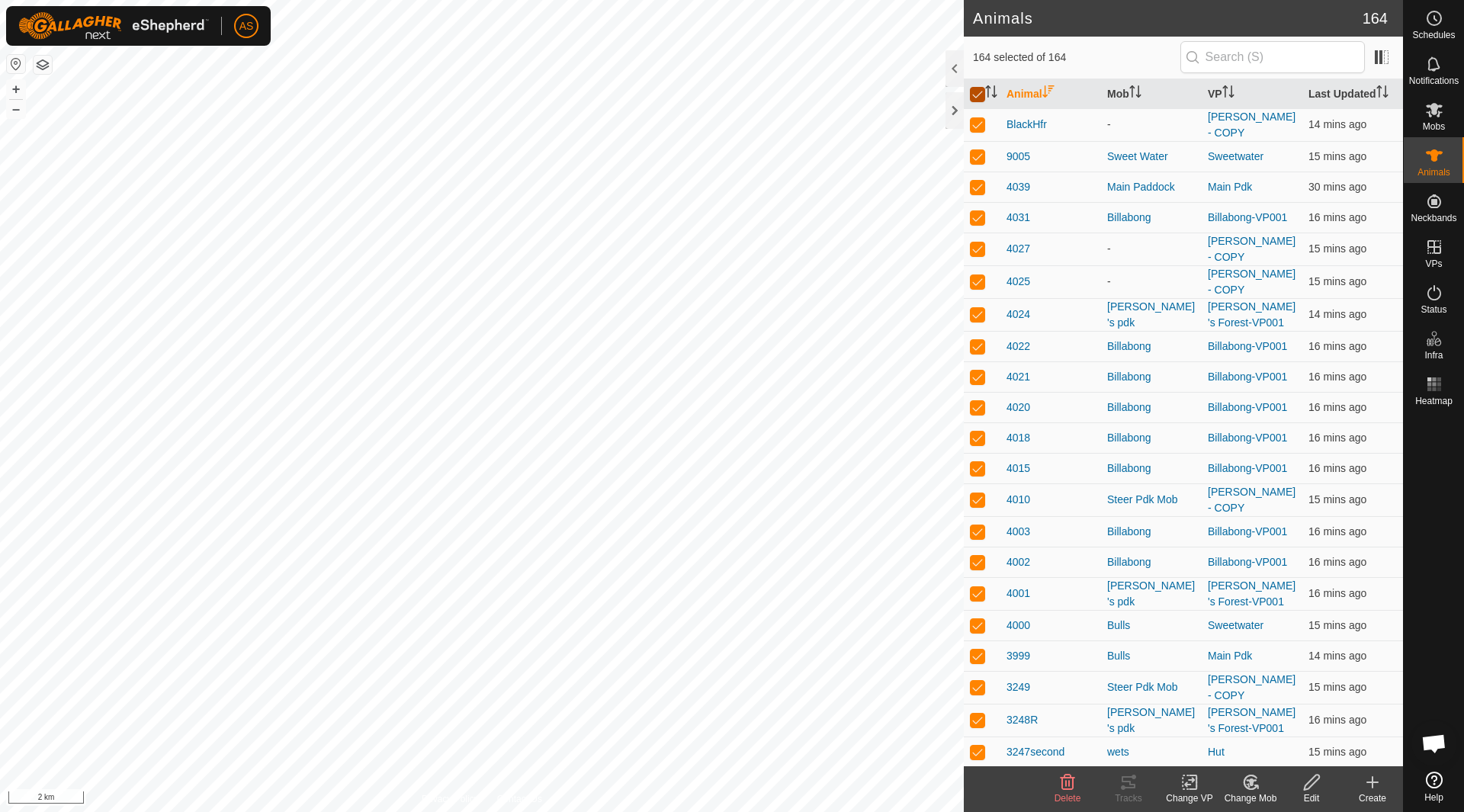
checkbox input "false"
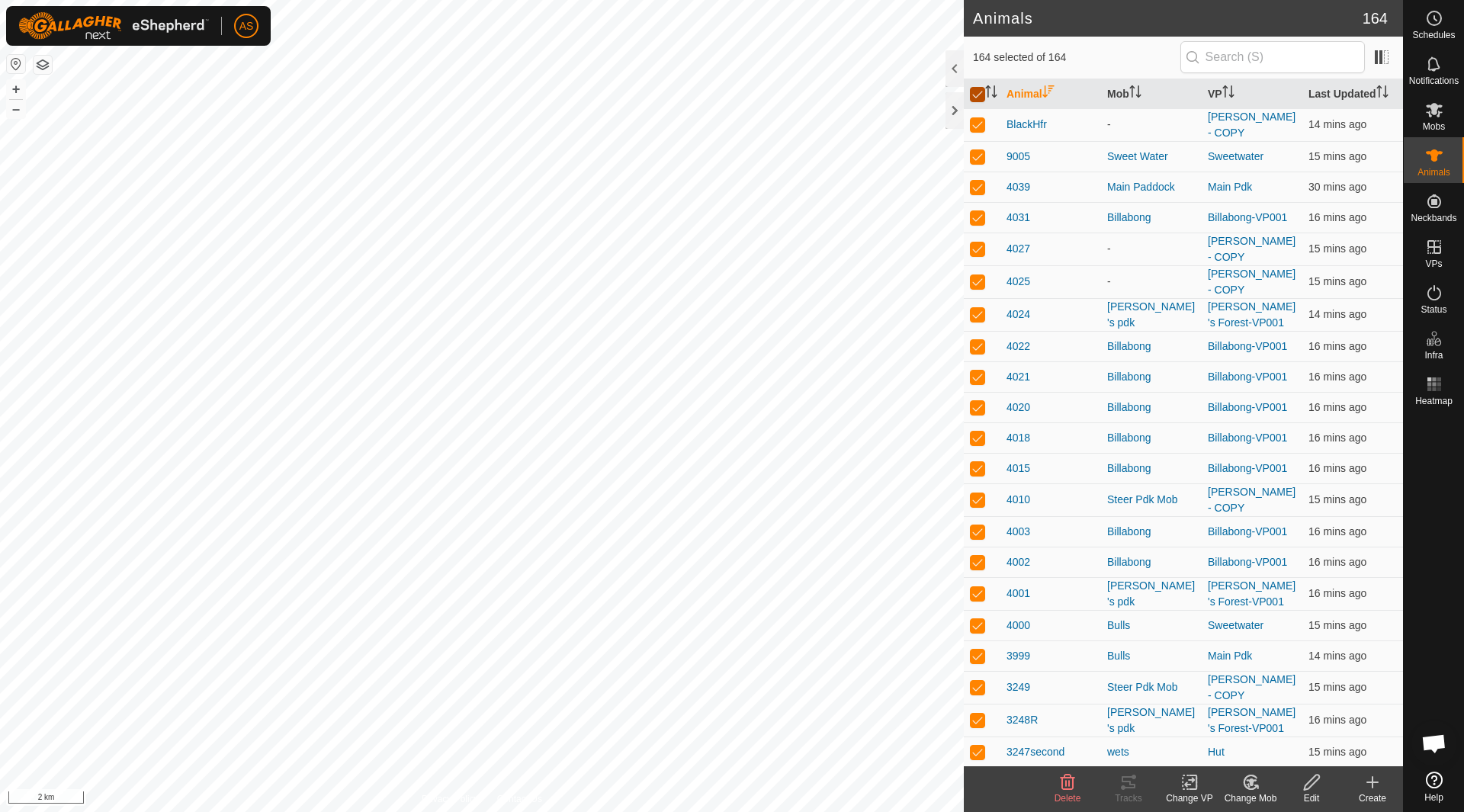
checkbox input "false"
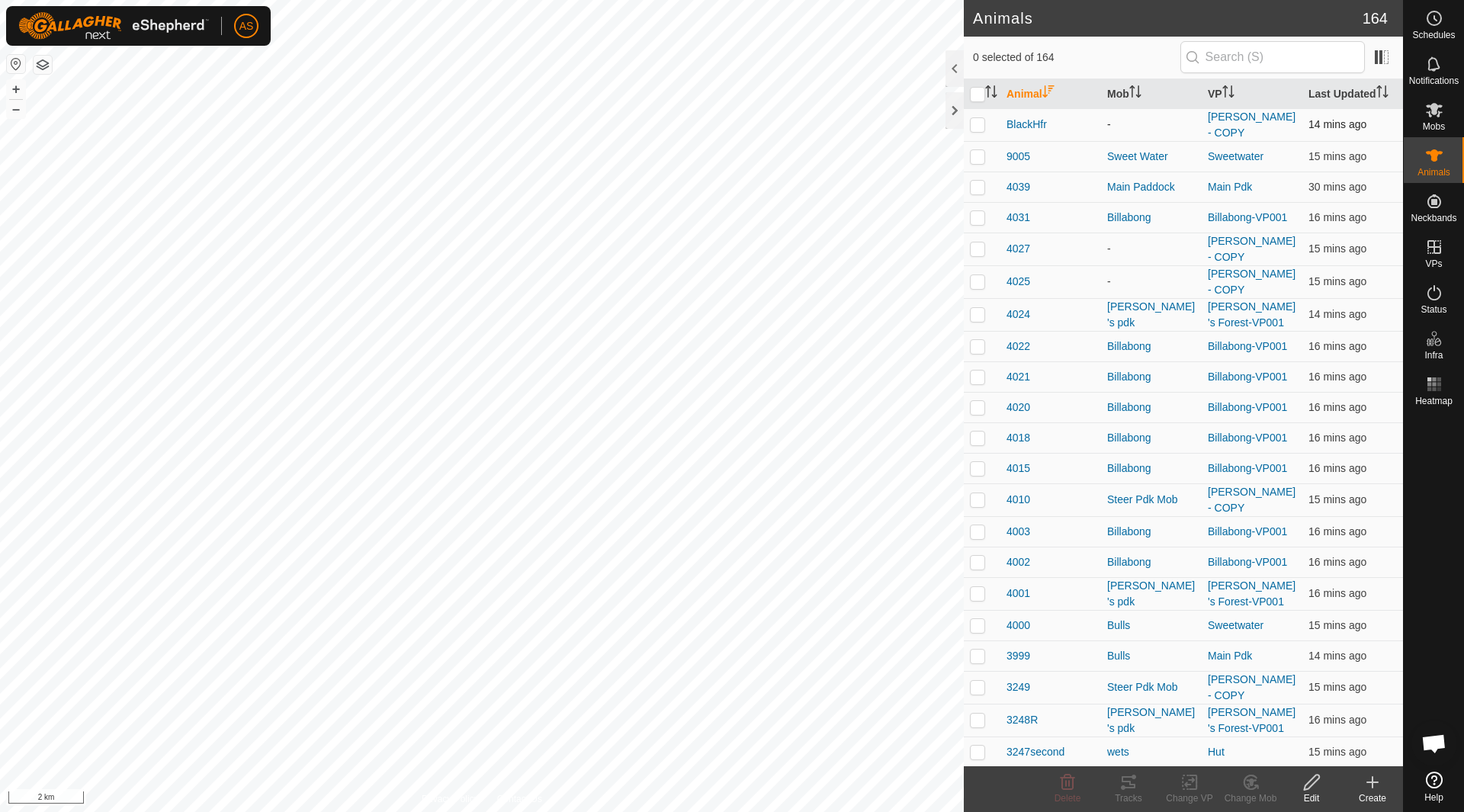
click at [976, 129] on p-checkbox at bounding box center [977, 124] width 16 height 12
click at [992, 96] on icon "Activate to sort" at bounding box center [991, 91] width 12 height 12
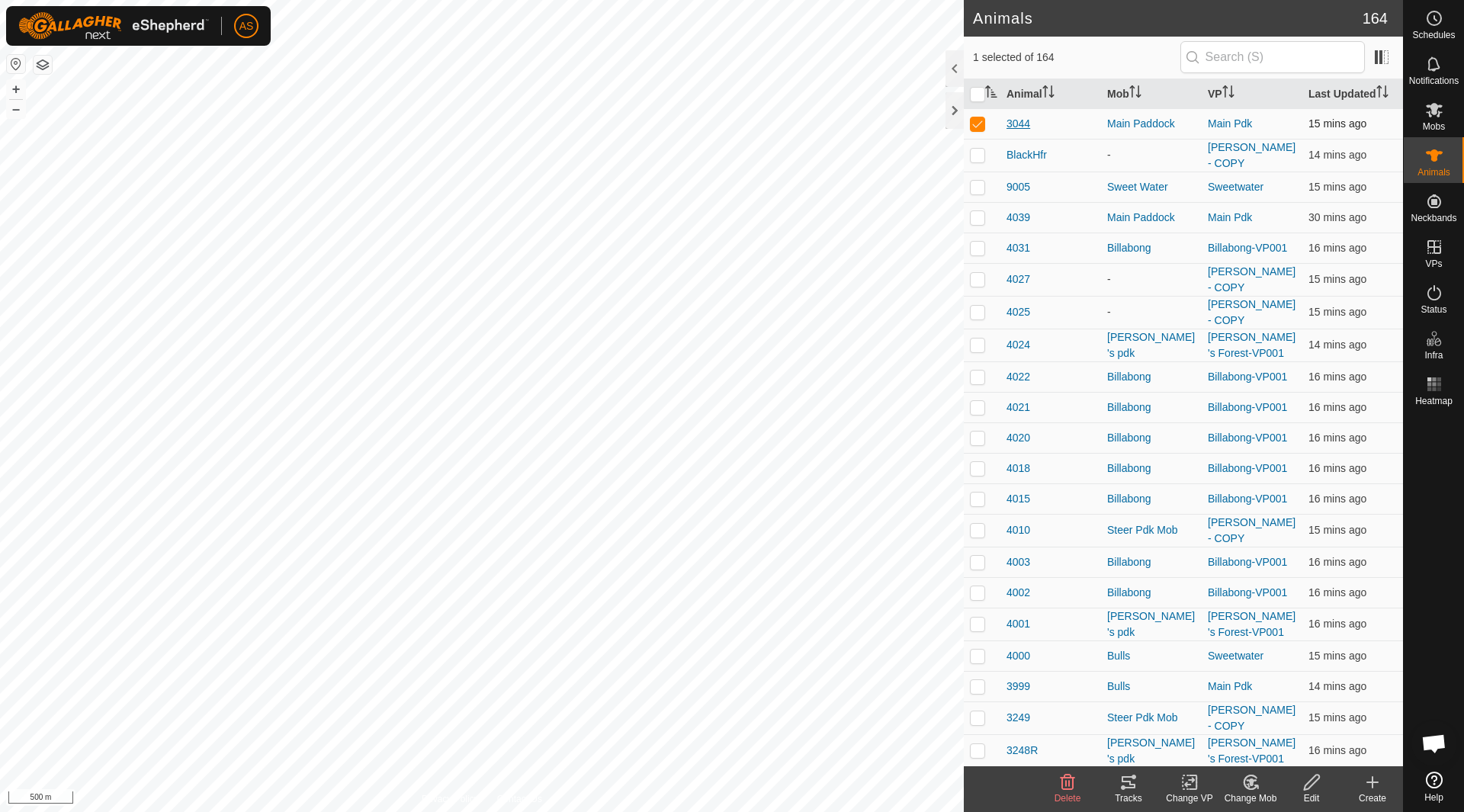
click at [1019, 124] on span "3044" at bounding box center [1018, 123] width 23 height 16
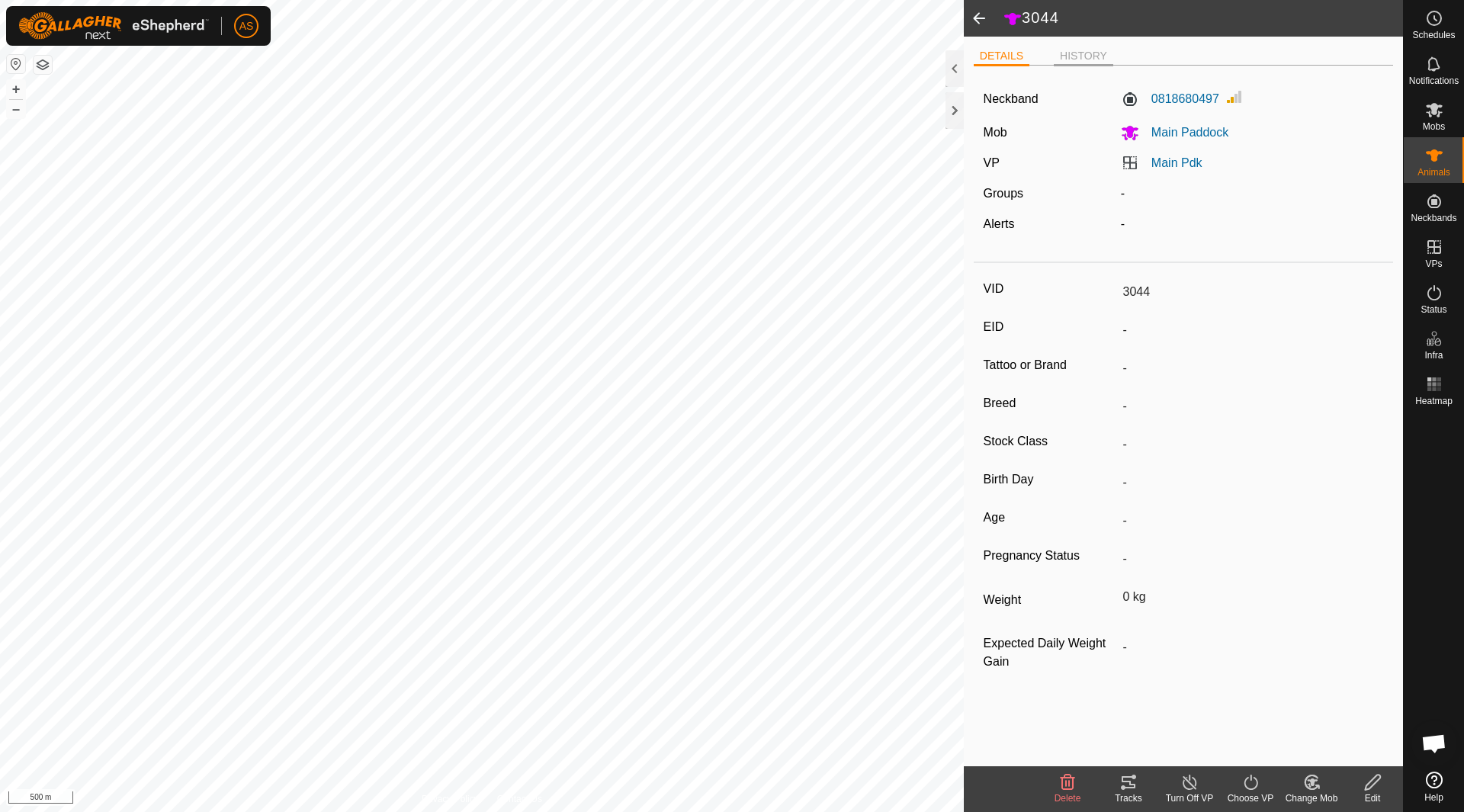
click at [1070, 54] on li "HISTORY" at bounding box center [1083, 56] width 59 height 18
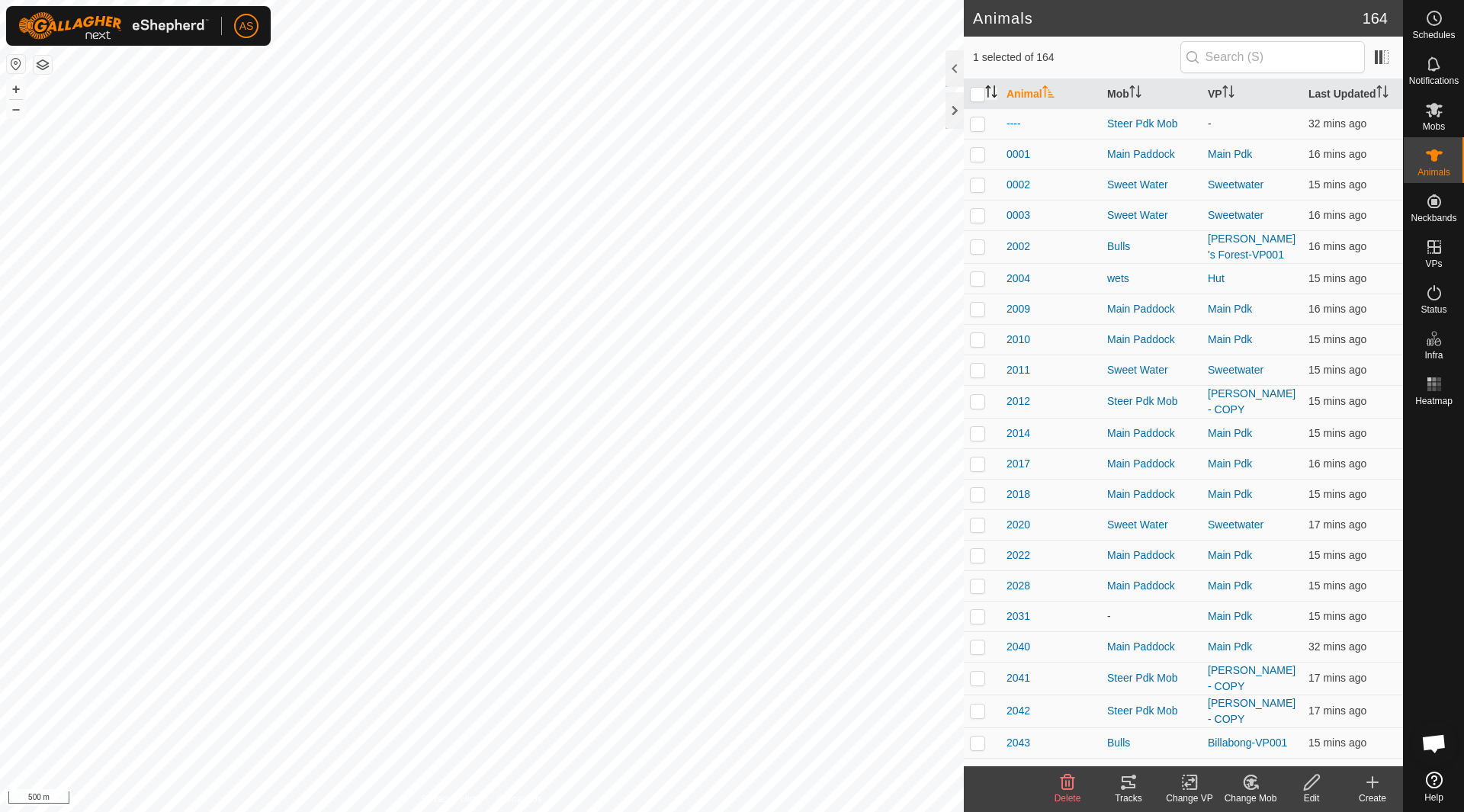
click at [992, 92] on icon "Activate to sort" at bounding box center [991, 91] width 12 height 12
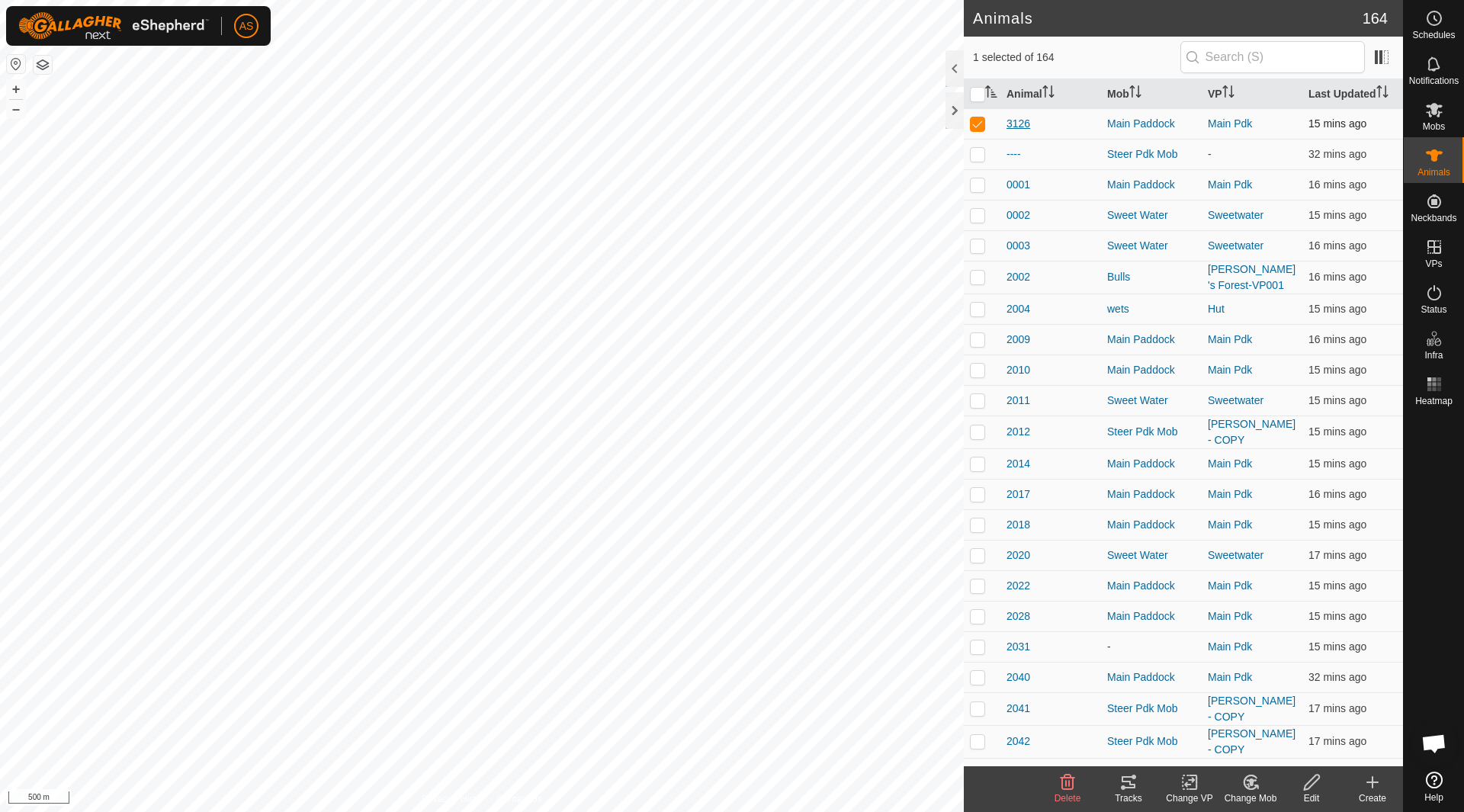
click at [1017, 121] on span "3126" at bounding box center [1018, 123] width 23 height 16
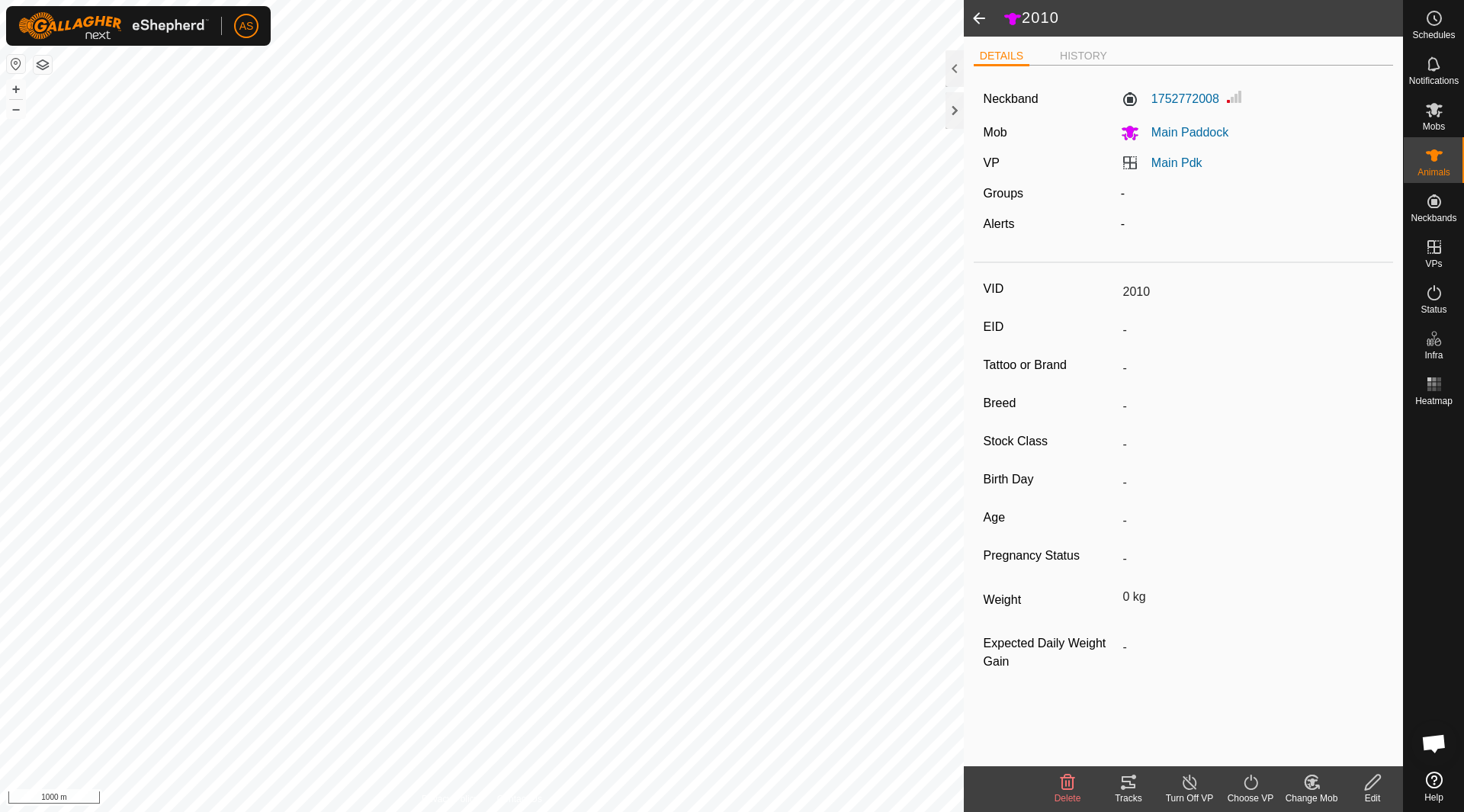
click at [420, 811] on html "AS Schedules Notifications Mobs Animals Neckbands VPs Status Infra Heatmap Help…" at bounding box center [732, 406] width 1464 height 812
click at [1130, 784] on icon at bounding box center [1129, 782] width 14 height 12
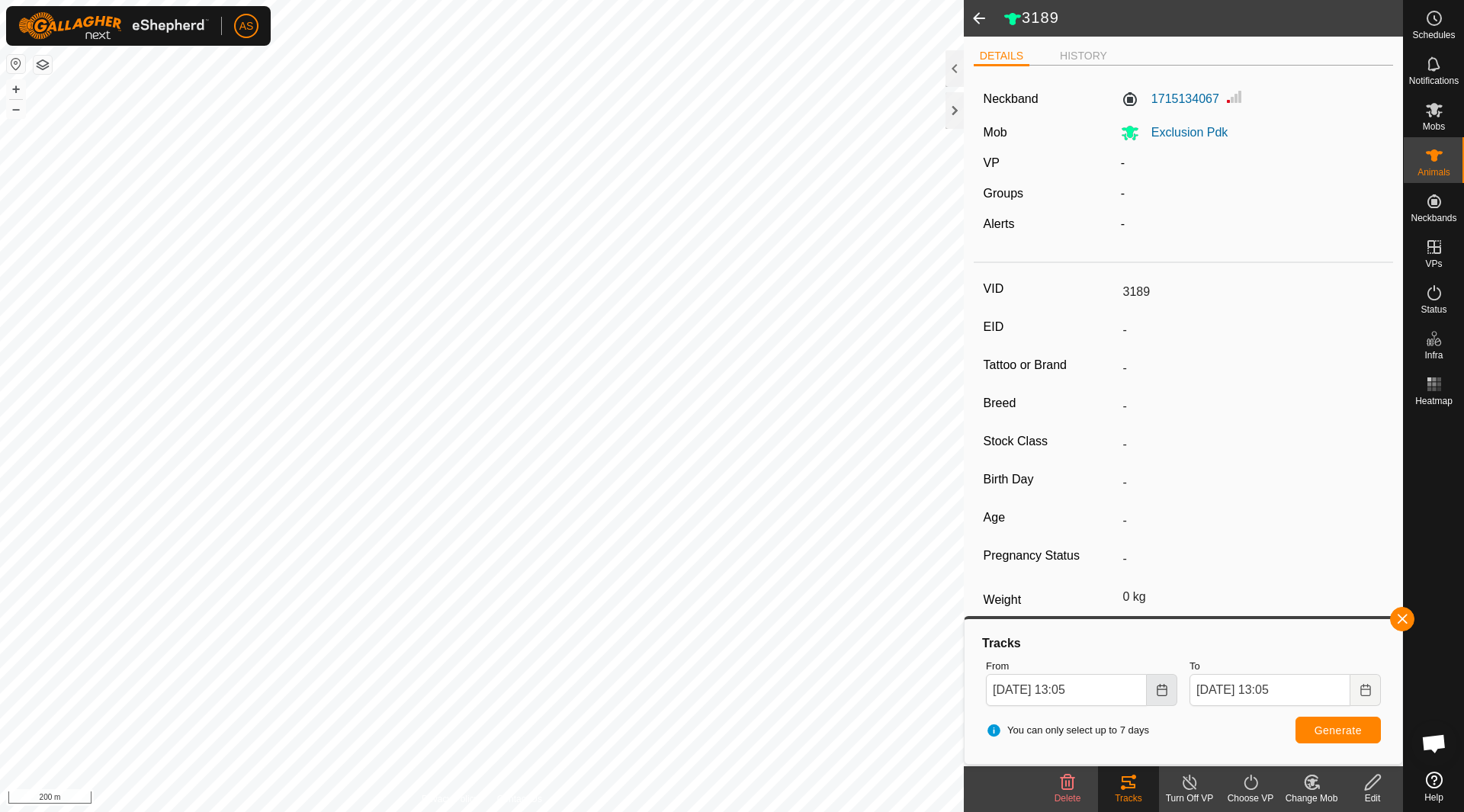
click at [1157, 696] on button "Choose Date" at bounding box center [1162, 690] width 30 height 32
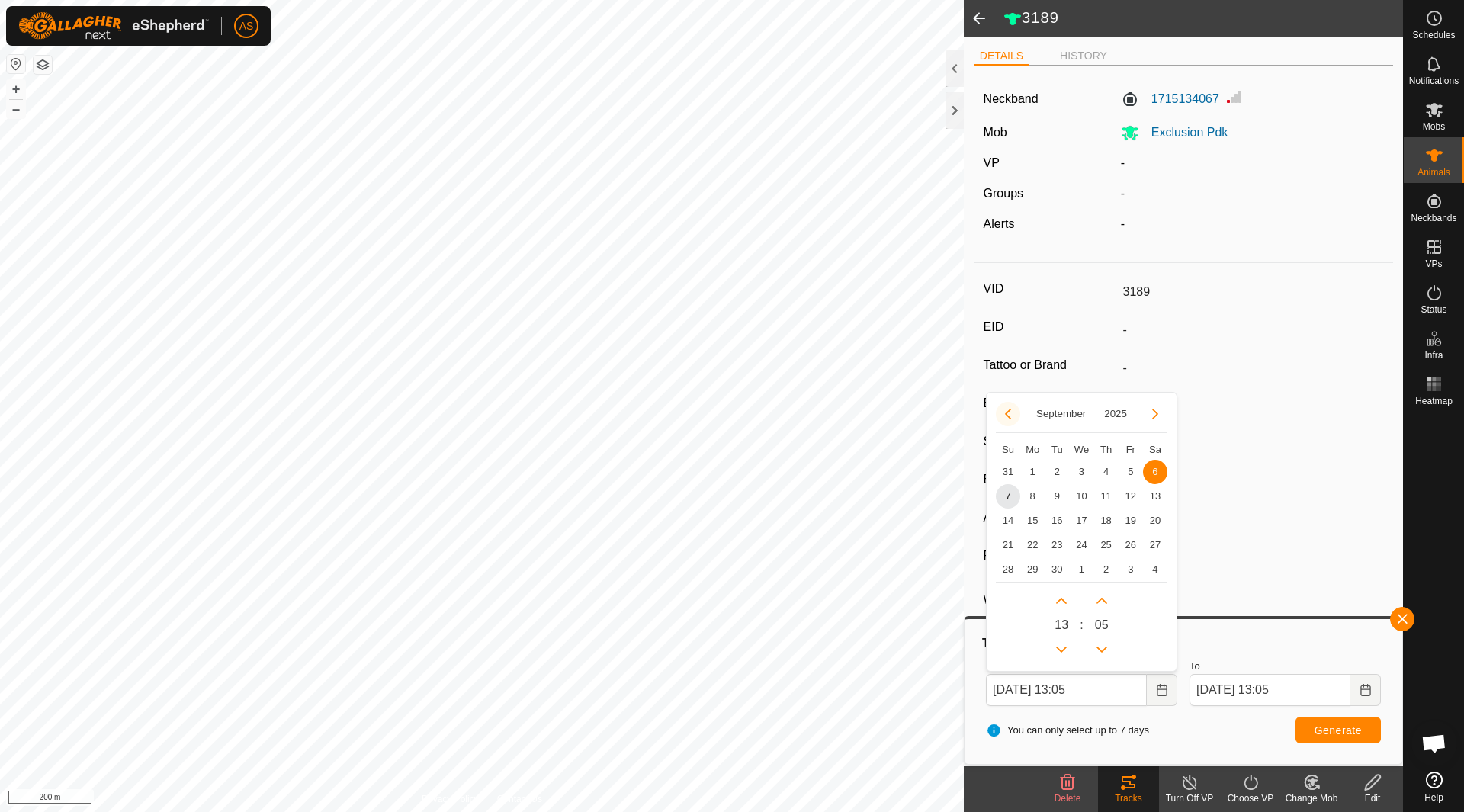
click at [1008, 419] on button "Previous Month" at bounding box center [1008, 414] width 24 height 24
click at [1160, 571] on span "30" at bounding box center [1156, 570] width 24 height 24
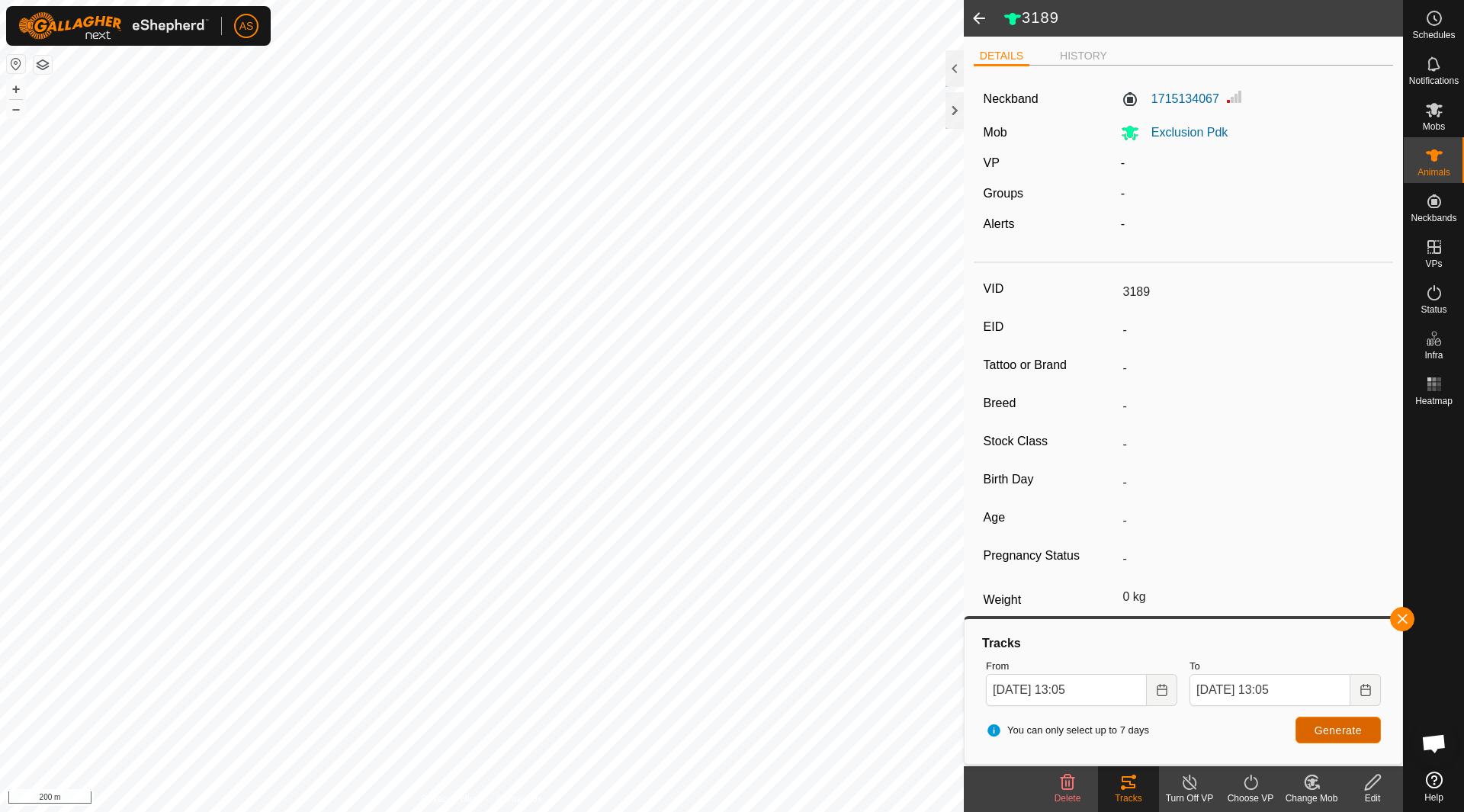
click at [1312, 725] on button "Generate" at bounding box center [1338, 729] width 85 height 27
